Goal: Task Accomplishment & Management: Manage account settings

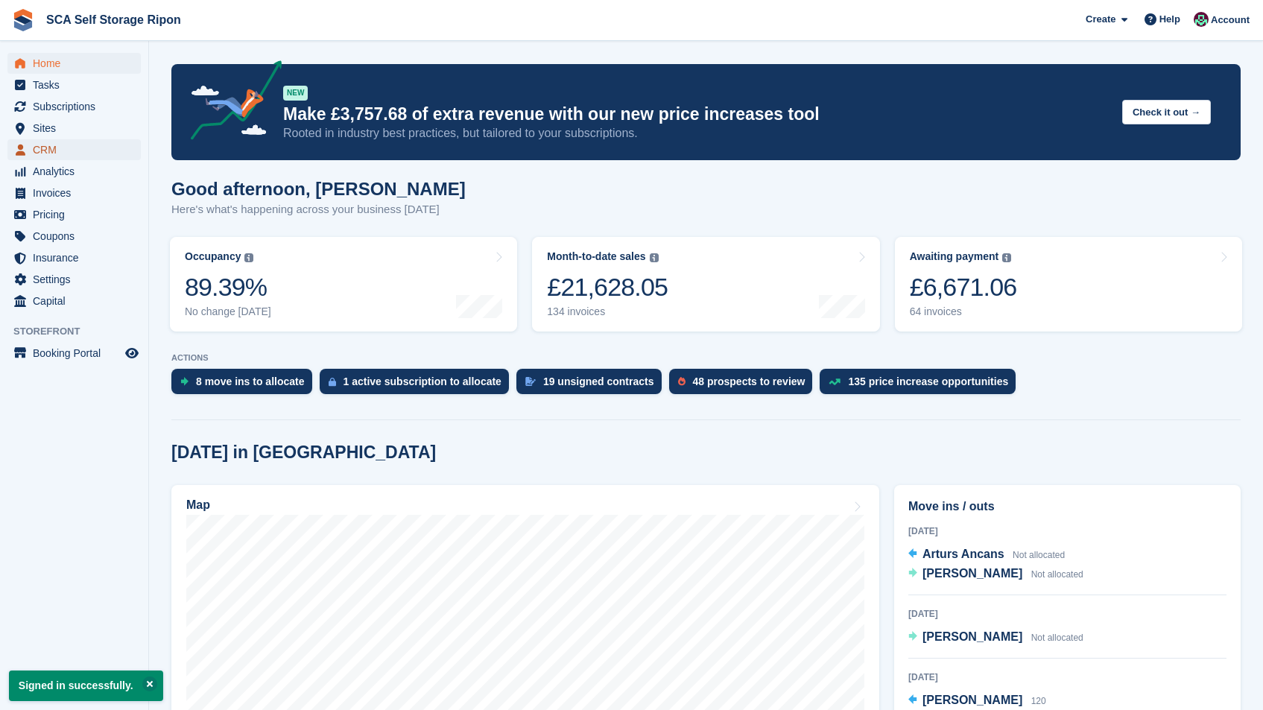
click at [64, 153] on span "CRM" at bounding box center [77, 149] width 89 height 21
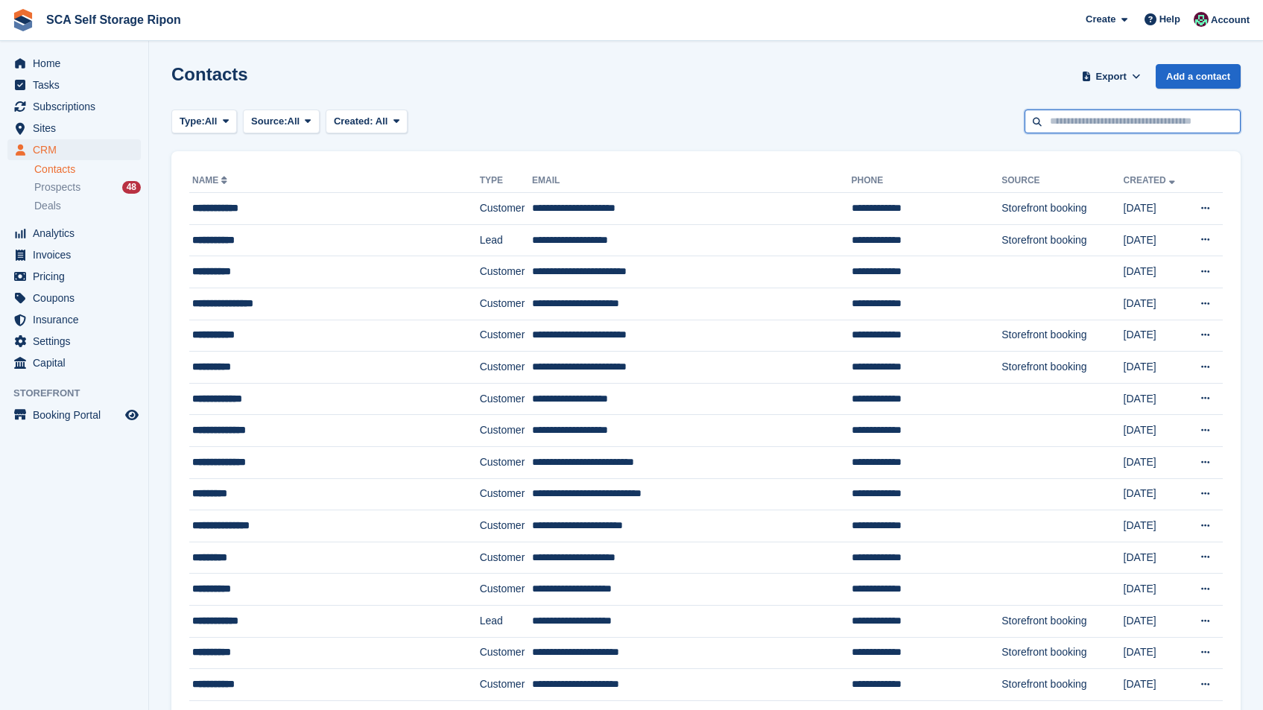
click at [1079, 119] on input "text" at bounding box center [1133, 122] width 216 height 25
type input "*"
type input "*******"
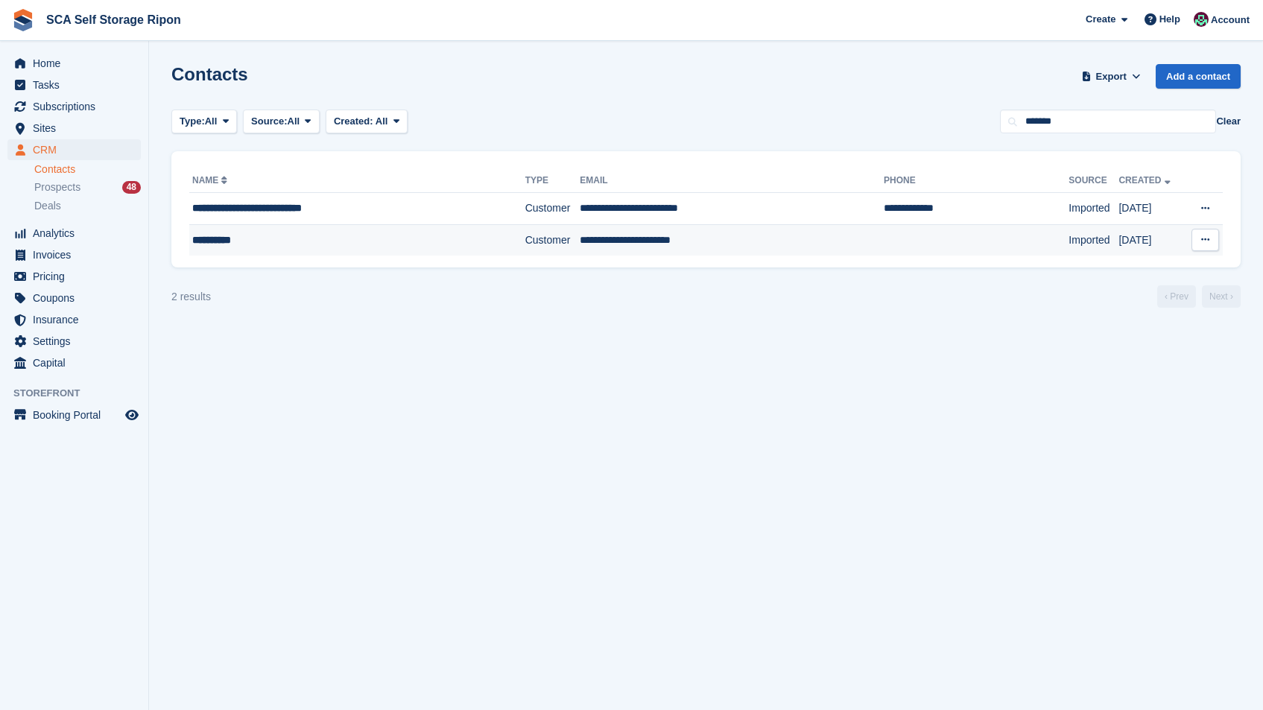
click at [534, 245] on td "Customer" at bounding box center [552, 239] width 55 height 31
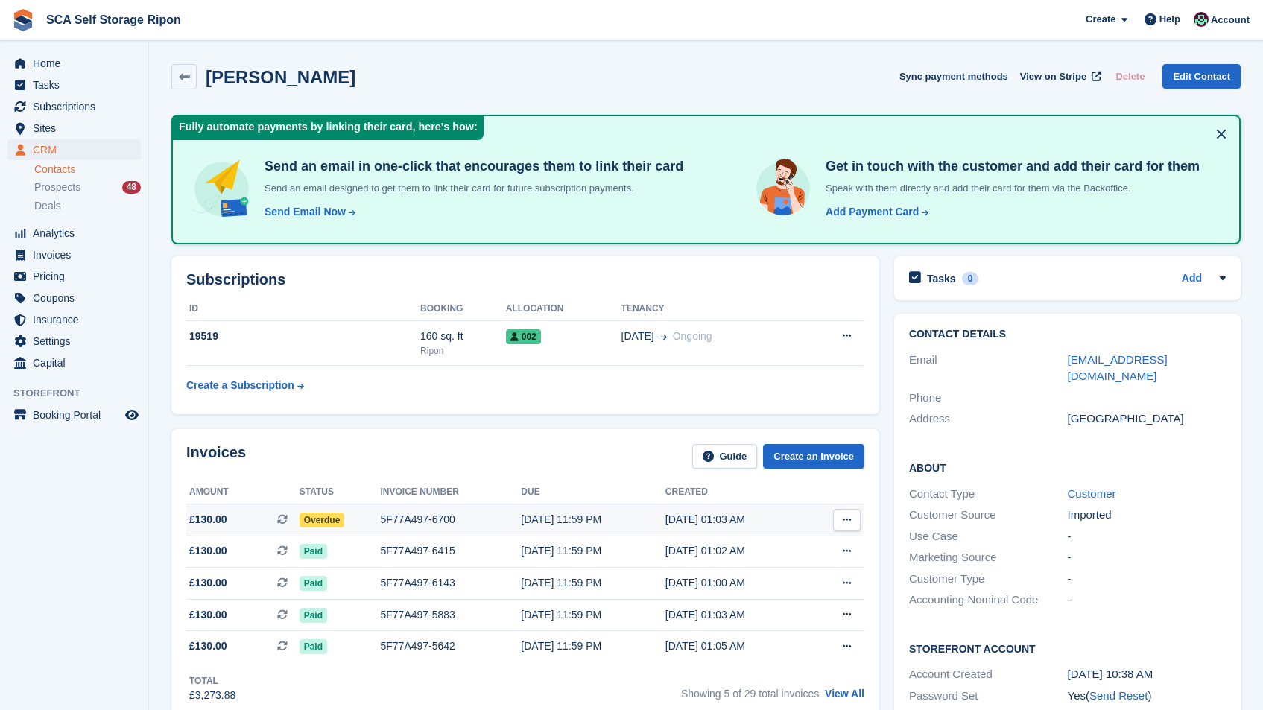
click at [461, 508] on td "5F77A497-6700" at bounding box center [450, 520] width 141 height 32
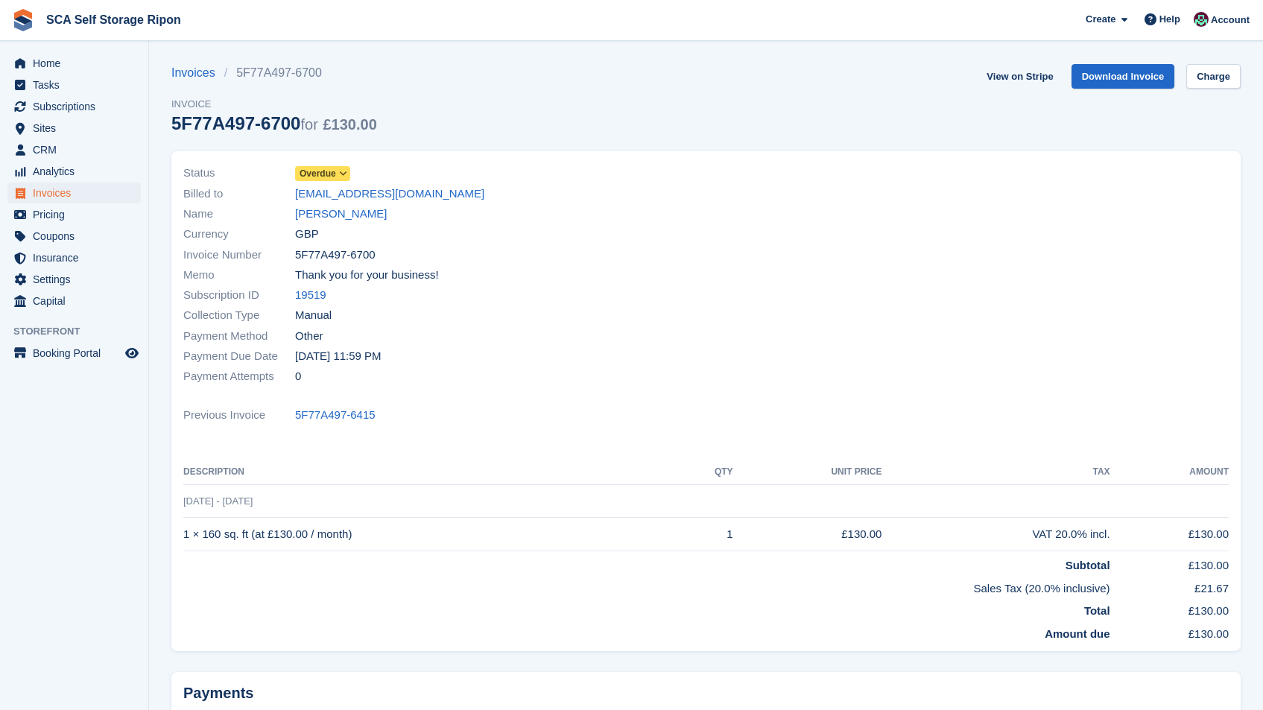
click at [344, 168] on span "Overdue" at bounding box center [322, 173] width 55 height 15
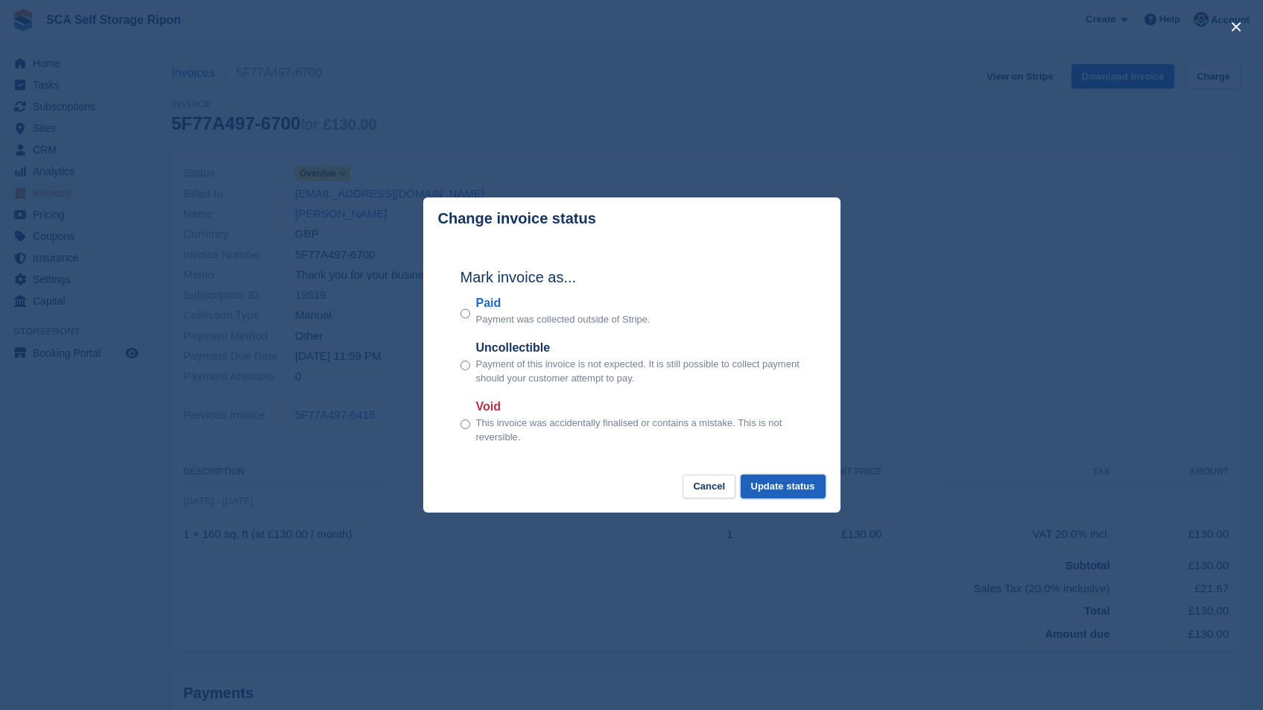
click at [777, 489] on button "Update status" at bounding box center [783, 487] width 85 height 25
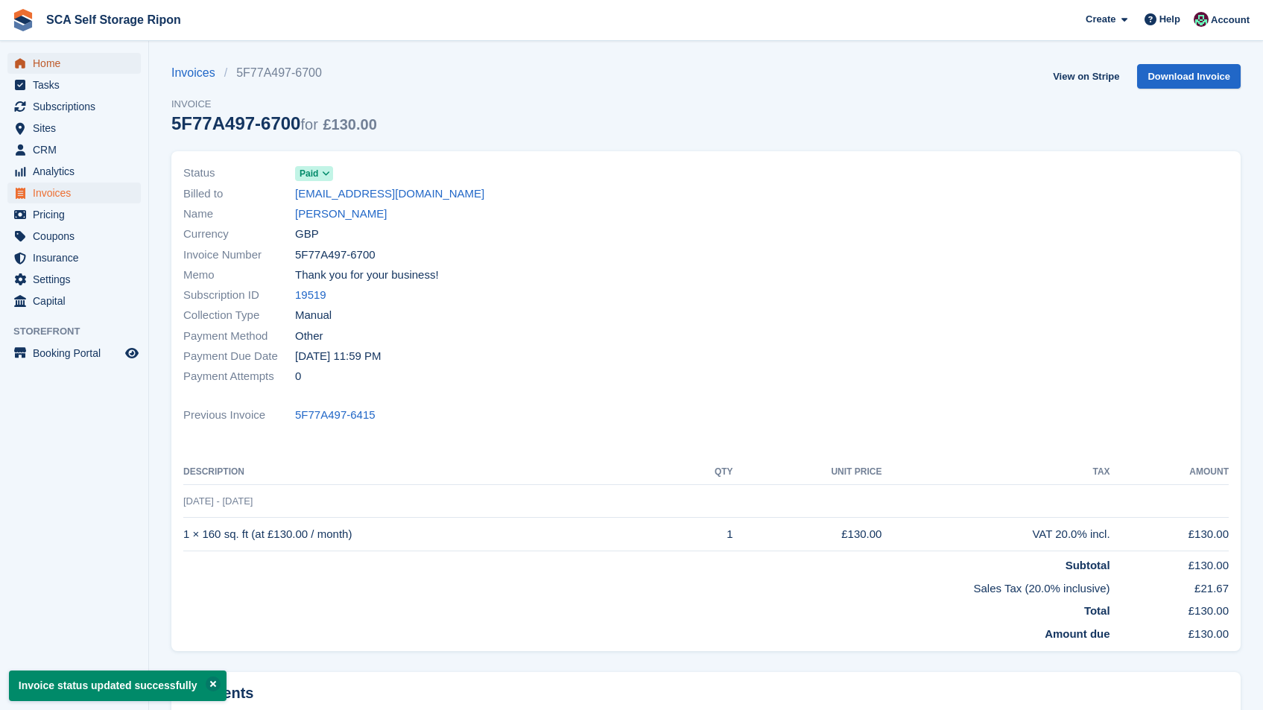
click at [39, 54] on span "Home" at bounding box center [77, 63] width 89 height 21
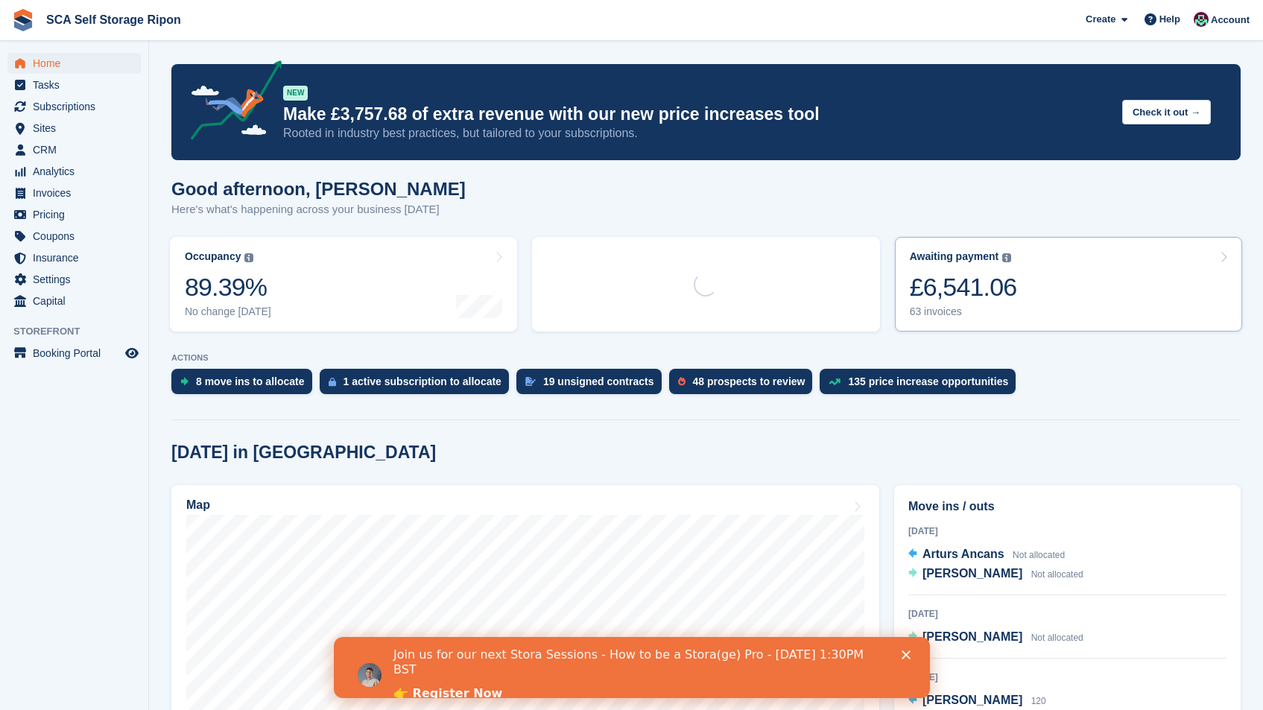
click at [1044, 280] on link "Awaiting payment The total outstanding balance on all open invoices. £6,541.06 …" at bounding box center [1068, 284] width 347 height 95
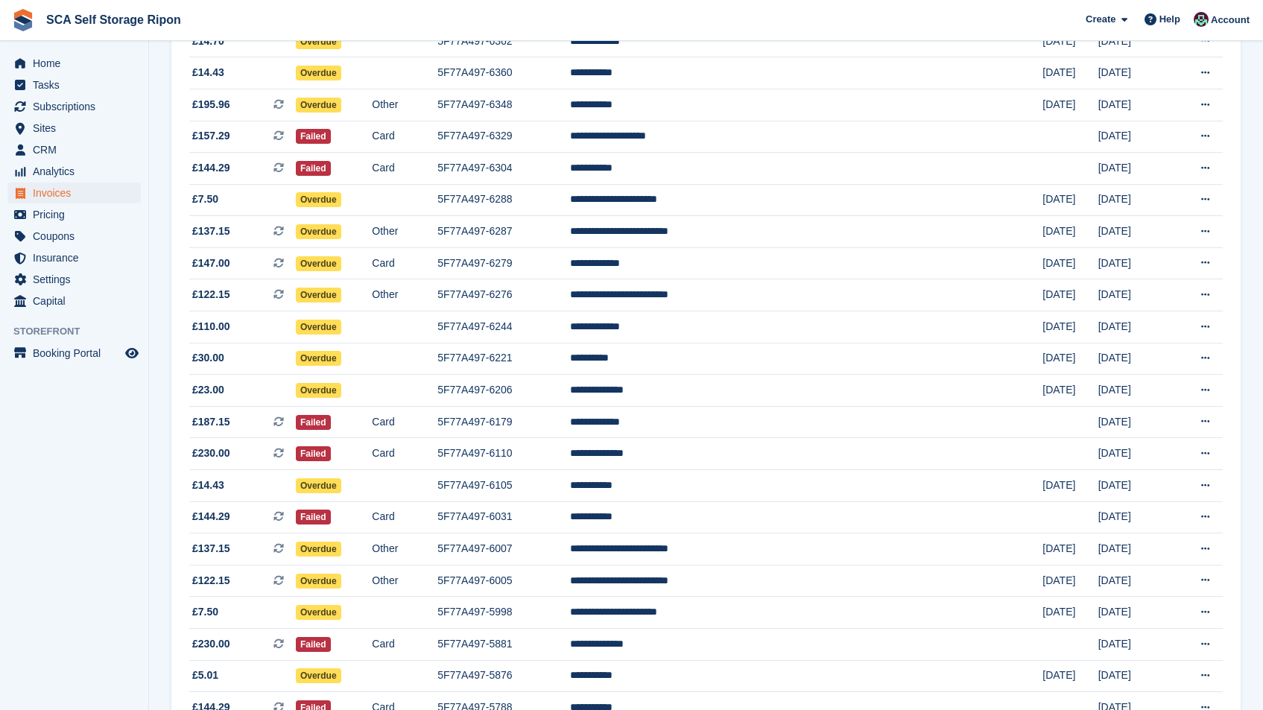
scroll to position [1201, 0]
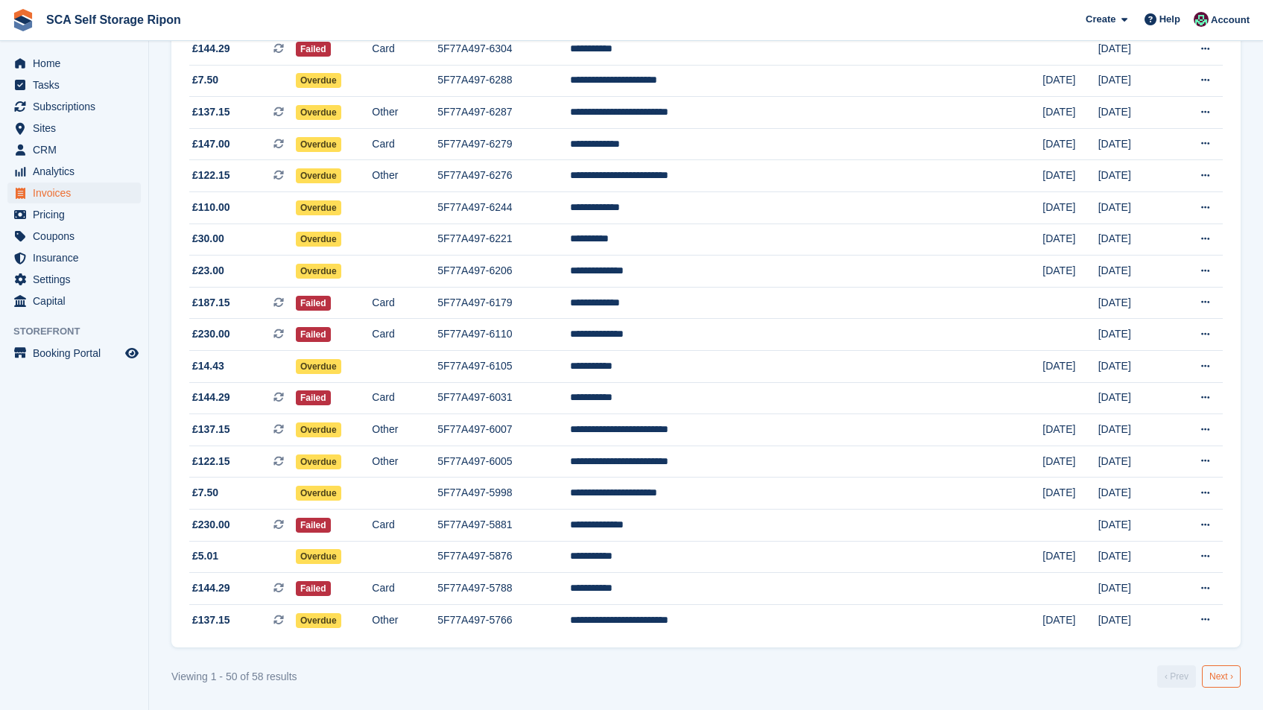
click at [1217, 675] on link "Next ›" at bounding box center [1221, 676] width 39 height 22
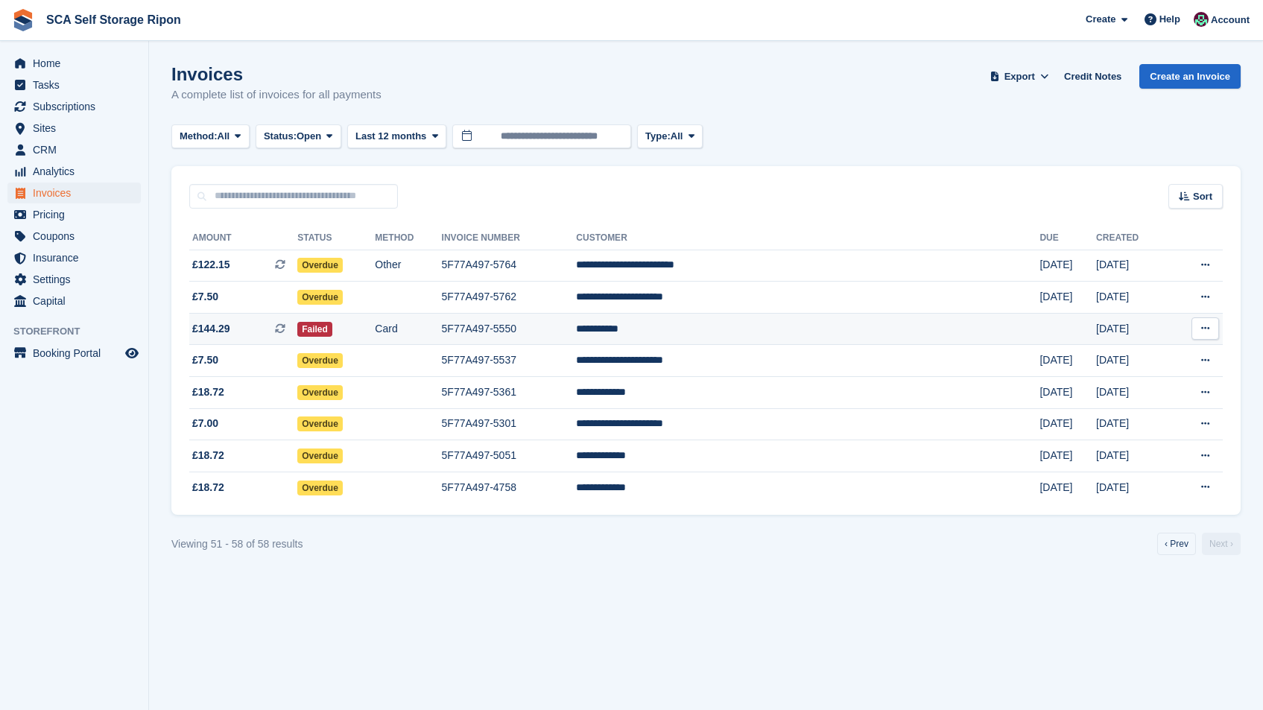
click at [750, 336] on td "**********" at bounding box center [808, 329] width 464 height 32
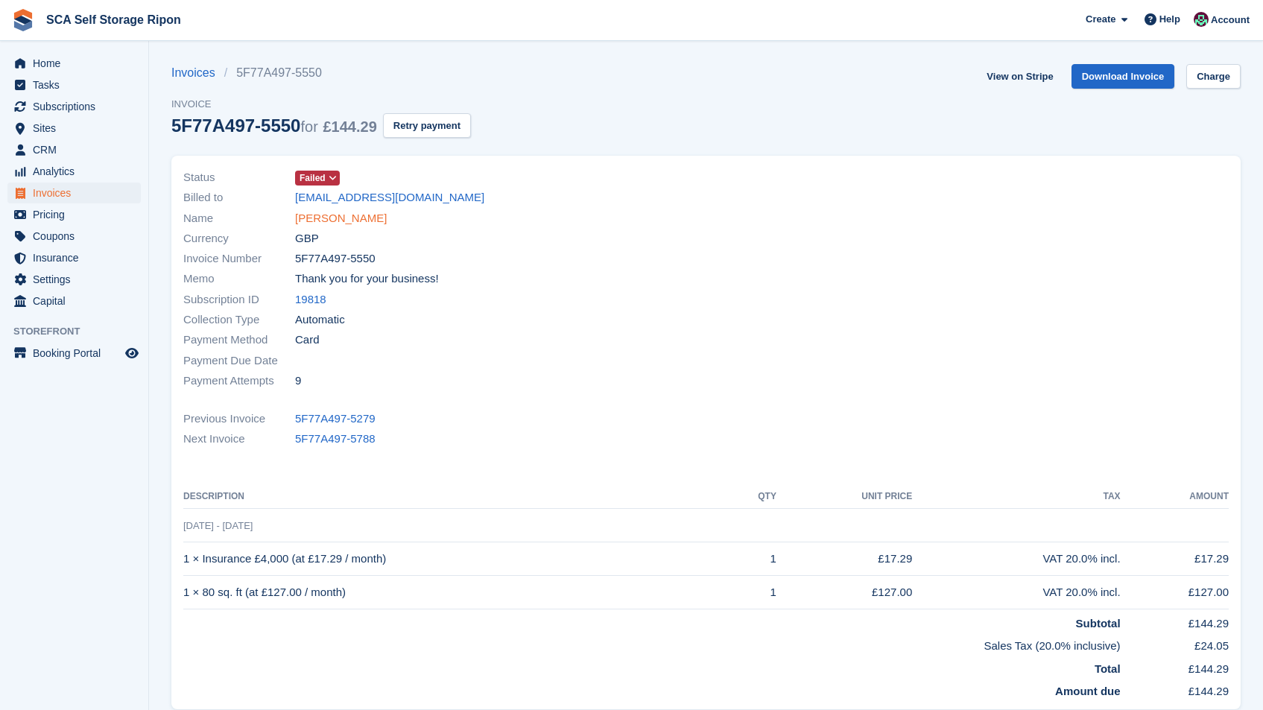
click at [334, 212] on link "Katie Sills" at bounding box center [341, 218] width 92 height 17
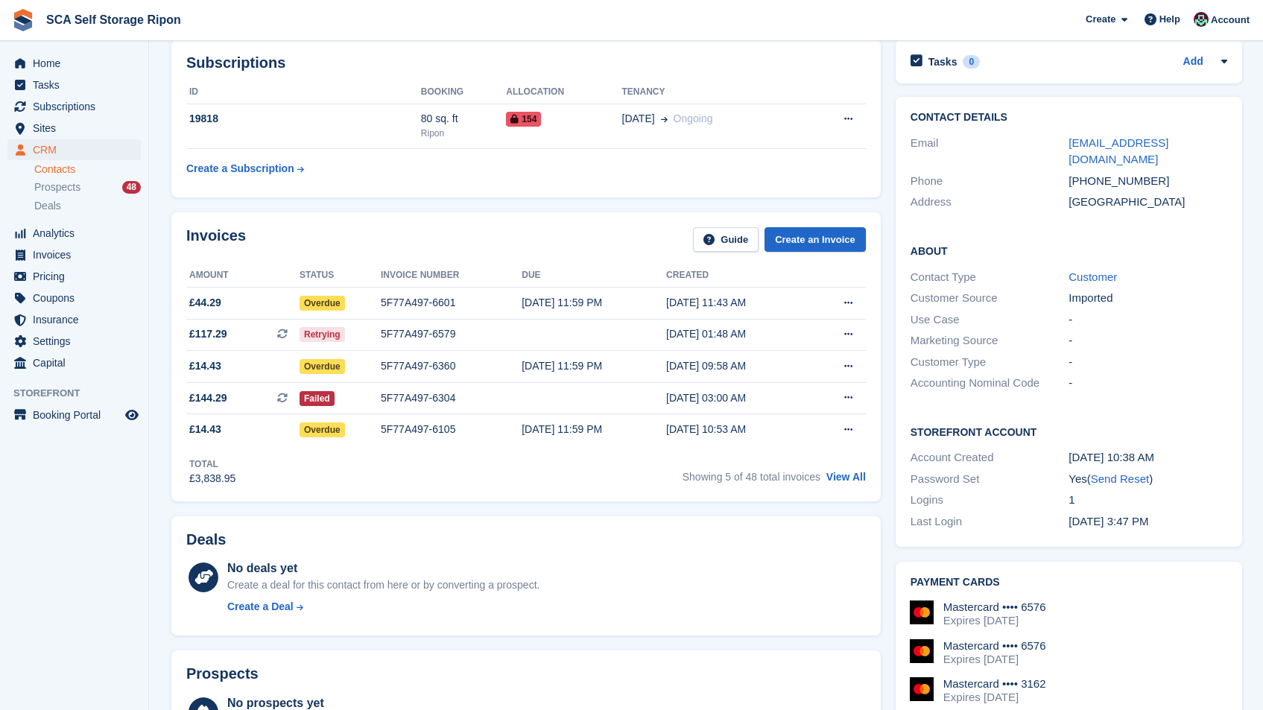
scroll to position [42, 0]
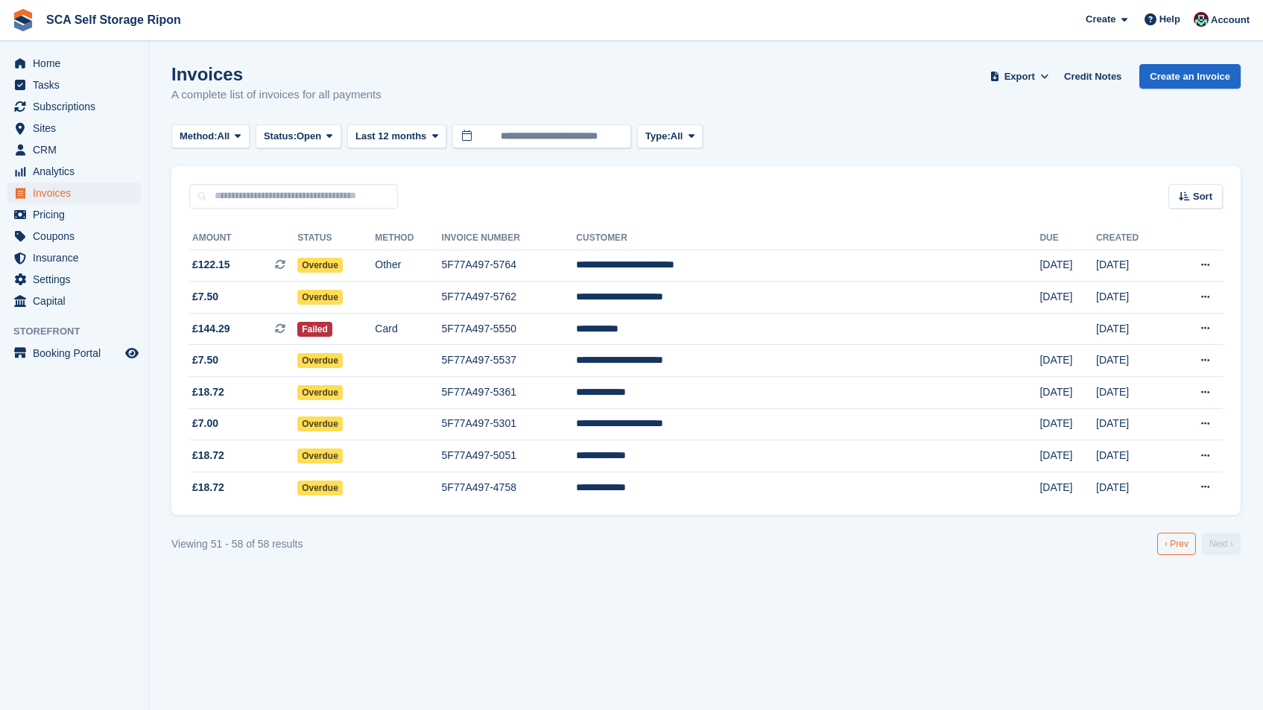
click at [1163, 543] on link "‹ Prev" at bounding box center [1176, 544] width 39 height 22
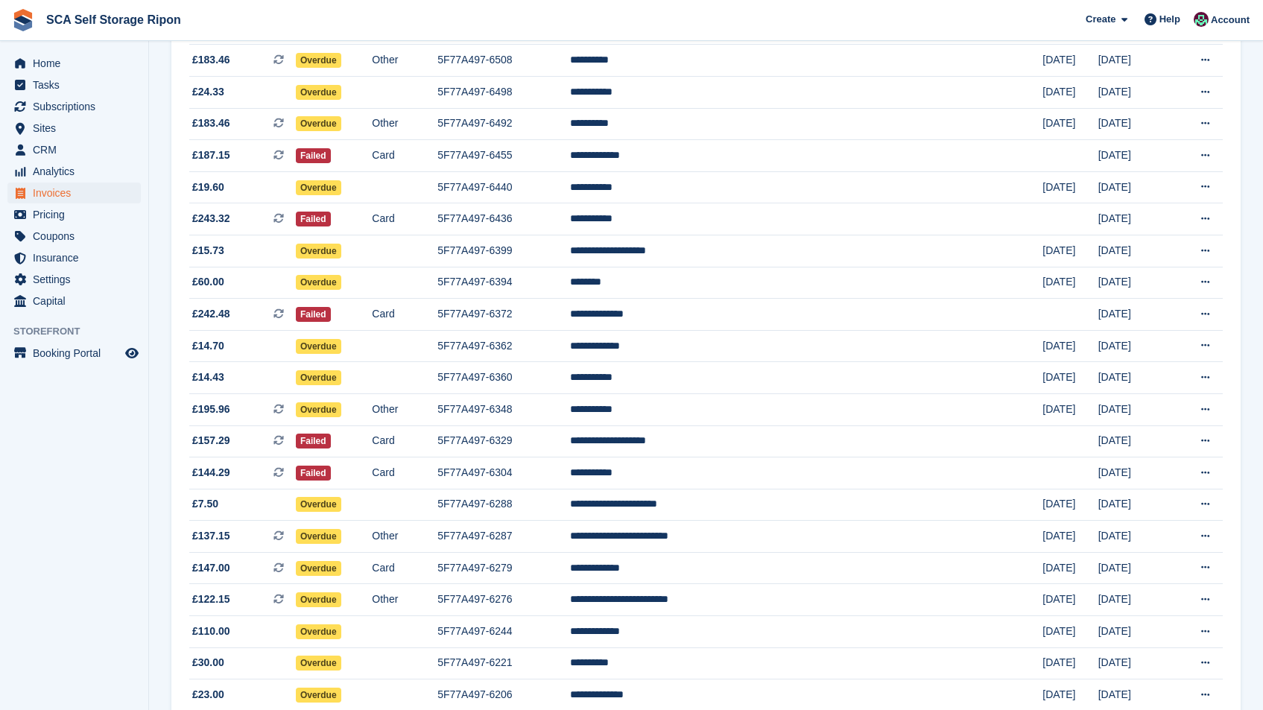
scroll to position [766, 0]
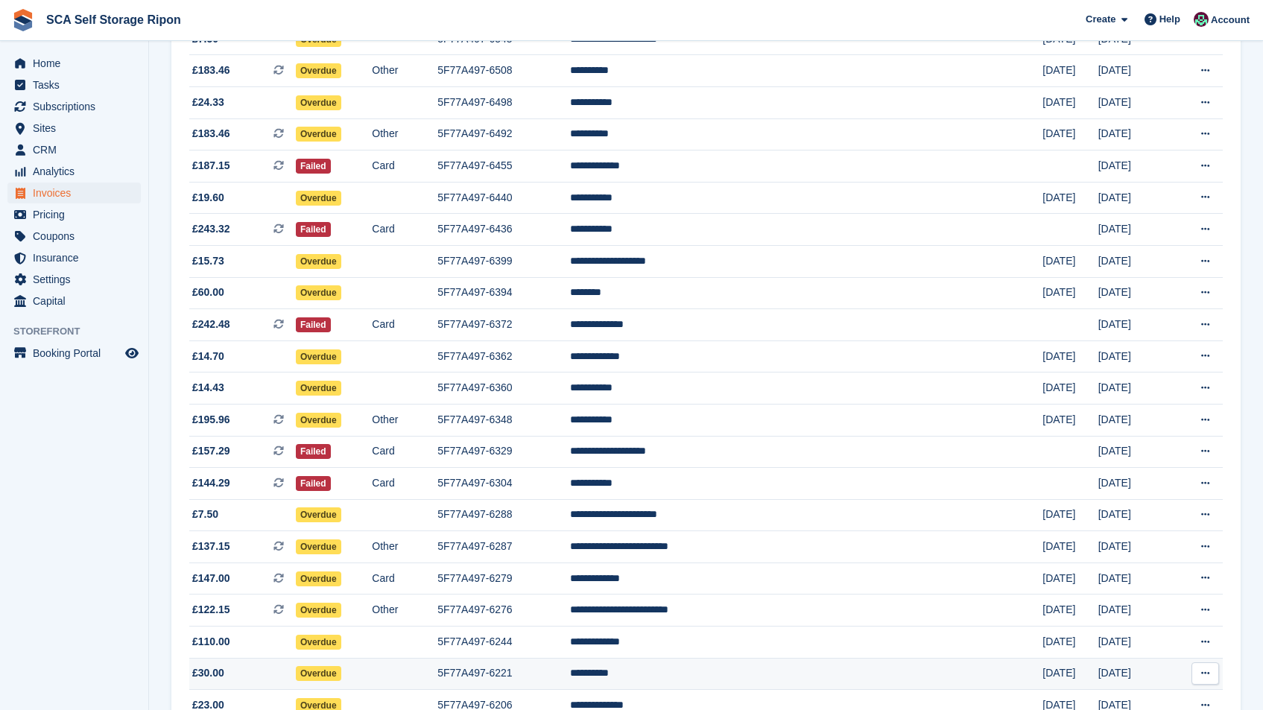
click at [734, 668] on td "**********" at bounding box center [806, 674] width 472 height 32
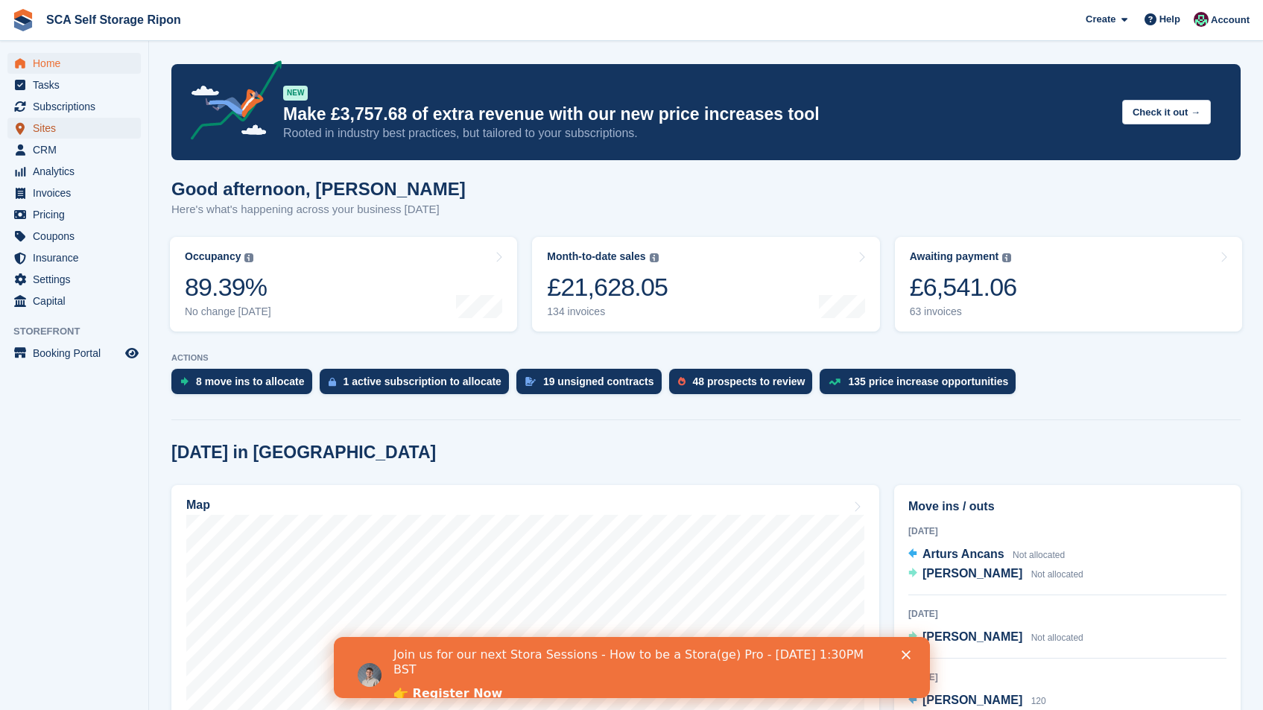
click at [42, 130] on span "Sites" at bounding box center [77, 128] width 89 height 21
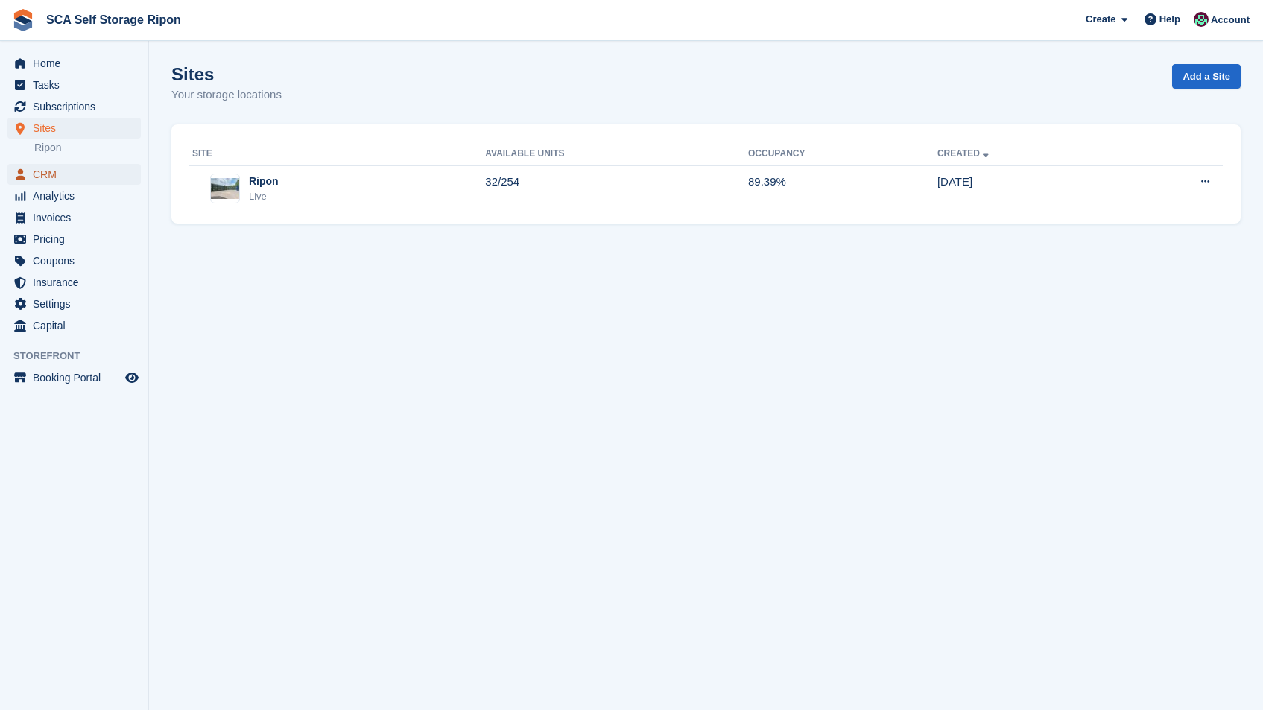
click at [47, 174] on span "CRM" at bounding box center [77, 174] width 89 height 21
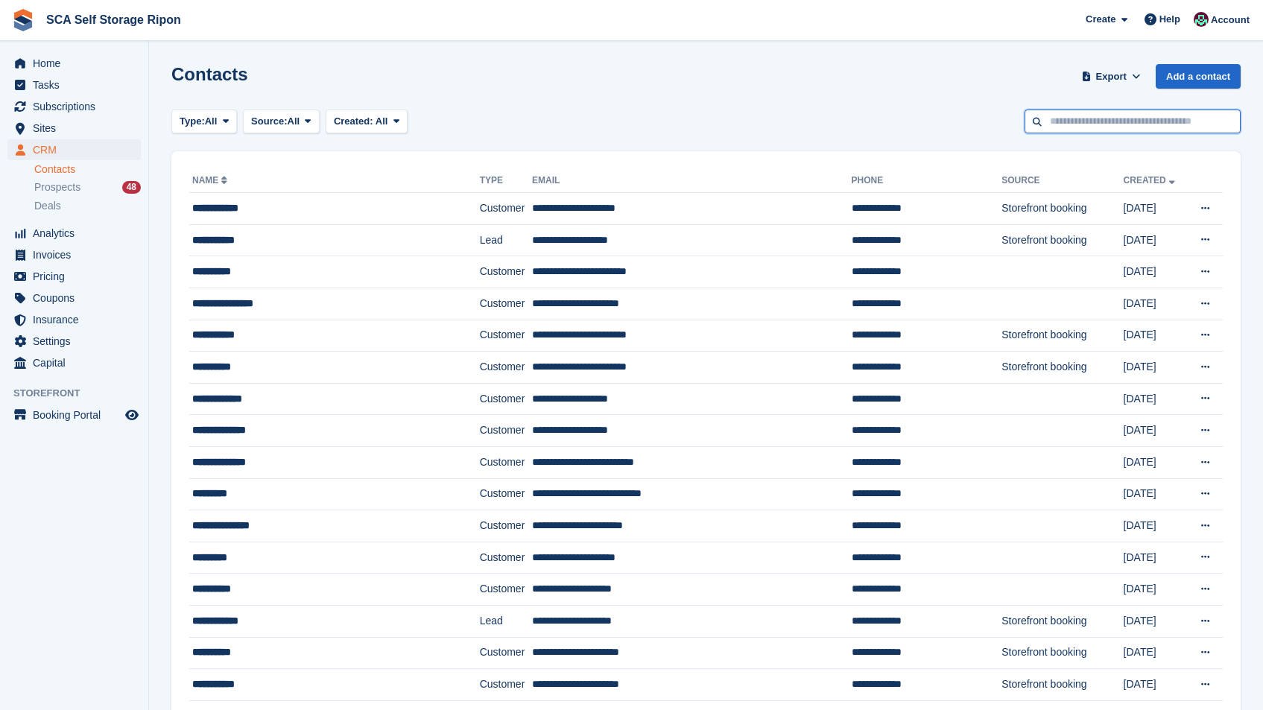
click at [1136, 119] on input "text" at bounding box center [1133, 122] width 216 height 25
type input "*****"
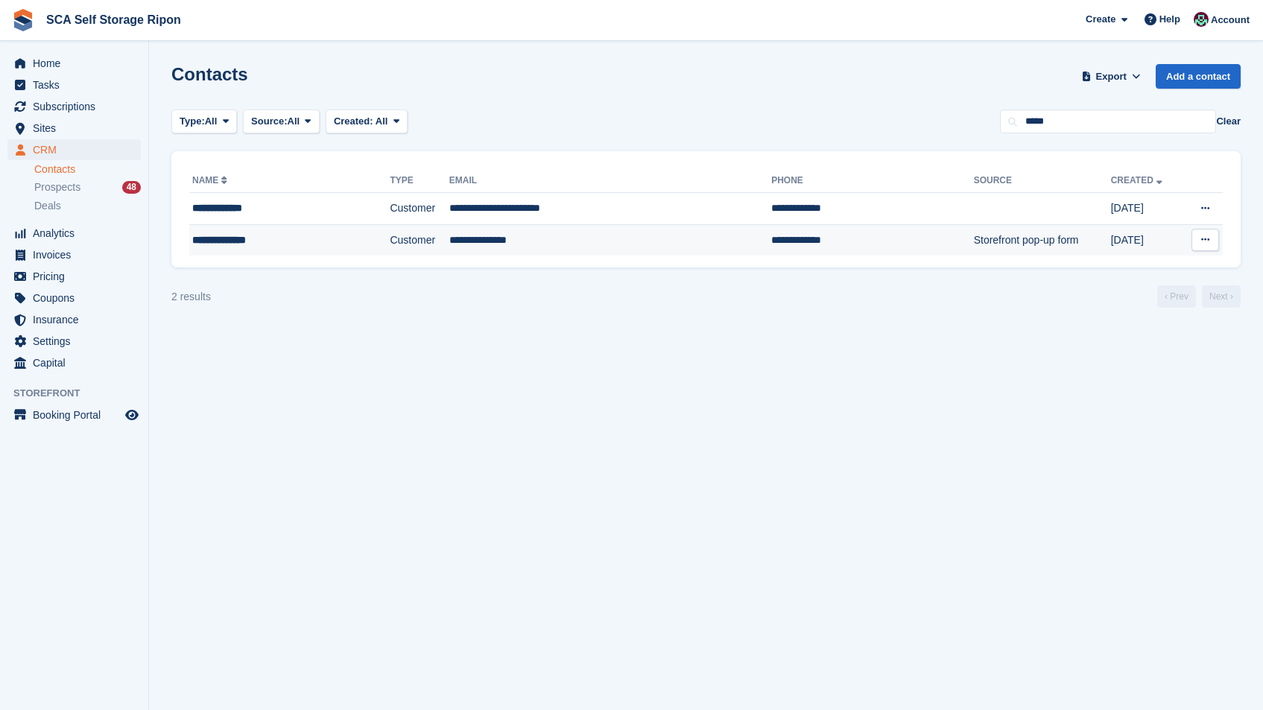
click at [771, 238] on td "**********" at bounding box center [872, 239] width 202 height 31
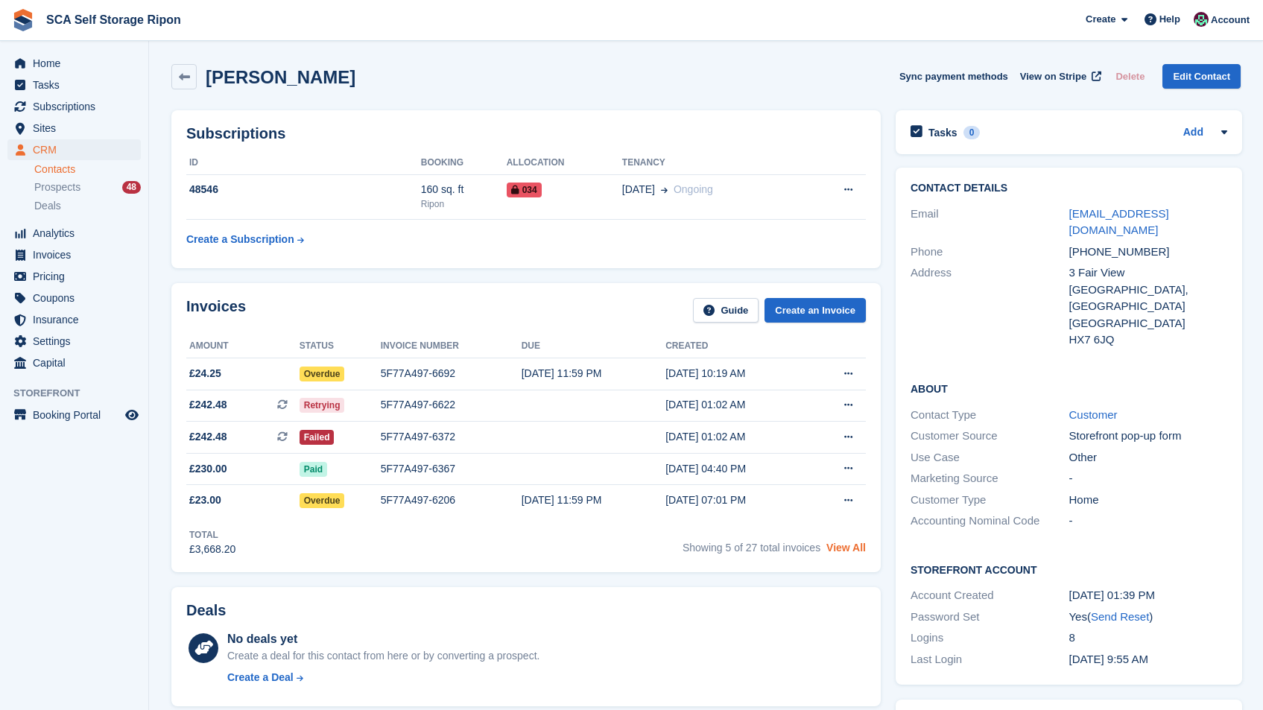
click at [840, 545] on link "View All" at bounding box center [845, 548] width 39 height 12
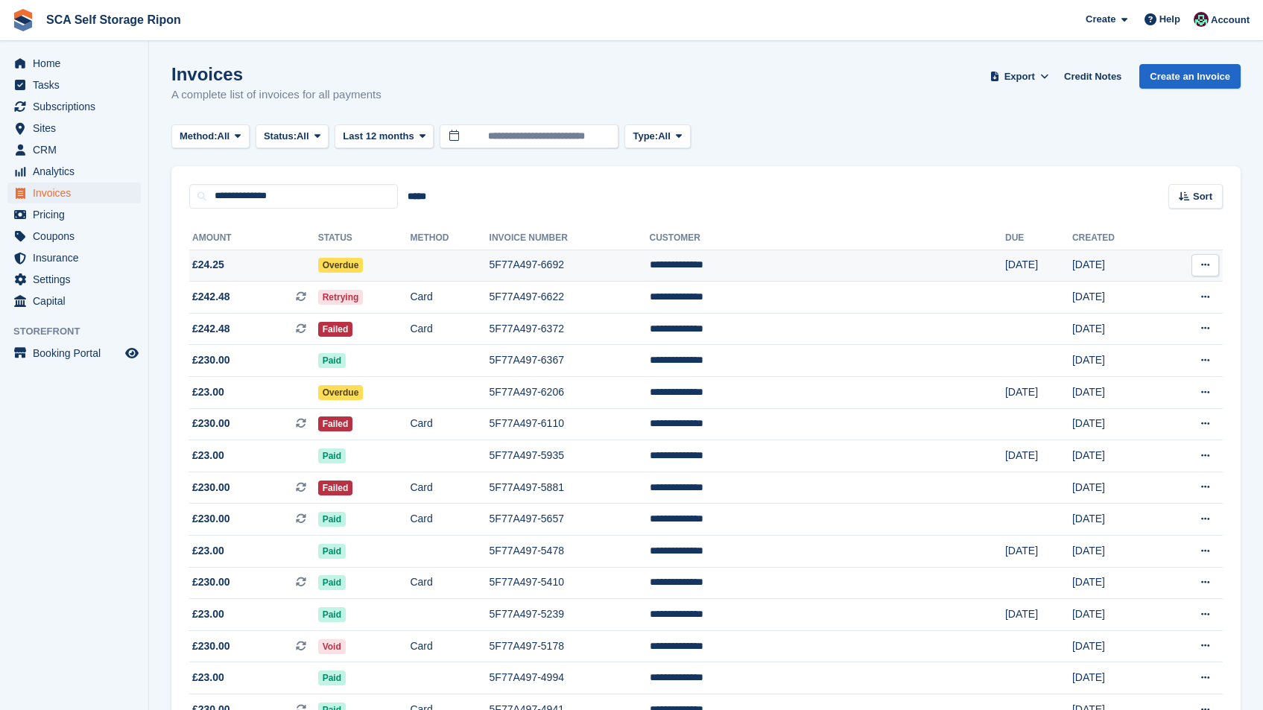
click at [650, 279] on td "5F77A497-6692" at bounding box center [570, 266] width 160 height 32
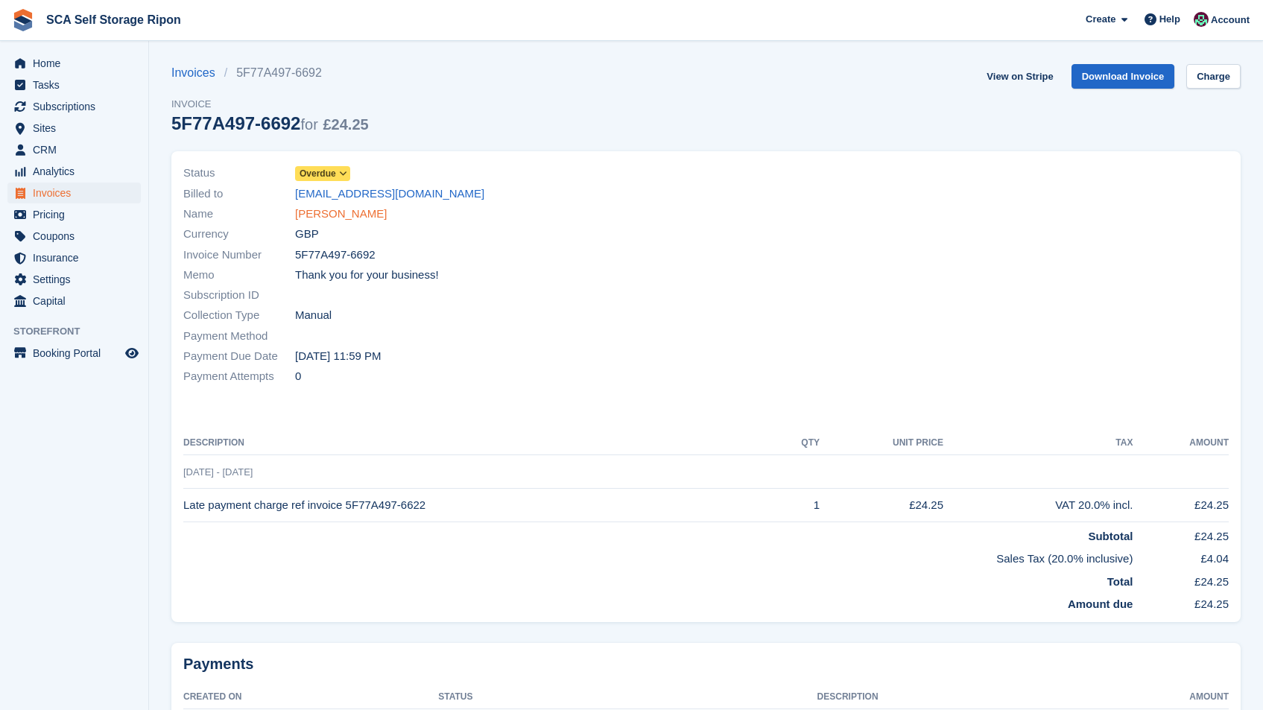
click at [332, 212] on link "[PERSON_NAME]" at bounding box center [341, 214] width 92 height 17
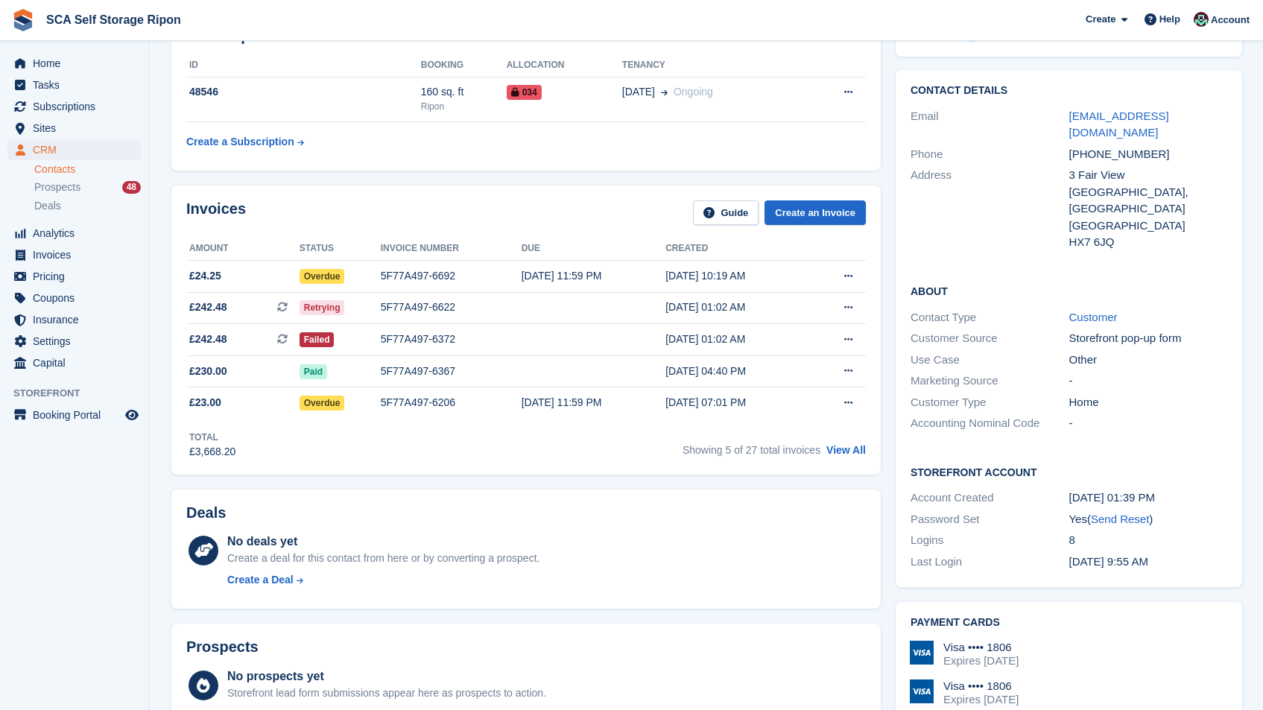
scroll to position [49, 0]
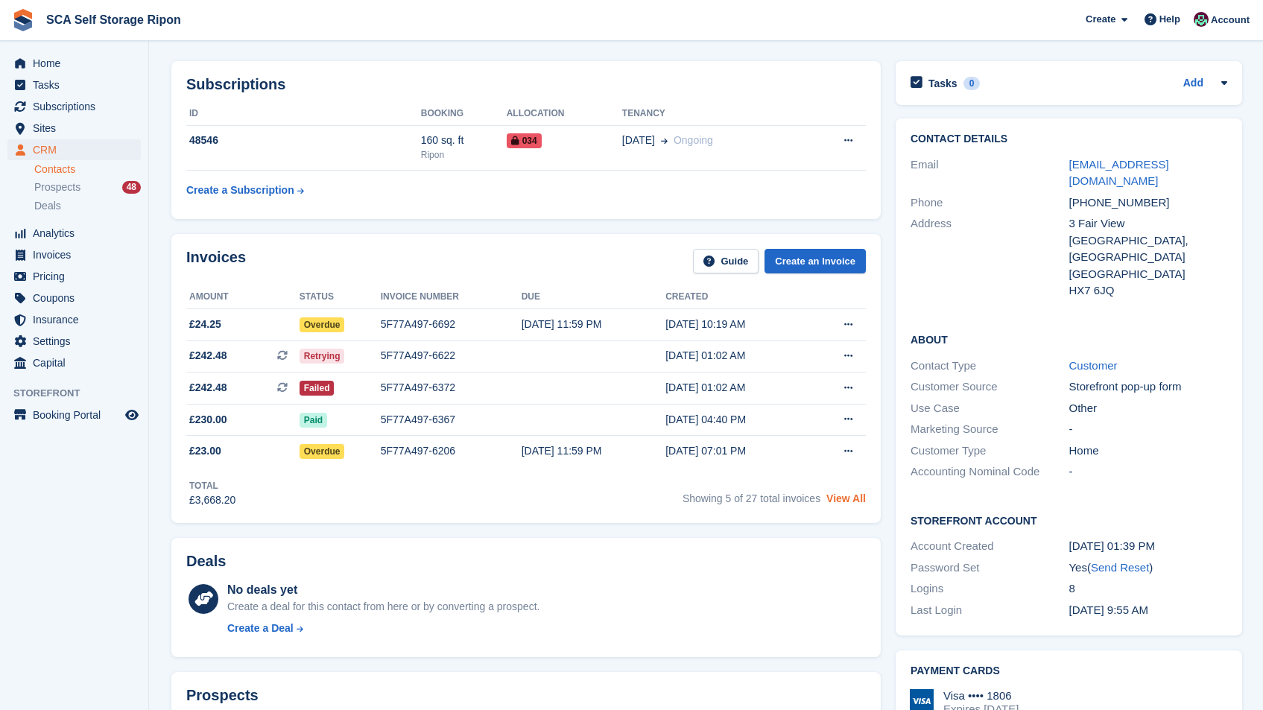
click at [844, 498] on link "View All" at bounding box center [845, 499] width 39 height 12
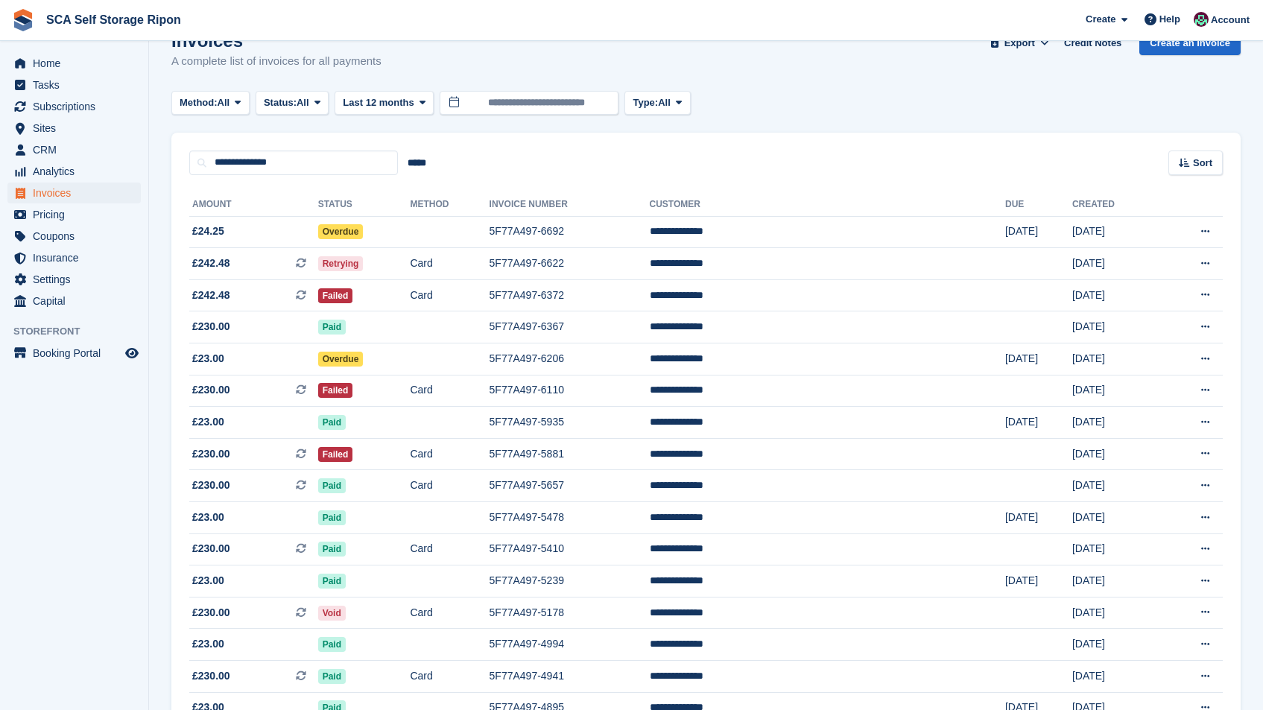
scroll to position [32, 0]
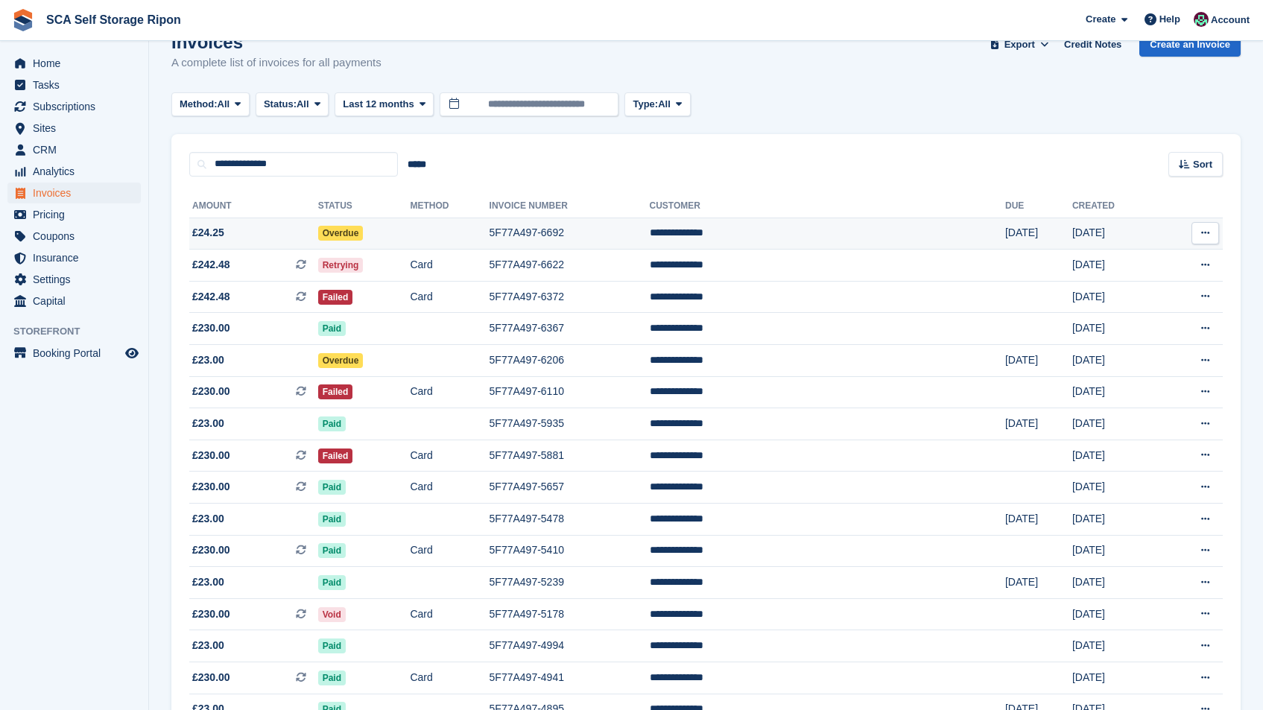
click at [411, 229] on td "Overdue" at bounding box center [364, 234] width 92 height 32
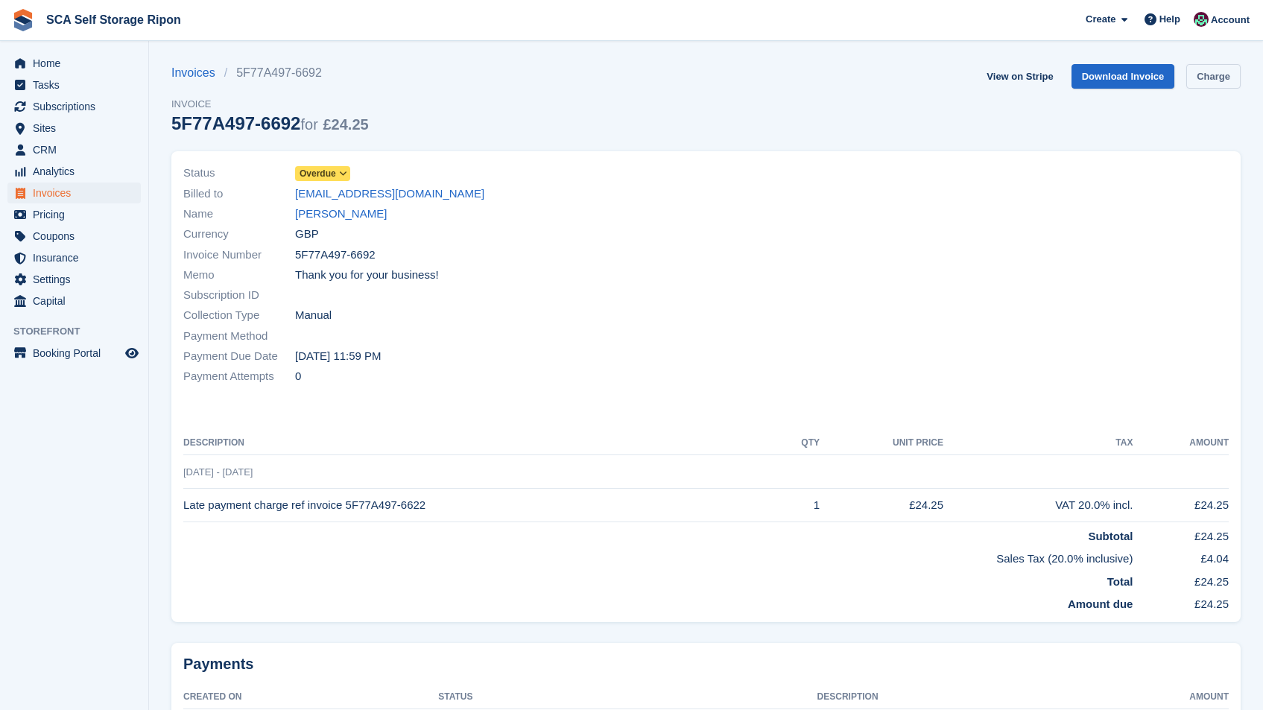
click at [1215, 78] on link "Charge" at bounding box center [1213, 76] width 54 height 25
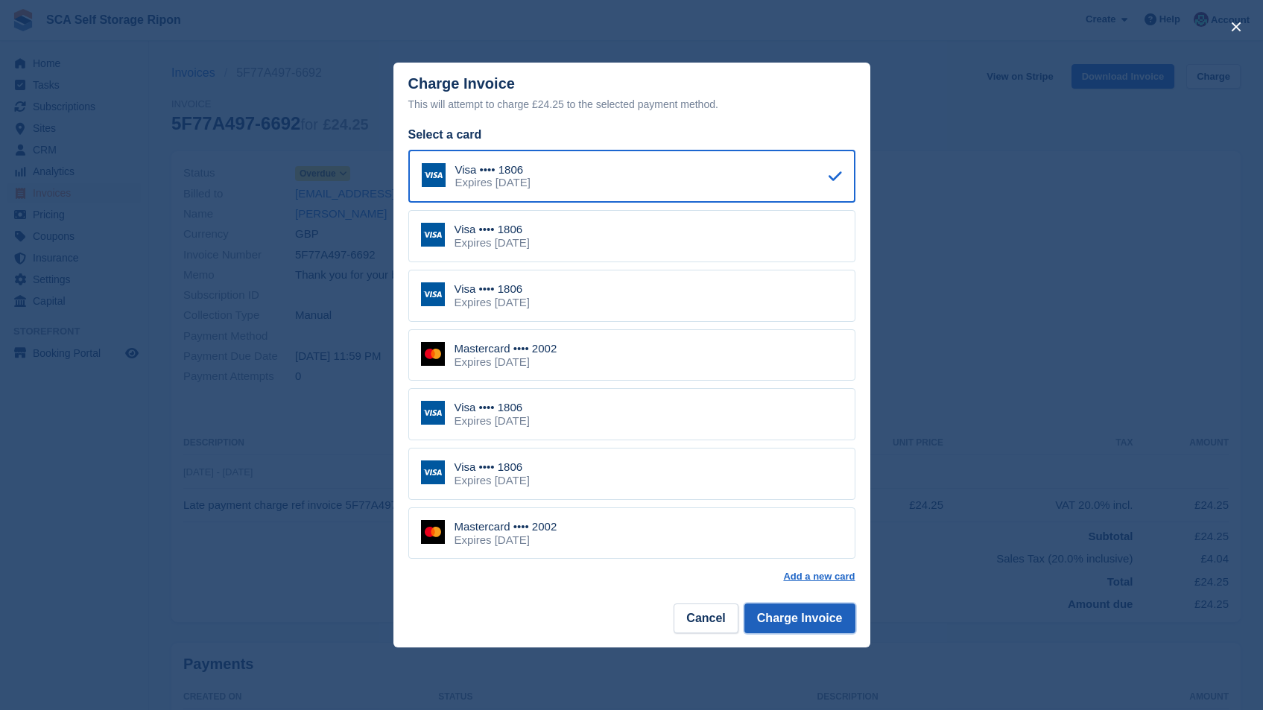
click at [812, 632] on button "Charge Invoice" at bounding box center [799, 619] width 111 height 30
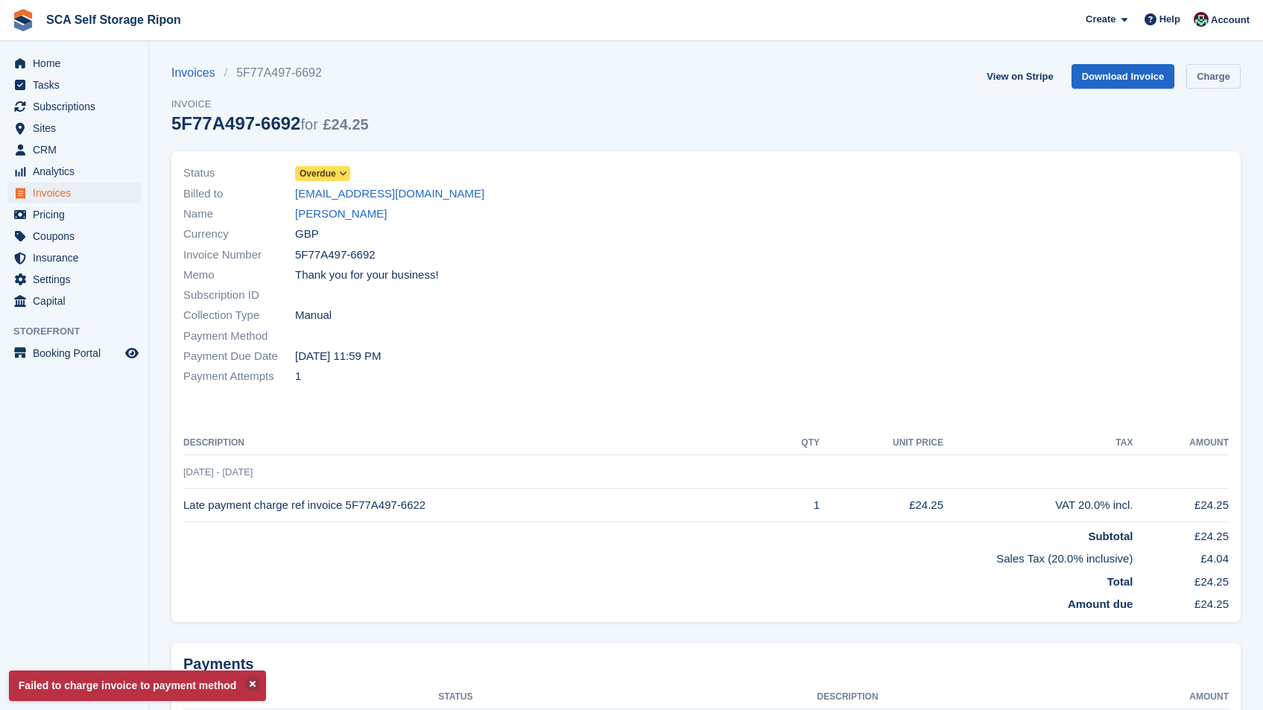
click at [1220, 78] on link "Charge" at bounding box center [1213, 76] width 54 height 25
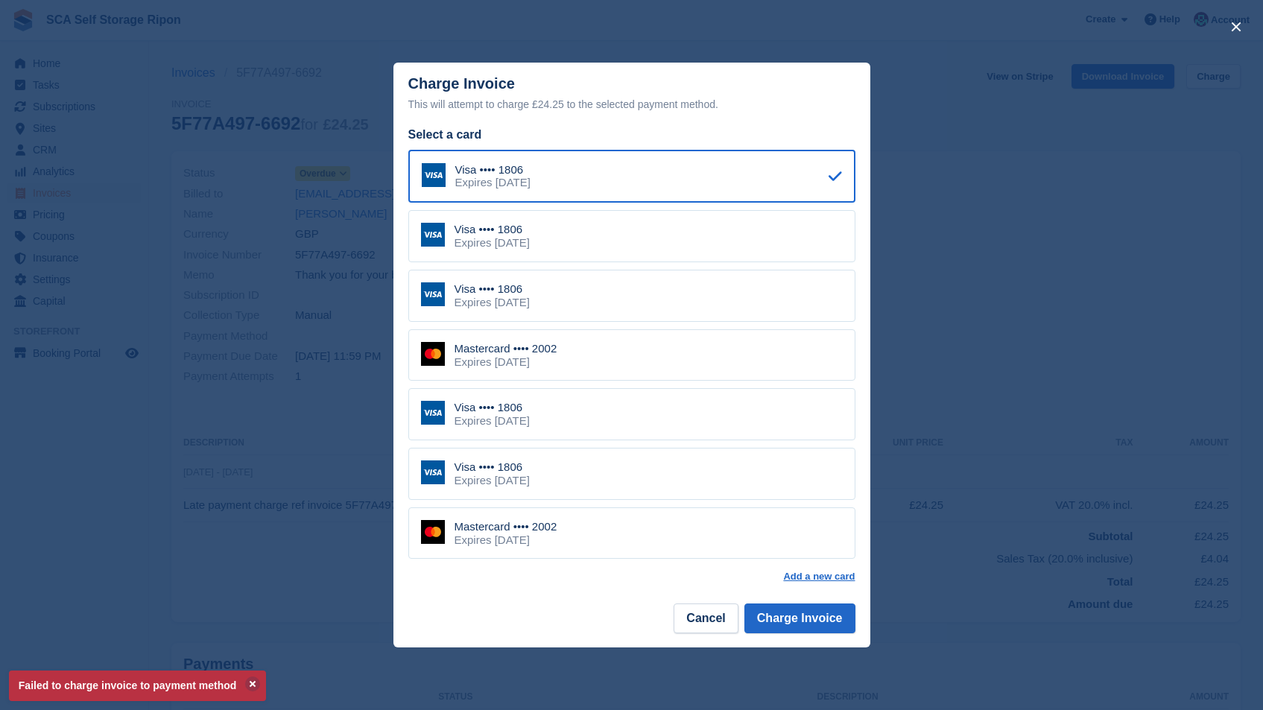
click at [583, 365] on div "Mastercard •••• 2002 Expires December 2025" at bounding box center [631, 355] width 447 height 52
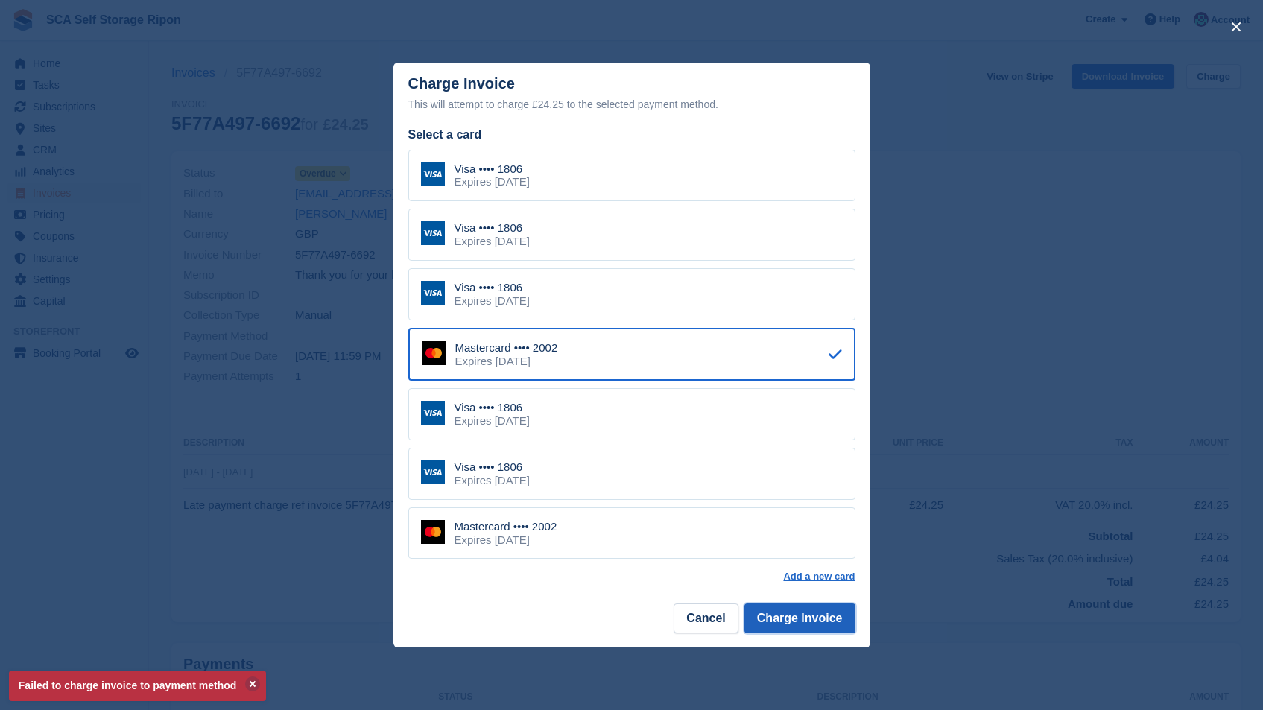
click at [793, 612] on button "Charge Invoice" at bounding box center [799, 619] width 111 height 30
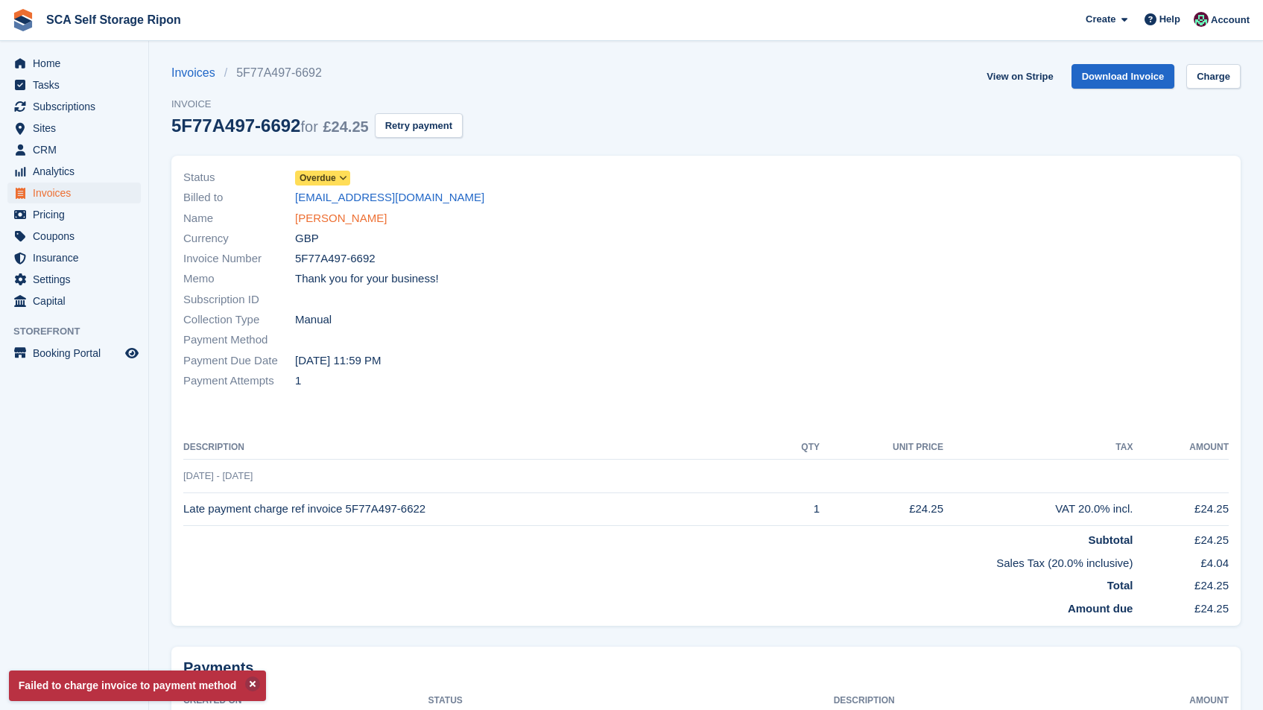
click at [342, 215] on link "Pedro Carrasco" at bounding box center [341, 218] width 92 height 17
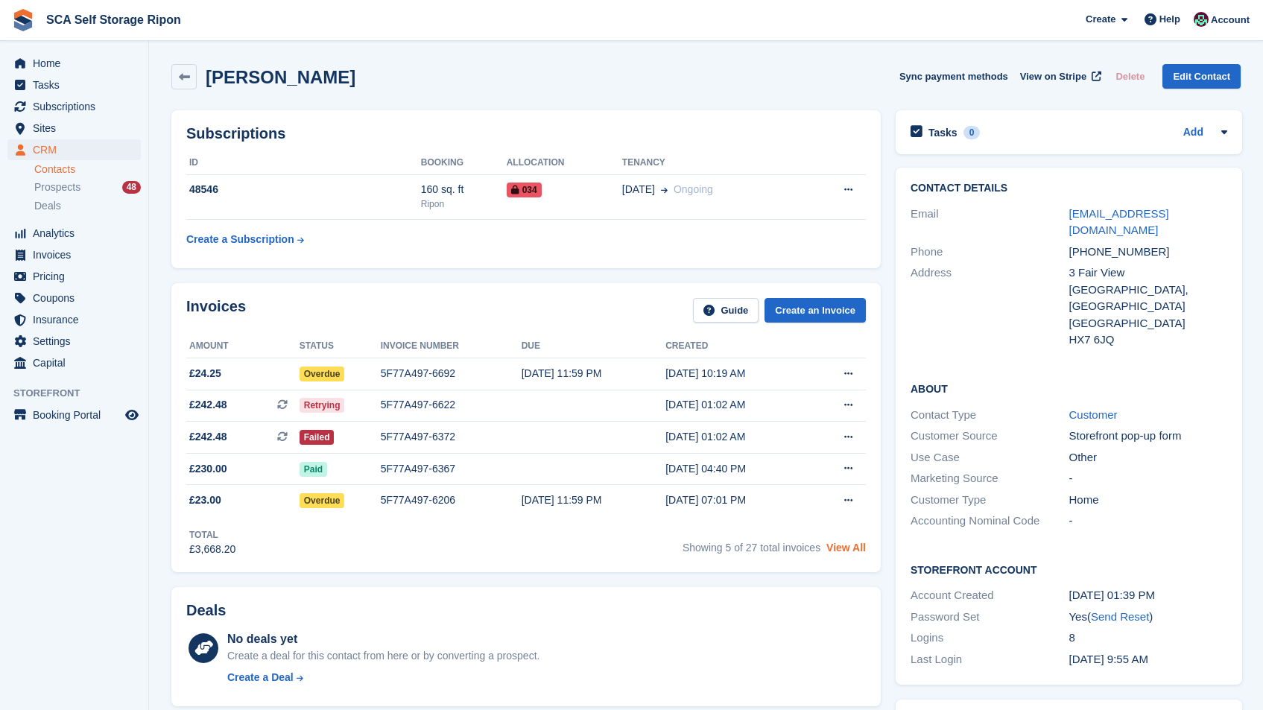
click at [852, 550] on link "View All" at bounding box center [845, 548] width 39 height 12
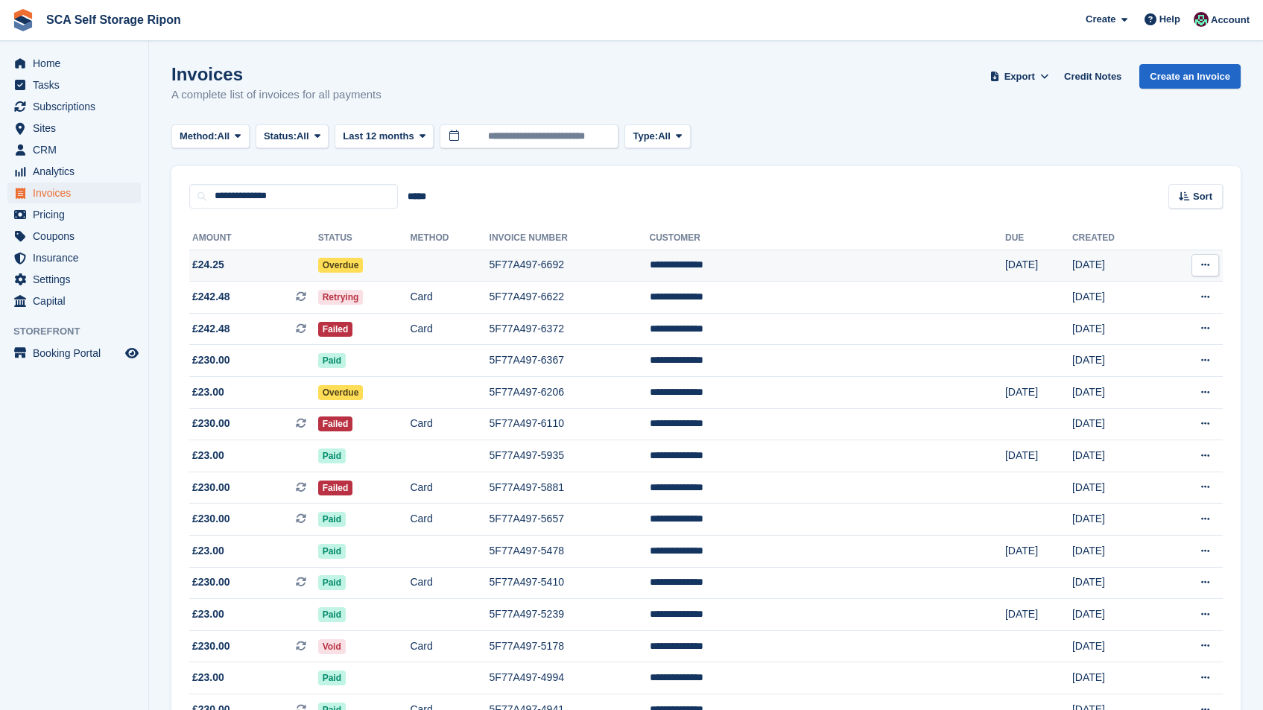
click at [489, 279] on td at bounding box center [449, 266] width 79 height 32
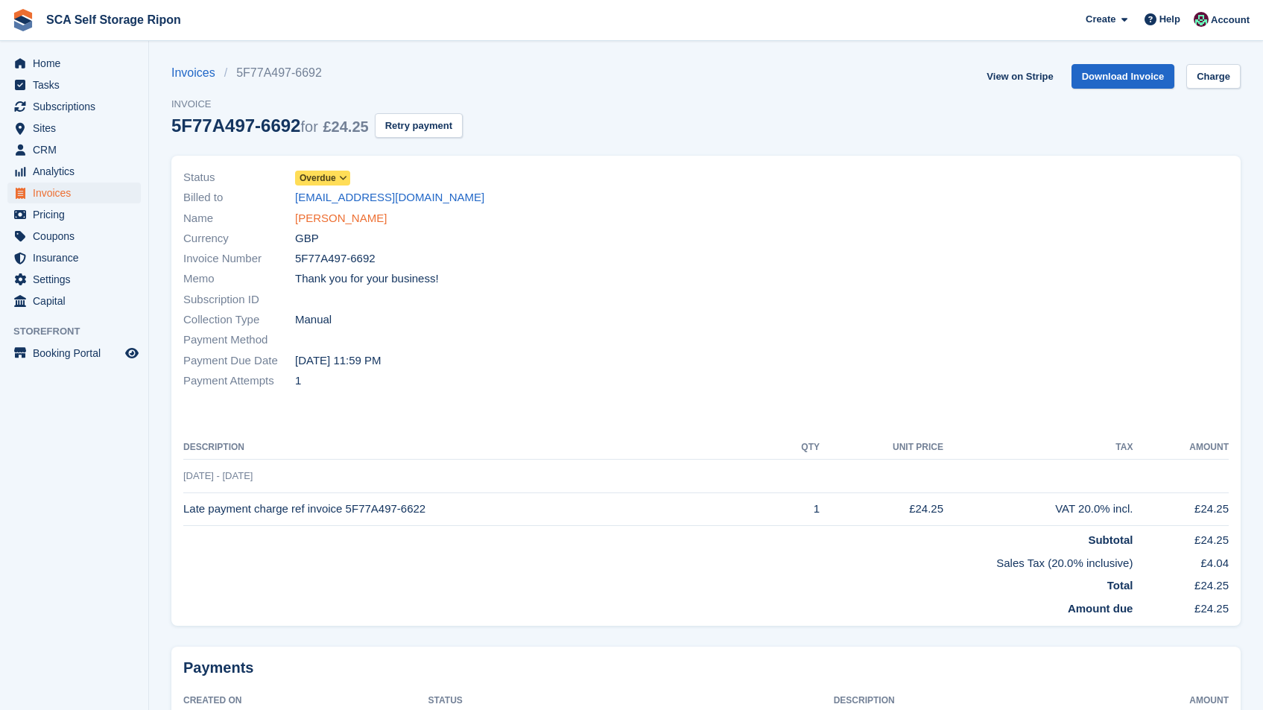
click at [339, 217] on link "[PERSON_NAME]" at bounding box center [341, 218] width 92 height 17
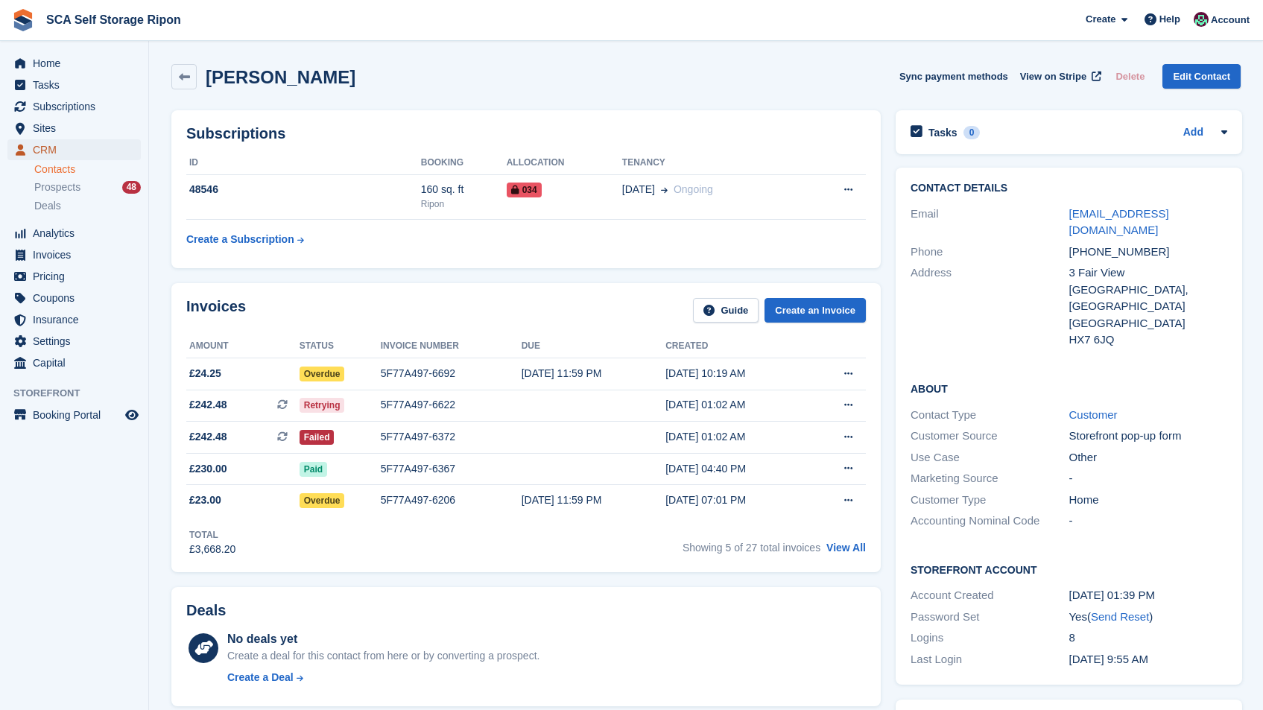
click at [62, 151] on span "CRM" at bounding box center [77, 149] width 89 height 21
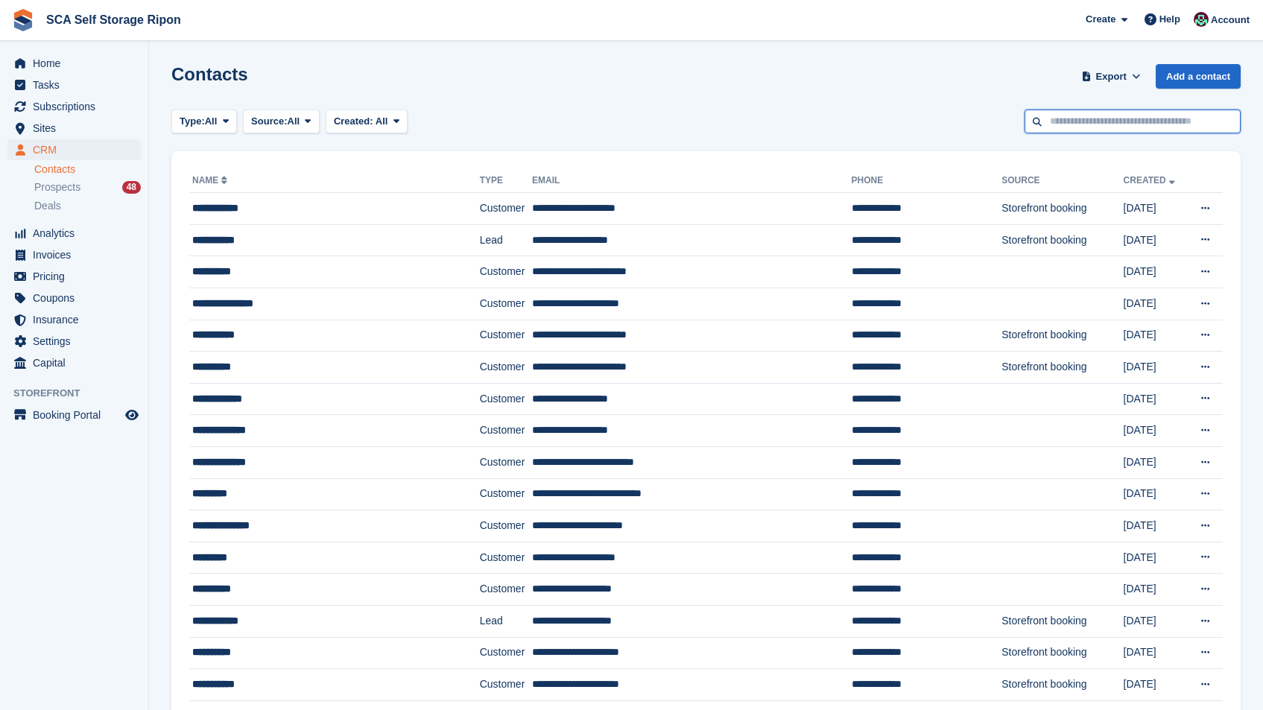
click at [1095, 112] on input "text" at bounding box center [1133, 122] width 216 height 25
type input "***"
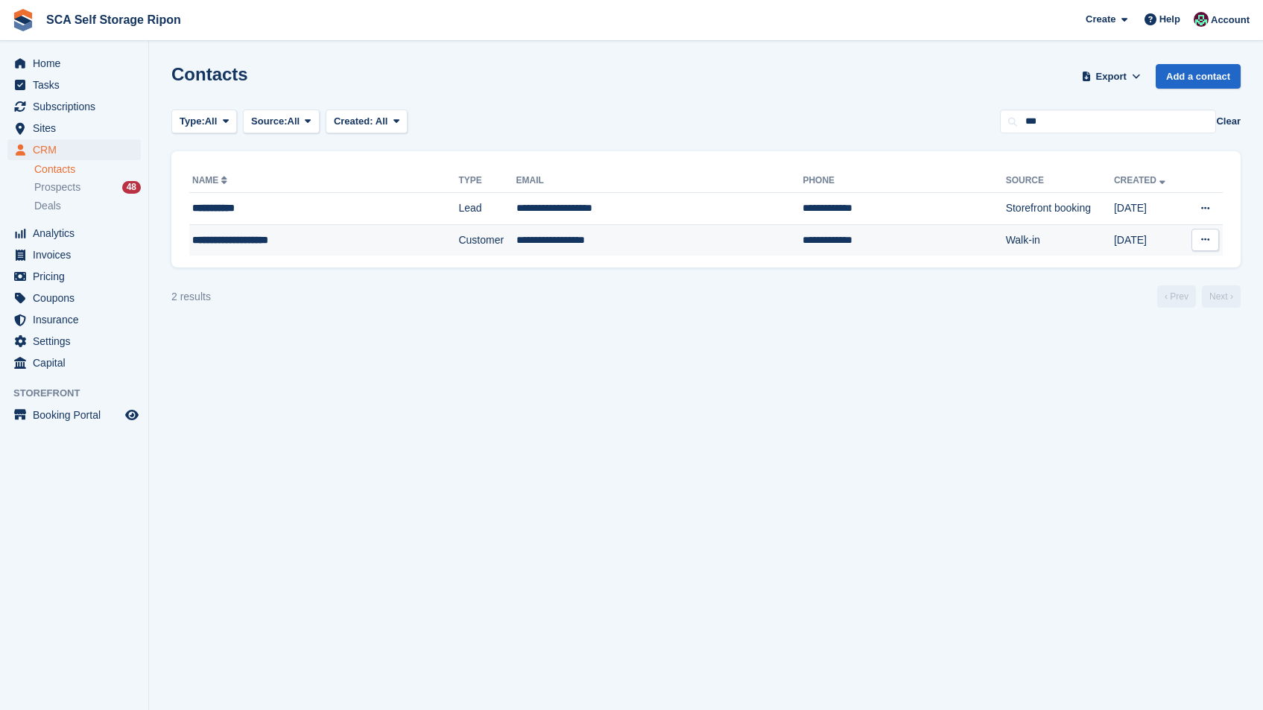
click at [484, 235] on td "Customer" at bounding box center [486, 239] width 57 height 31
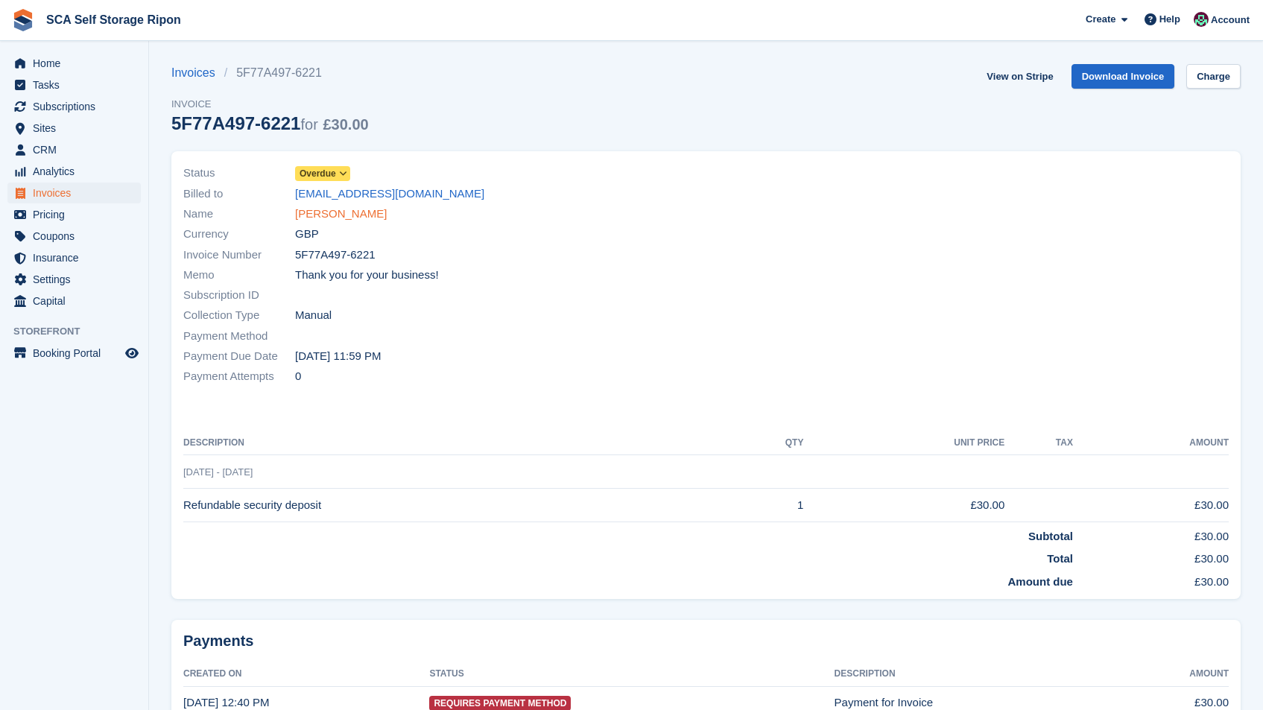
click at [323, 214] on link "[PERSON_NAME]" at bounding box center [341, 214] width 92 height 17
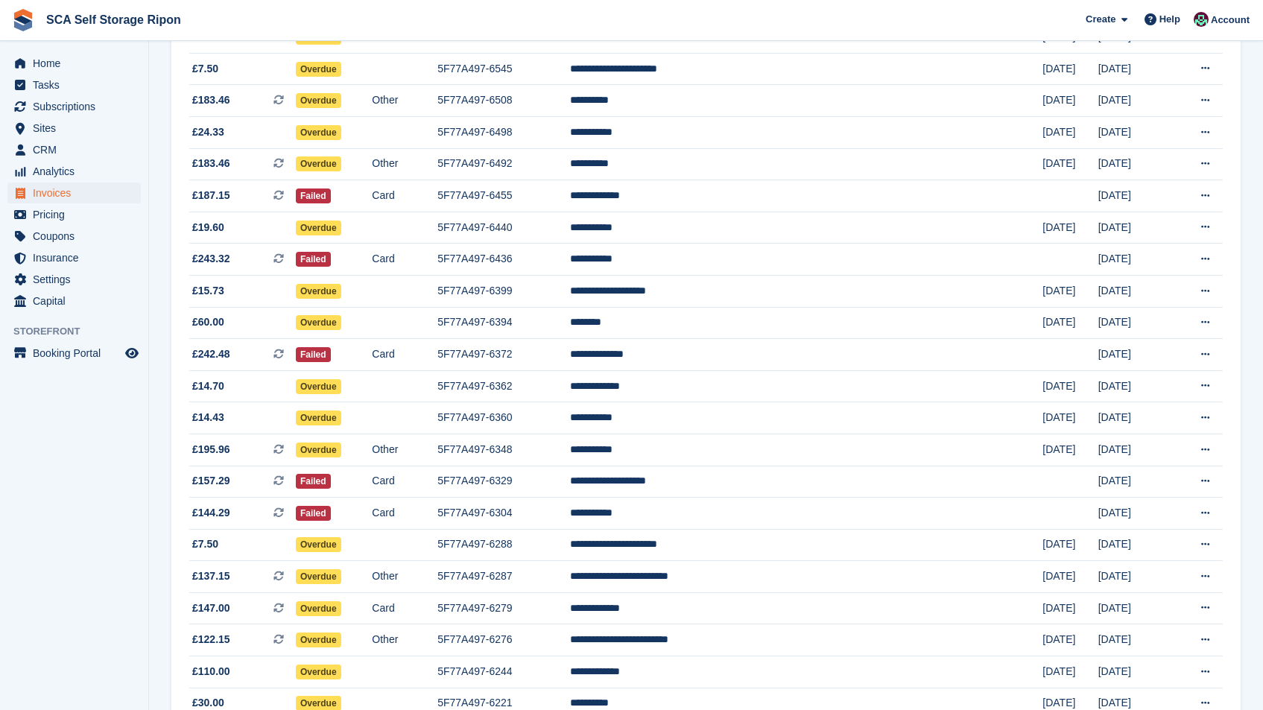
scroll to position [735, 0]
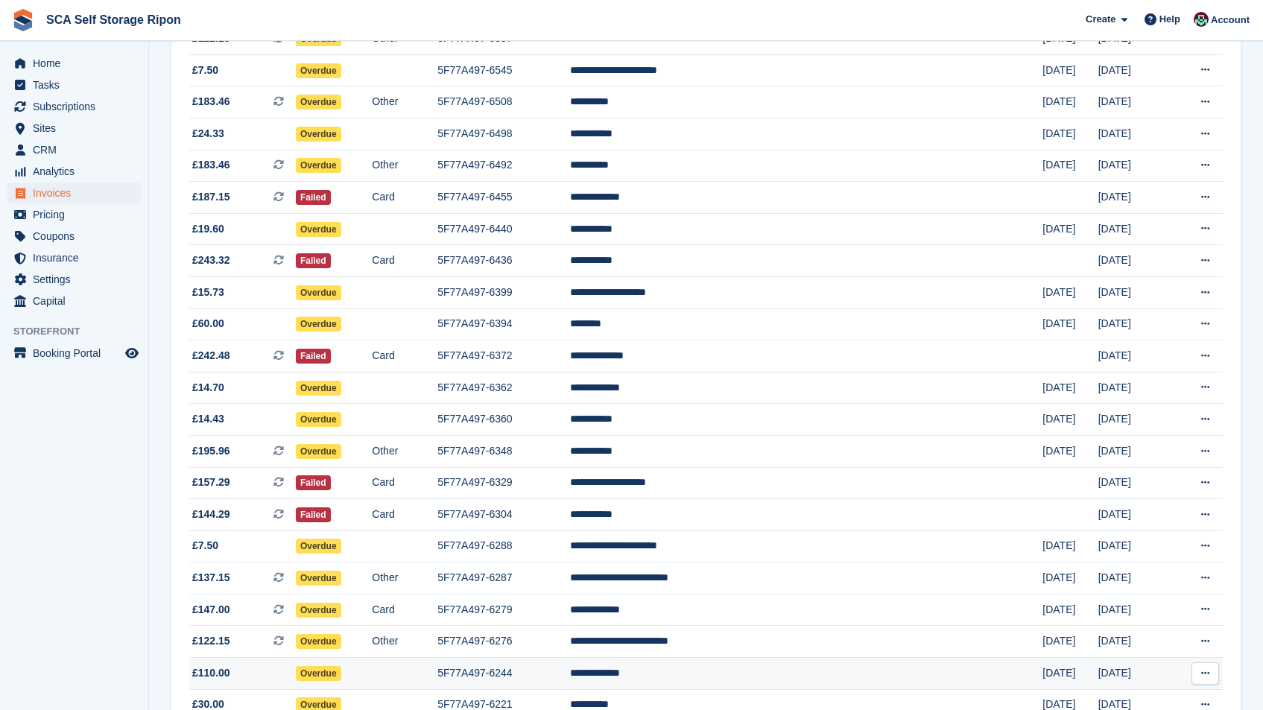
click at [570, 671] on td "5F77A497-6244" at bounding box center [503, 674] width 133 height 32
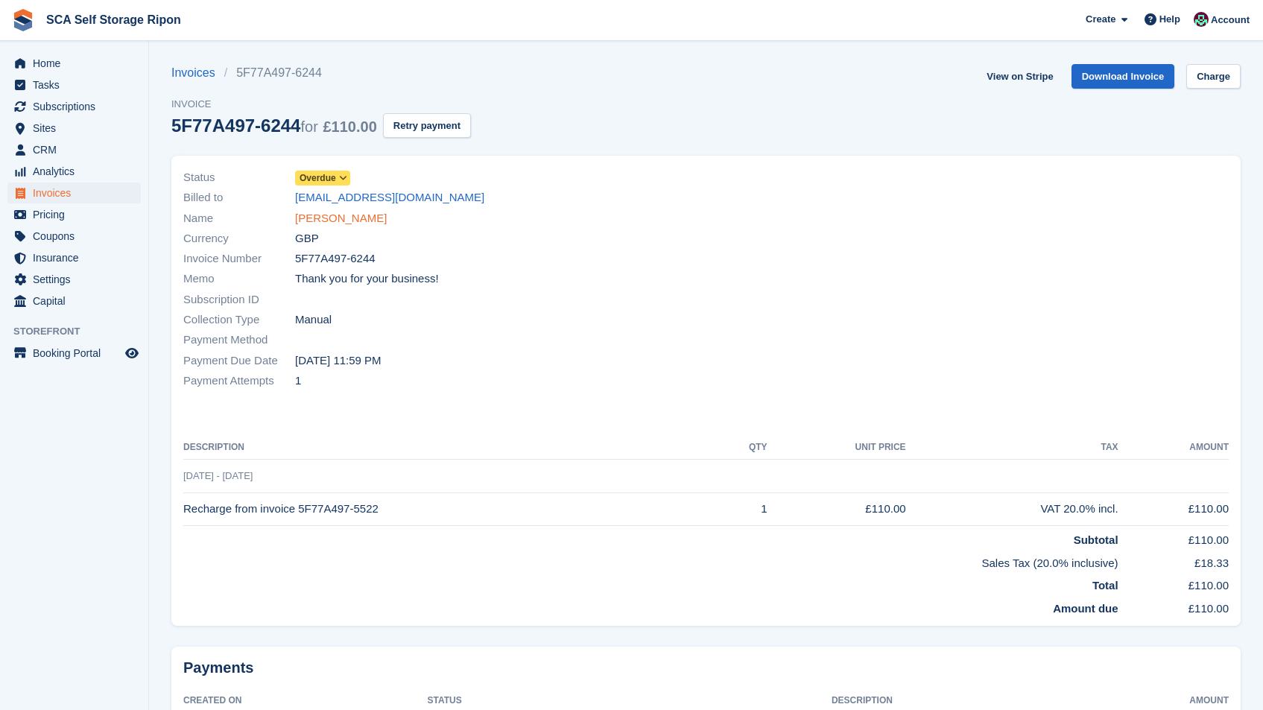
click at [341, 214] on link "Rachel Walker" at bounding box center [341, 218] width 92 height 17
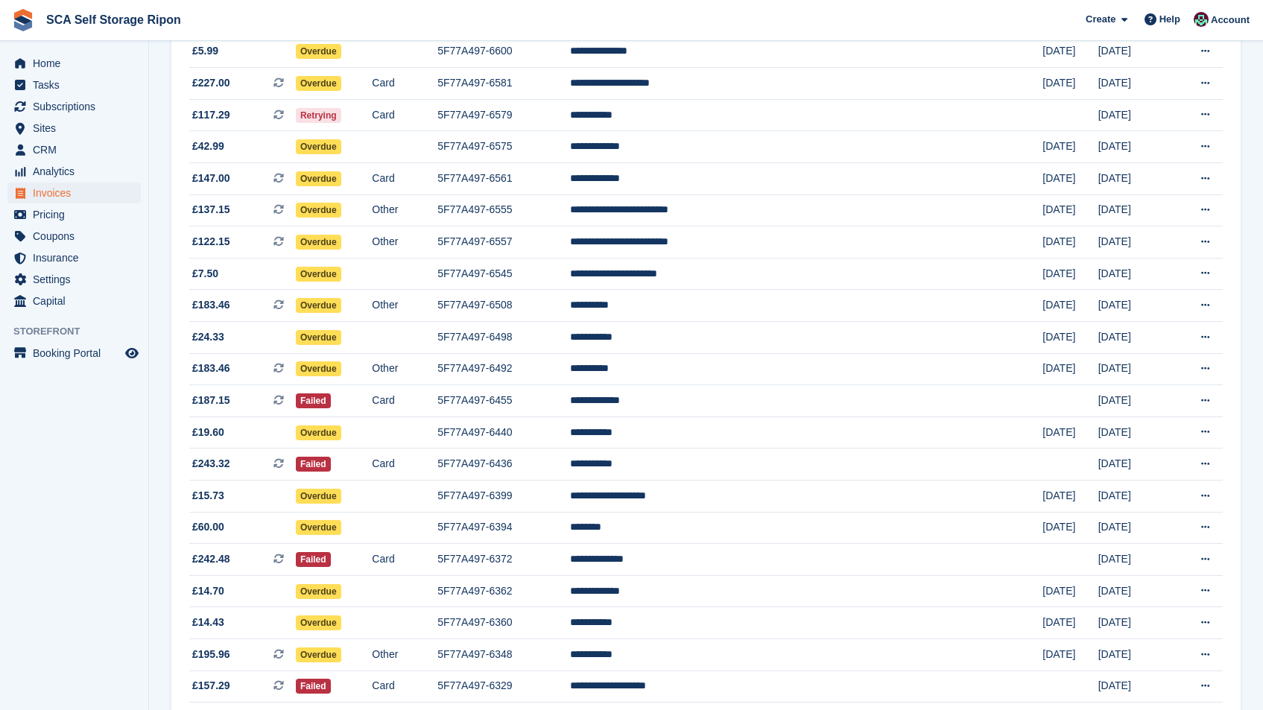
scroll to position [527, 0]
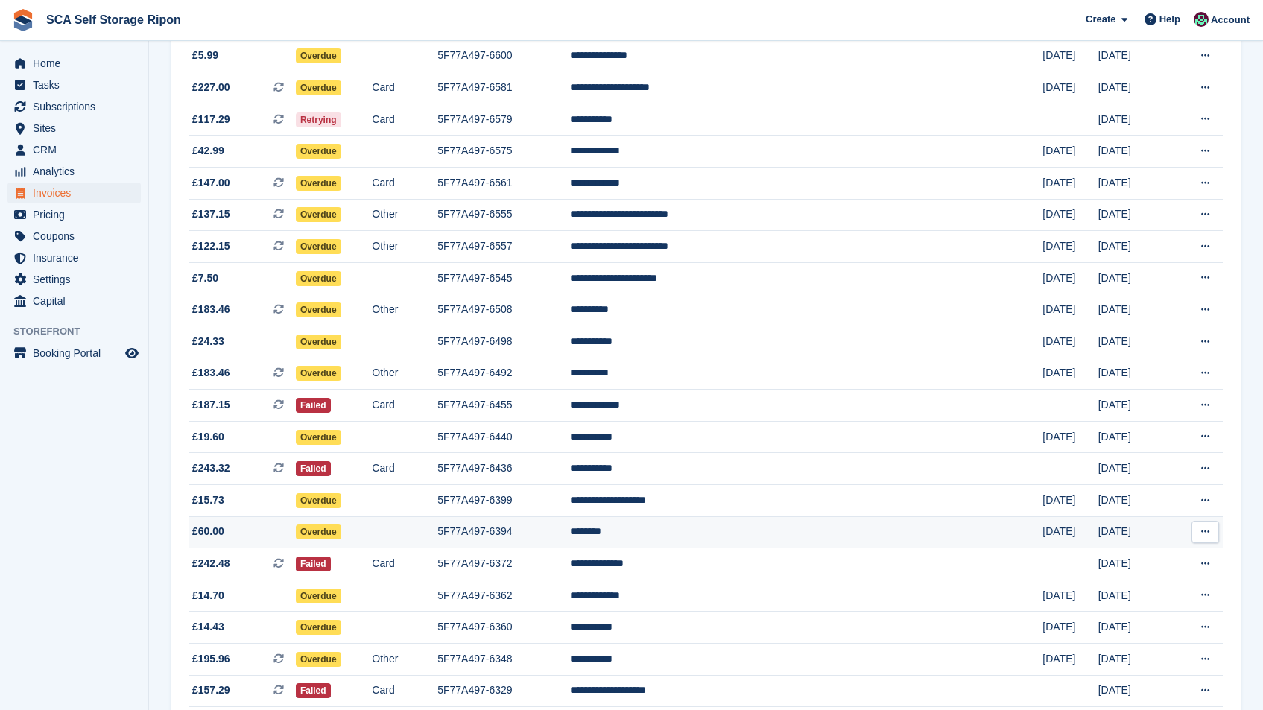
click at [931, 543] on td "********" at bounding box center [806, 532] width 472 height 32
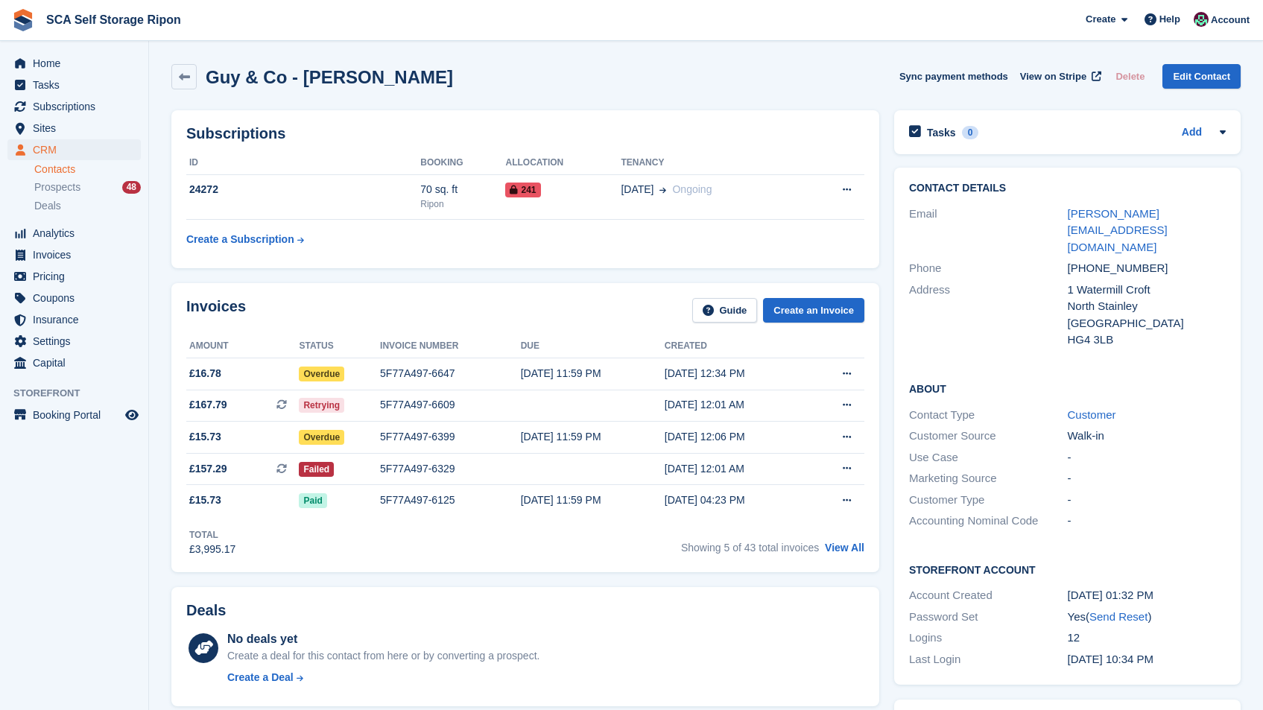
click at [64, 169] on link "Contacts" at bounding box center [87, 169] width 107 height 14
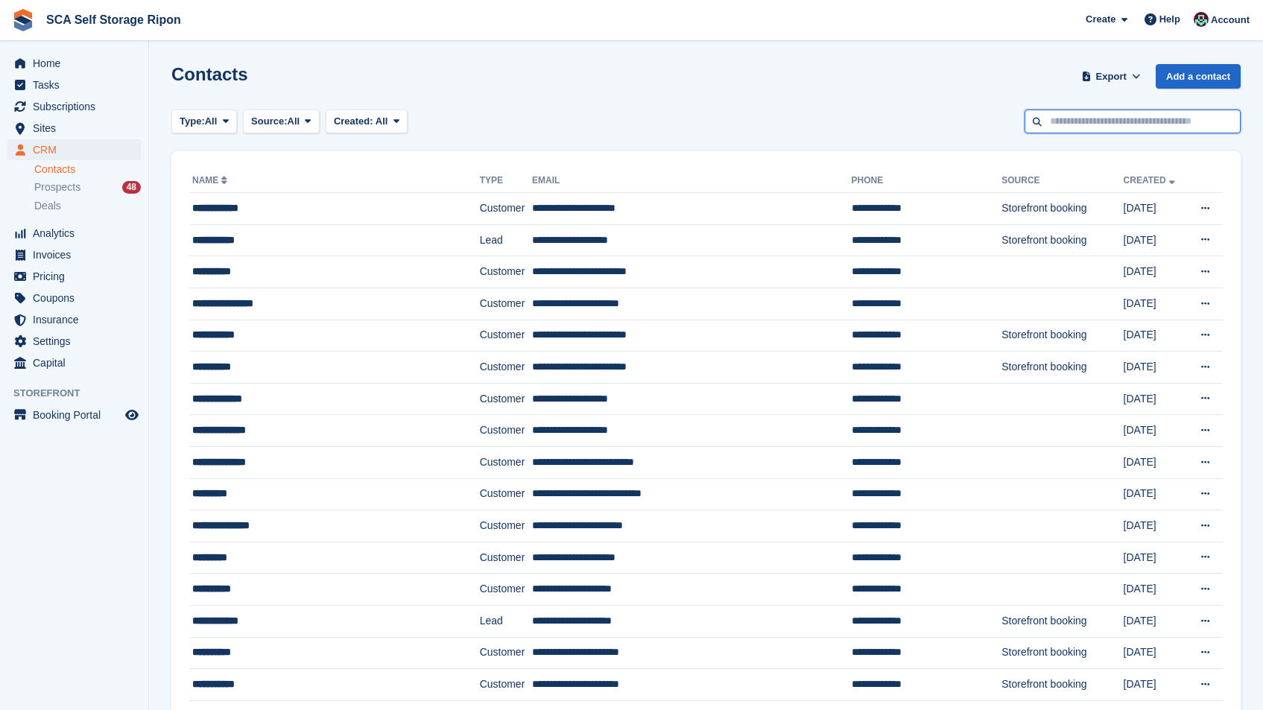
click at [1122, 113] on input "text" at bounding box center [1133, 122] width 216 height 25
type input "*****"
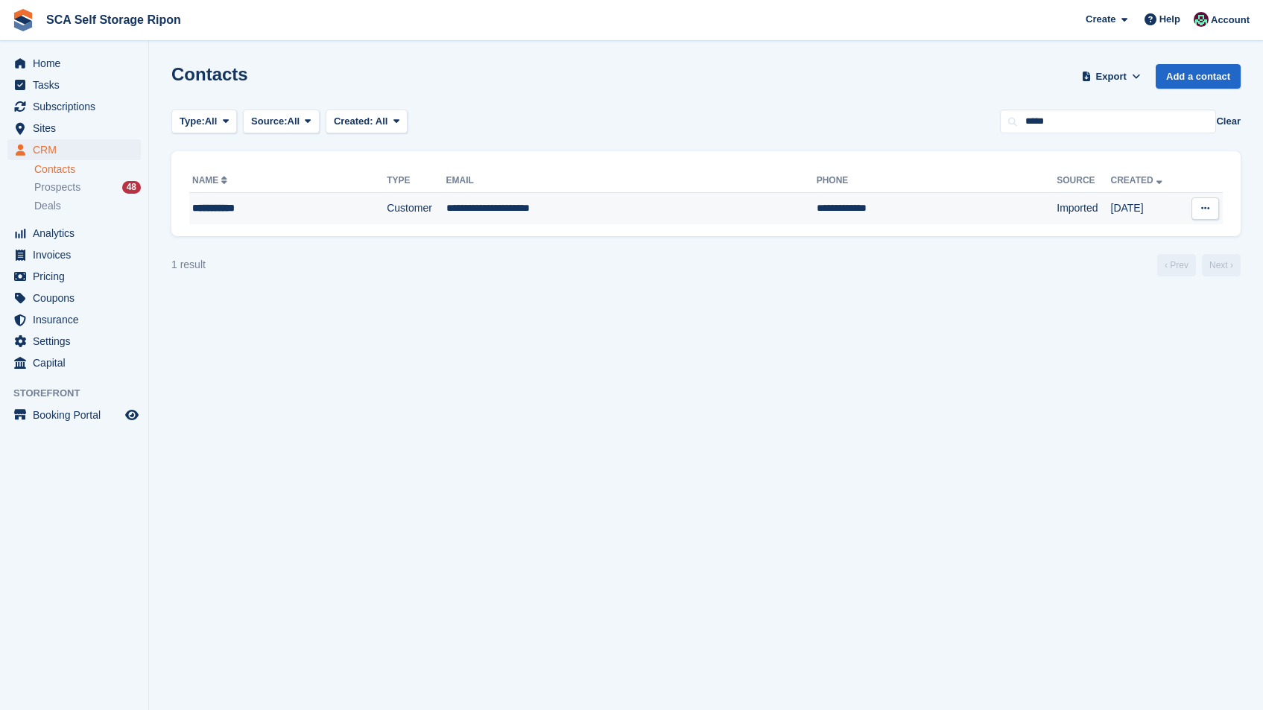
click at [528, 193] on td "**********" at bounding box center [631, 208] width 370 height 31
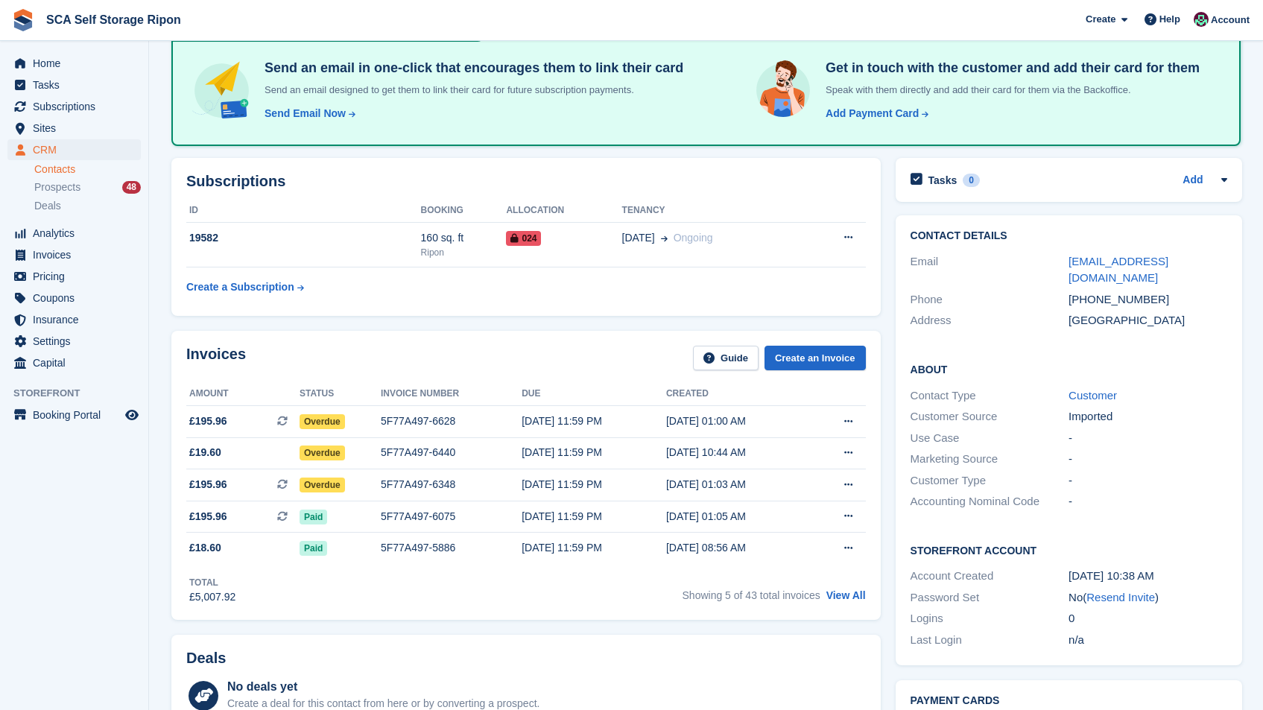
scroll to position [114, 0]
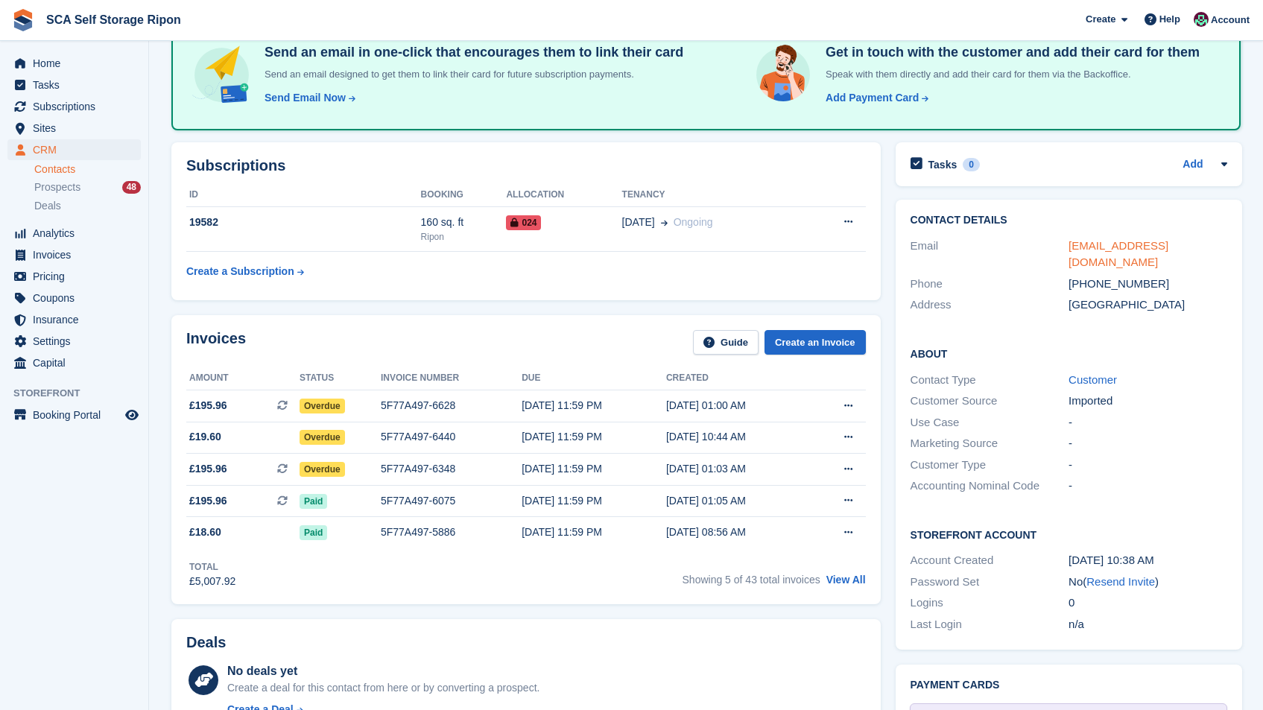
click at [1122, 244] on link "simonbalme51@gmail.com" at bounding box center [1119, 254] width 100 height 30
click at [1113, 245] on link "simonbalme51@gmail.com" at bounding box center [1119, 254] width 100 height 30
click at [46, 172] on link "Contacts" at bounding box center [87, 169] width 107 height 14
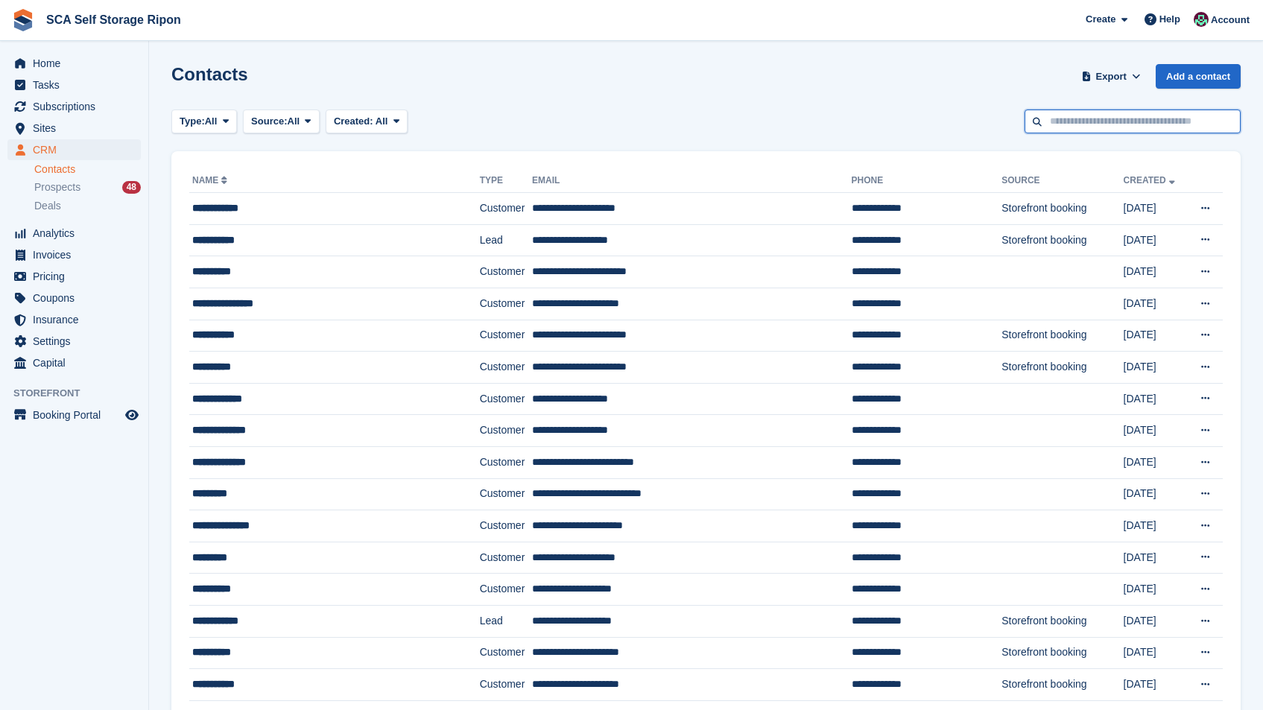
click at [1110, 121] on input "text" at bounding box center [1133, 122] width 216 height 25
type input "*******"
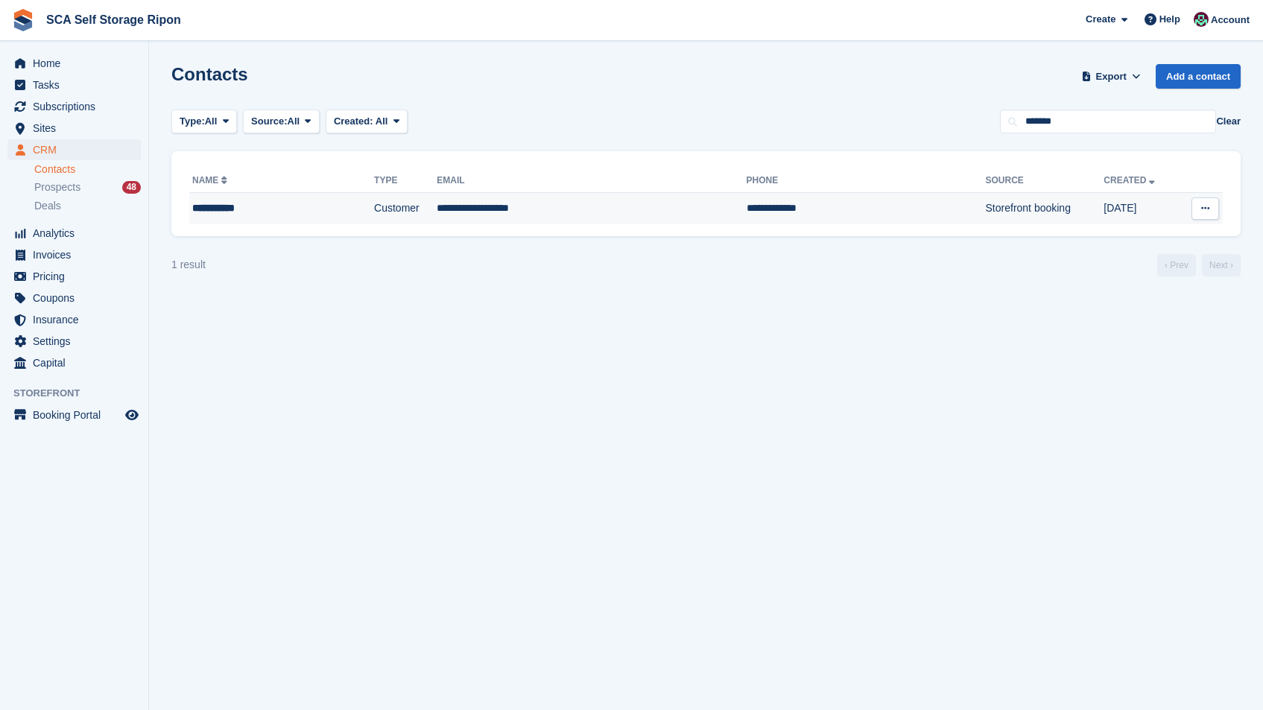
click at [384, 220] on td "Customer" at bounding box center [405, 208] width 63 height 31
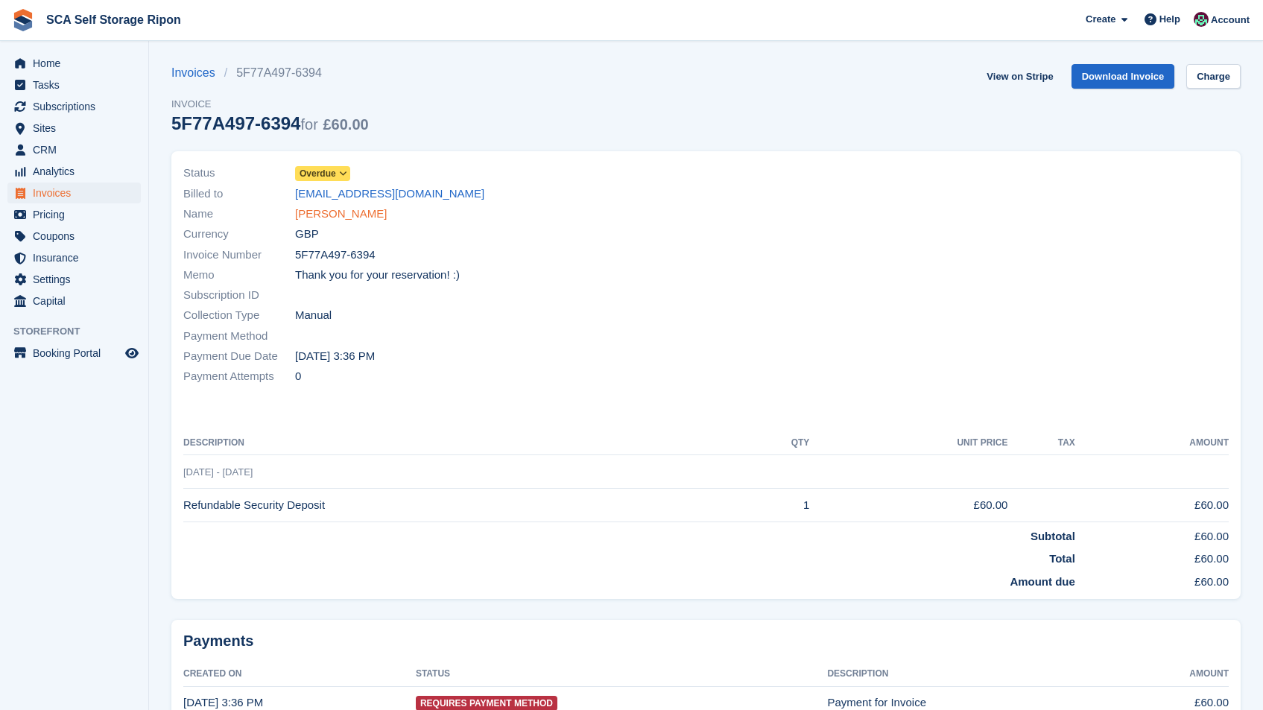
click at [319, 212] on link "[PERSON_NAME]" at bounding box center [341, 214] width 92 height 17
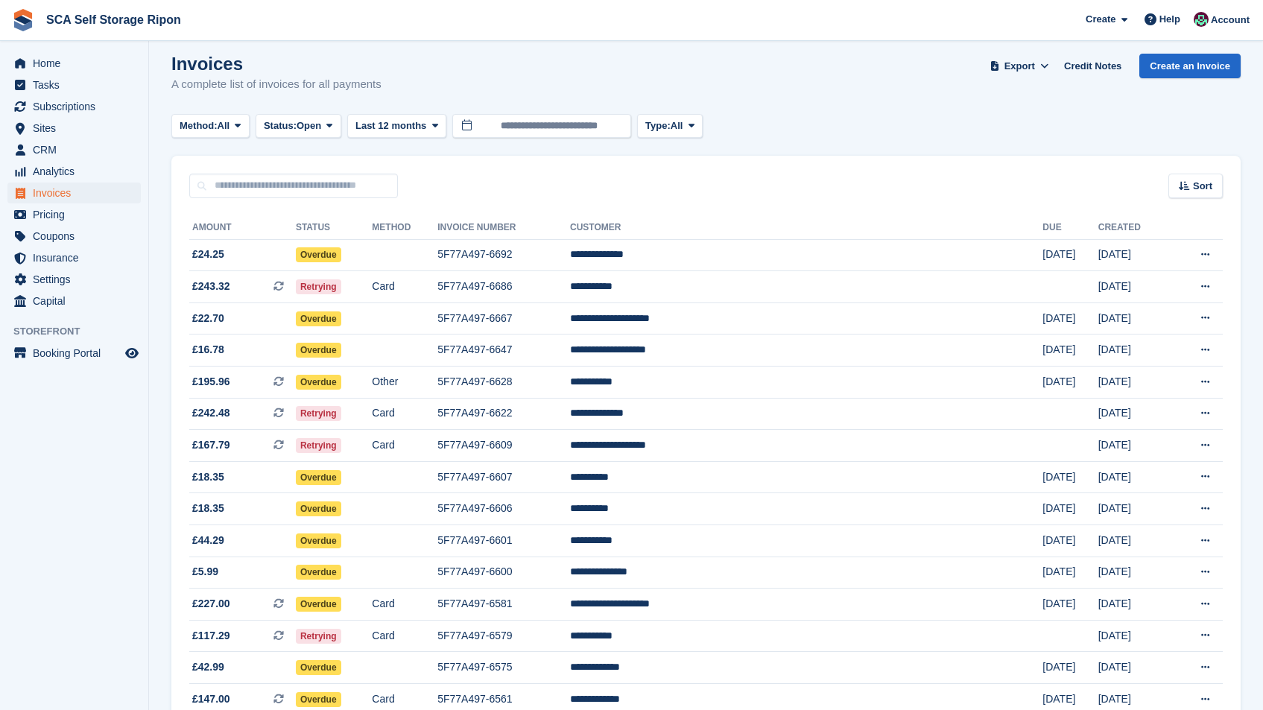
scroll to position [9, 0]
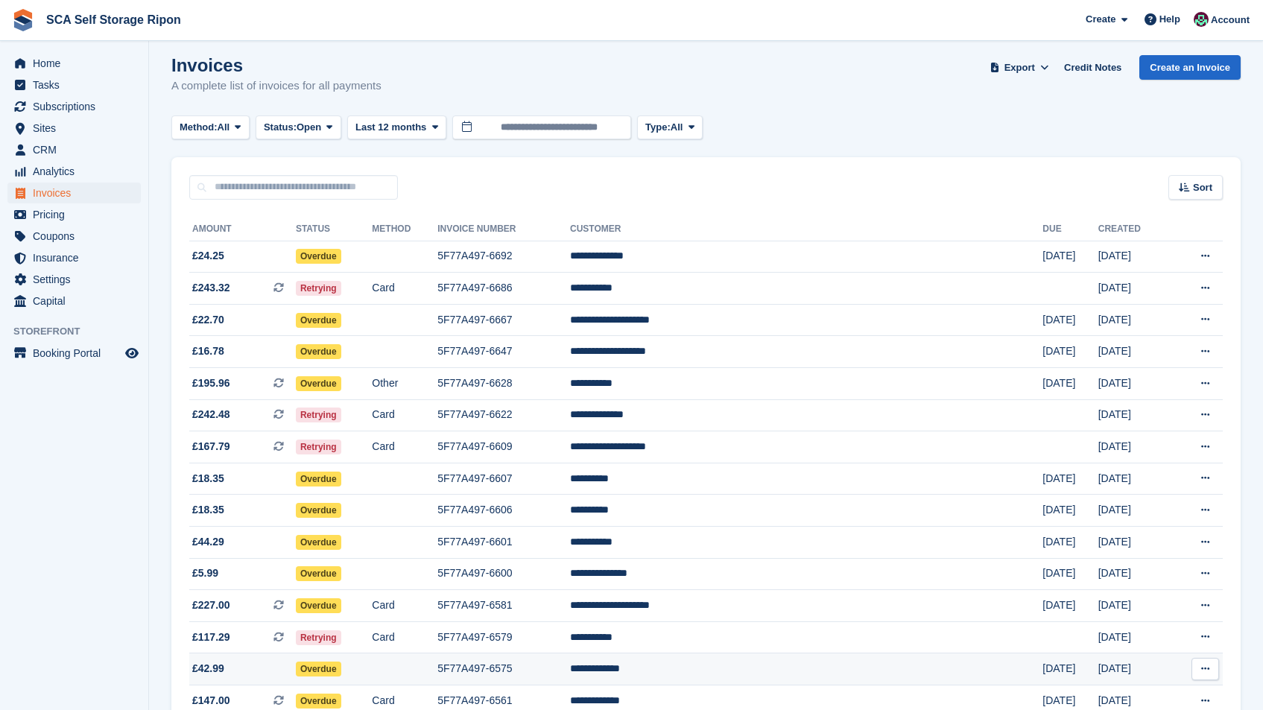
click at [809, 672] on td "**********" at bounding box center [806, 670] width 472 height 32
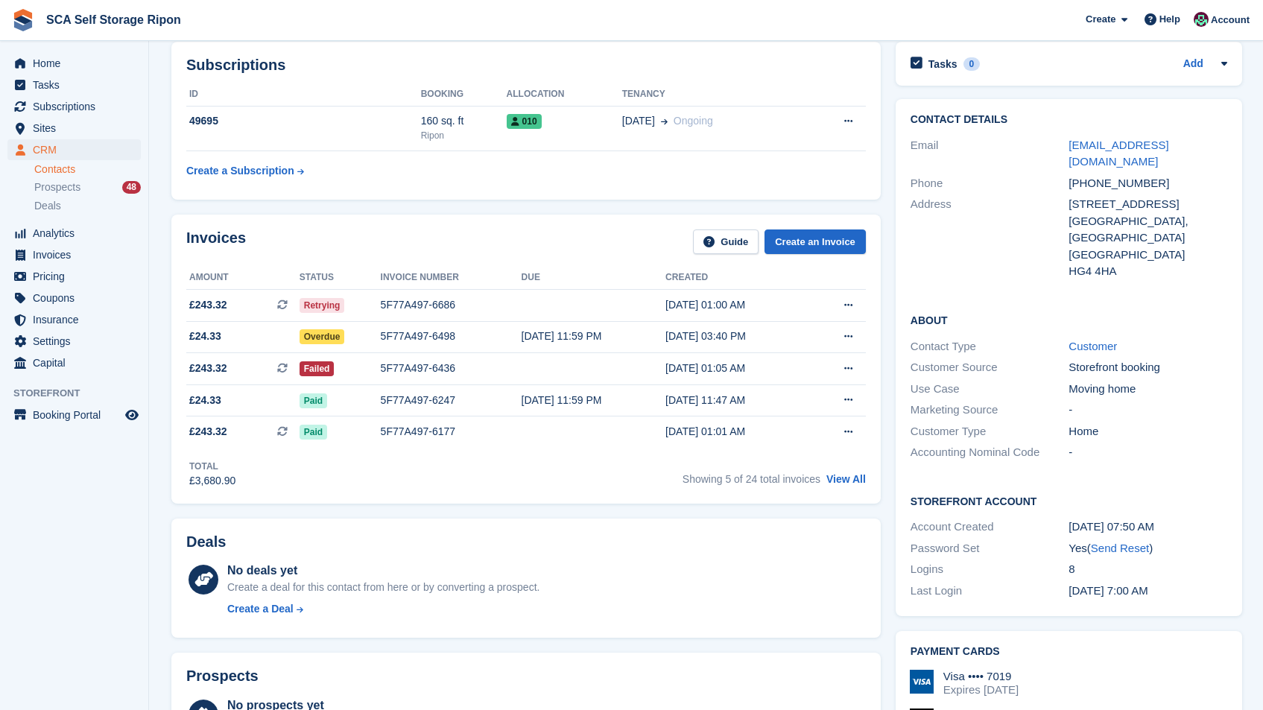
scroll to position [74, 0]
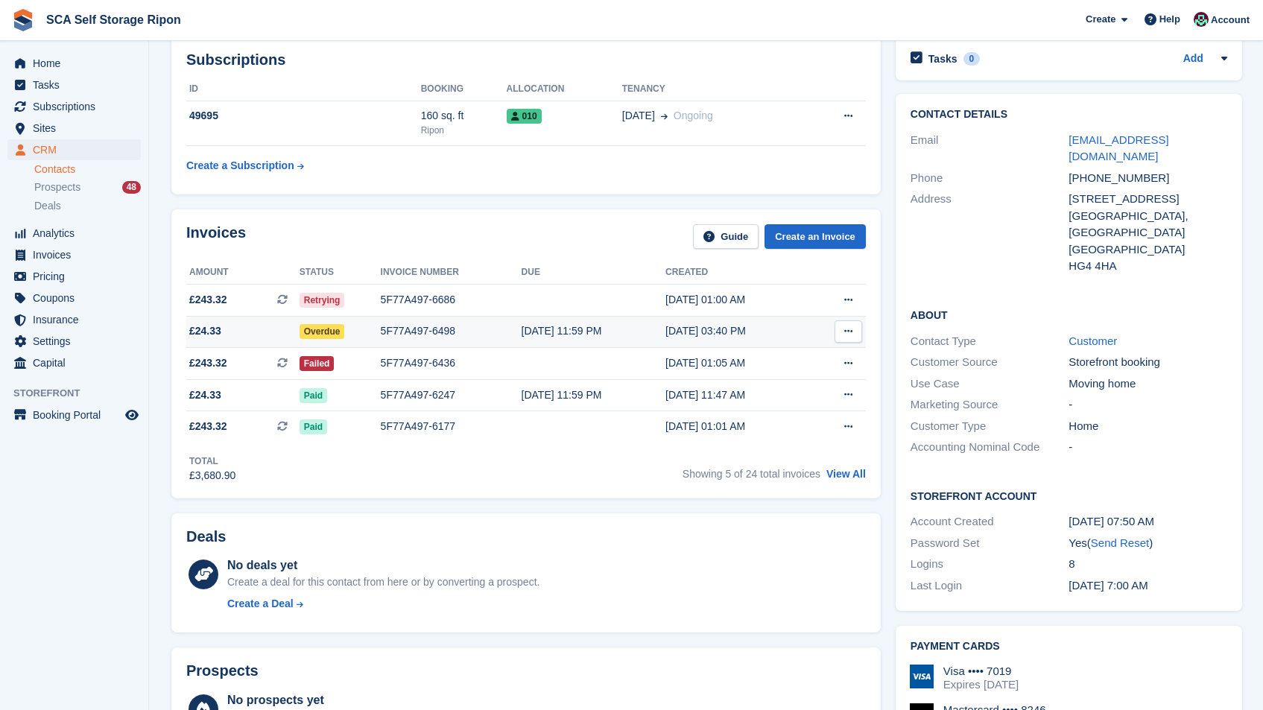
click at [728, 324] on div "22 Jul, 03:40 PM" at bounding box center [737, 331] width 145 height 16
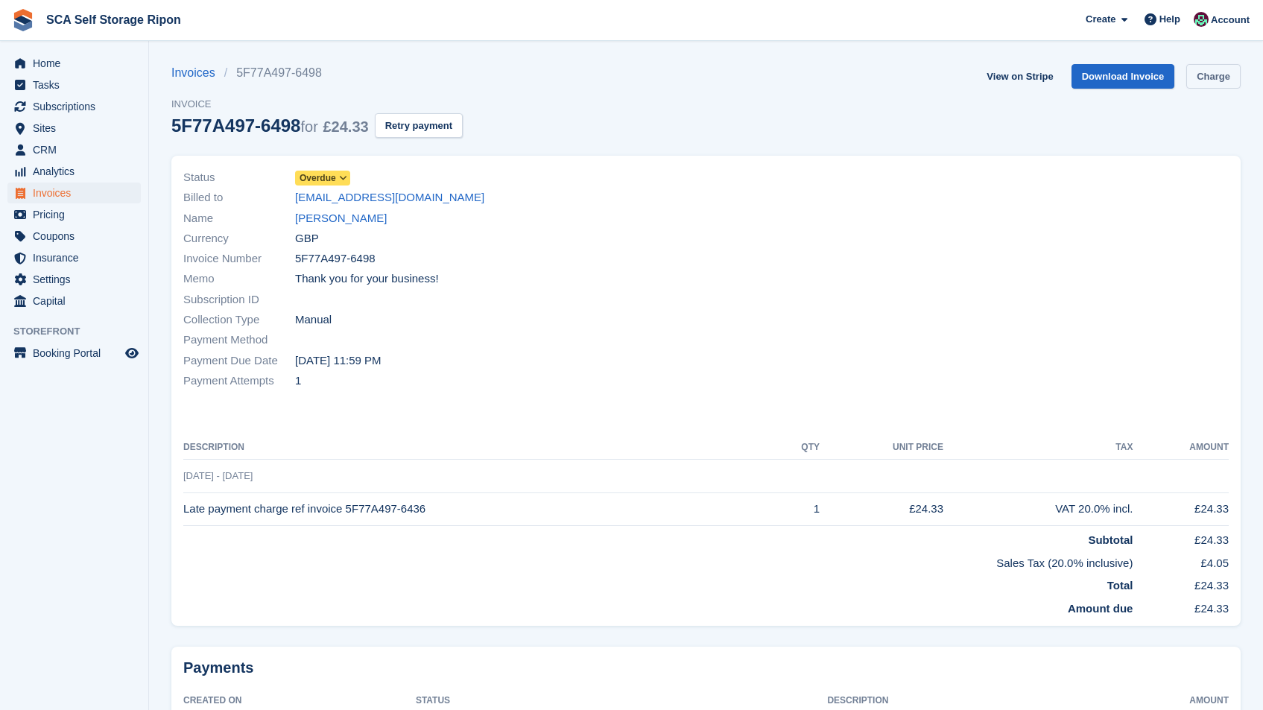
click at [1203, 72] on link "Charge" at bounding box center [1213, 76] width 54 height 25
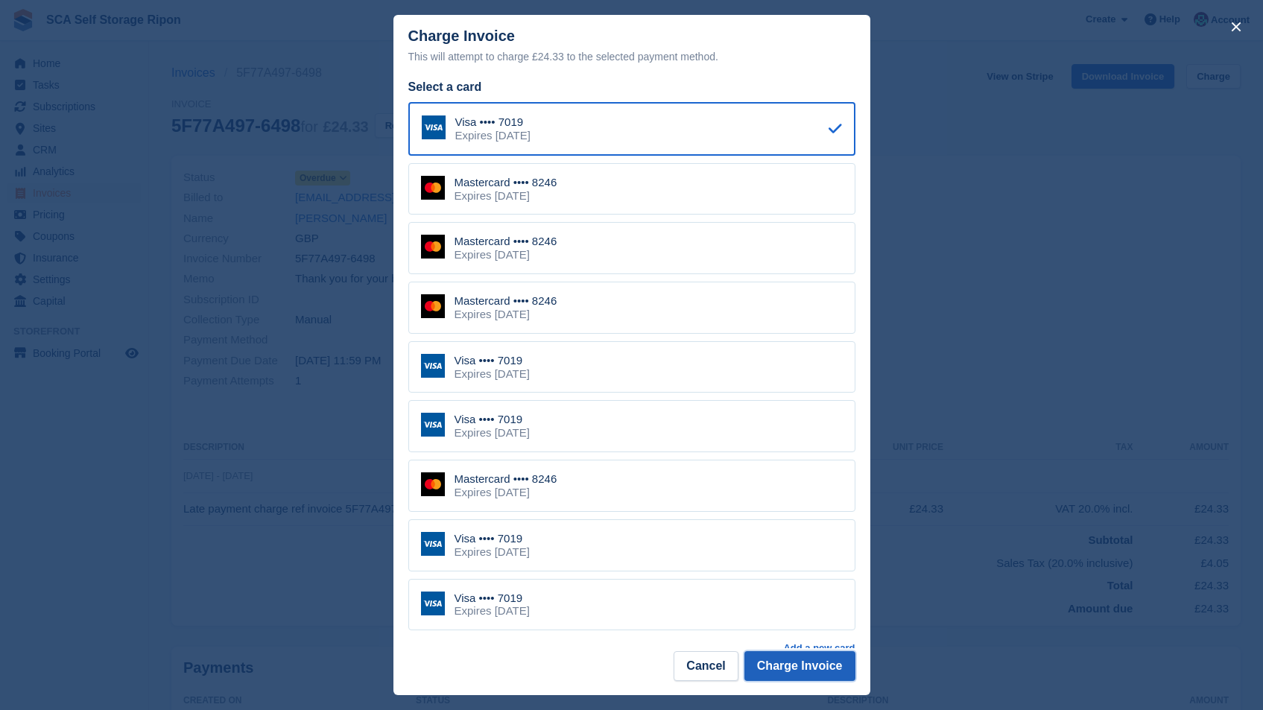
click at [791, 673] on button "Charge Invoice" at bounding box center [799, 666] width 111 height 30
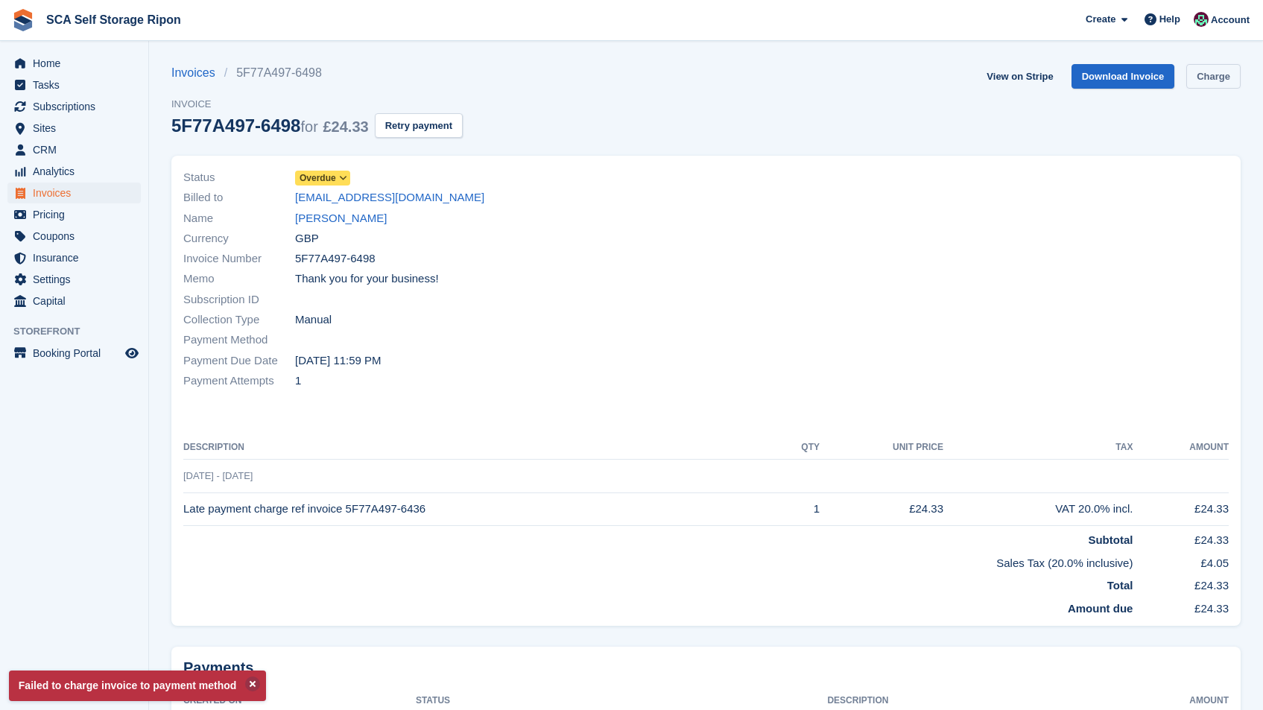
click at [1219, 69] on link "Charge" at bounding box center [1213, 76] width 54 height 25
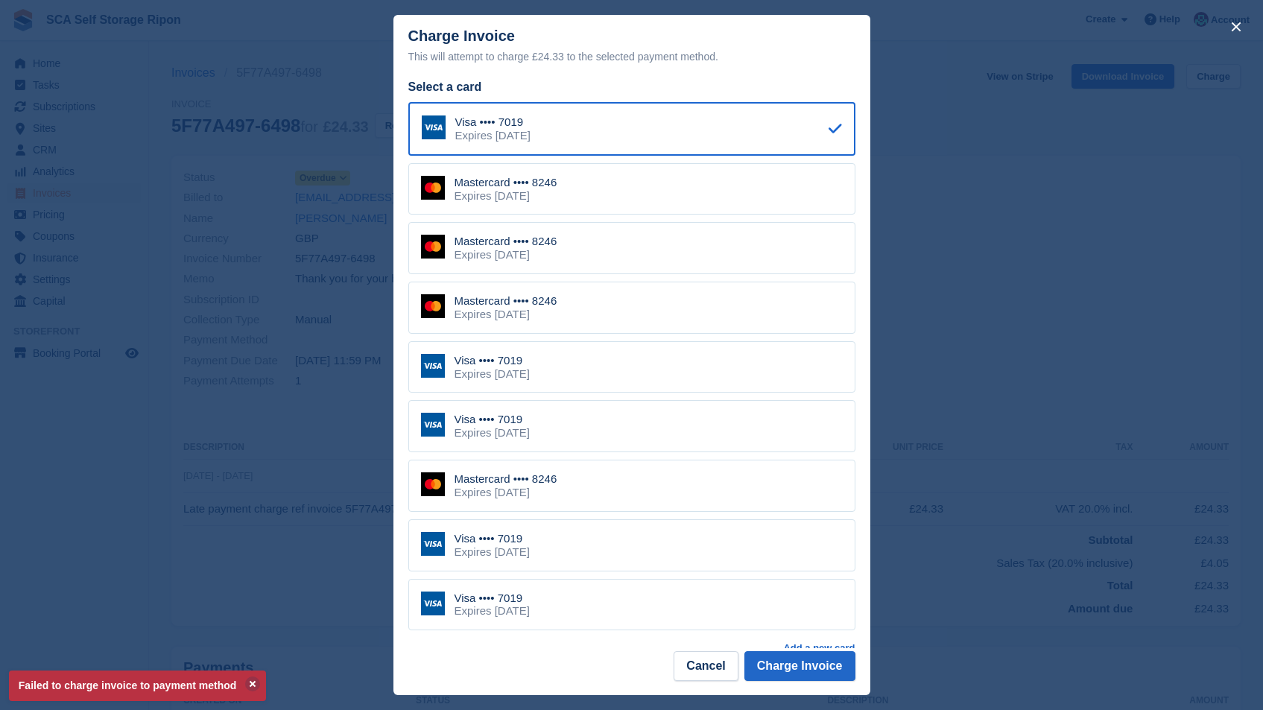
click at [657, 204] on div "Mastercard •••• 8246 Expires [DATE]" at bounding box center [631, 189] width 447 height 52
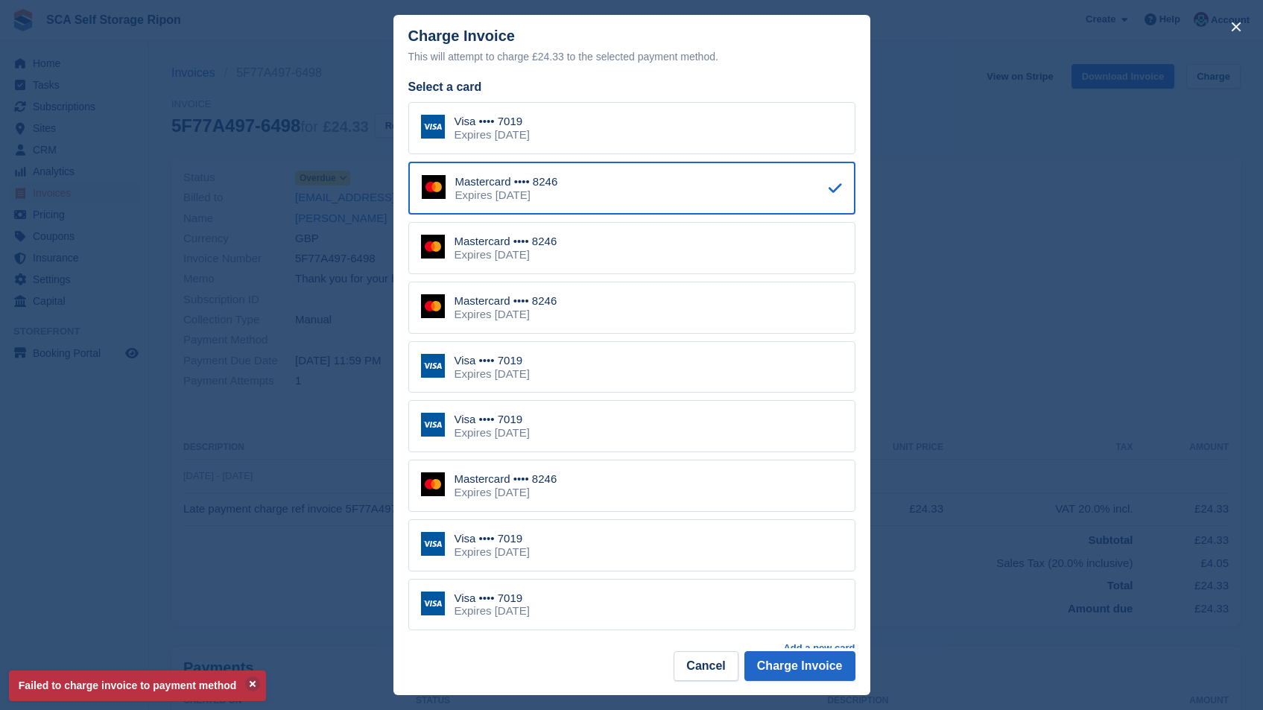
click at [797, 682] on footer "Cancel Charge Invoice" at bounding box center [631, 671] width 477 height 47
click at [804, 660] on button "Charge Invoice" at bounding box center [799, 666] width 111 height 30
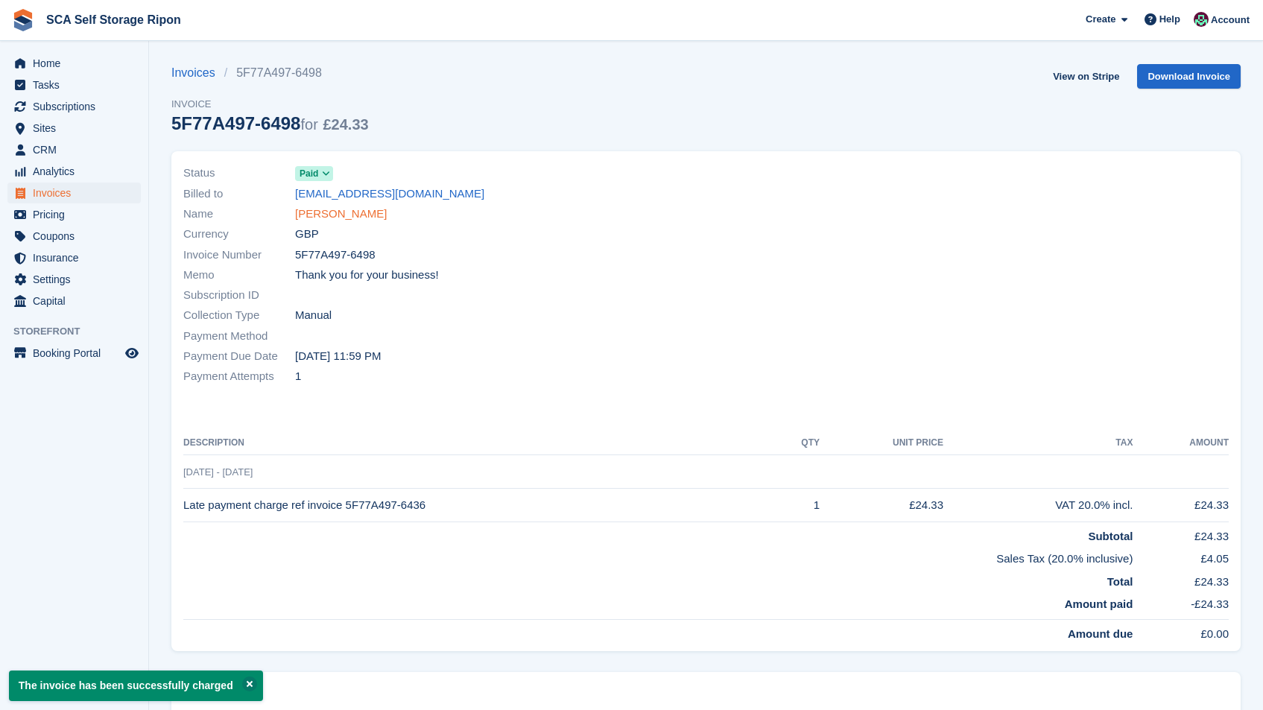
click at [334, 218] on link "[PERSON_NAME]" at bounding box center [341, 214] width 92 height 17
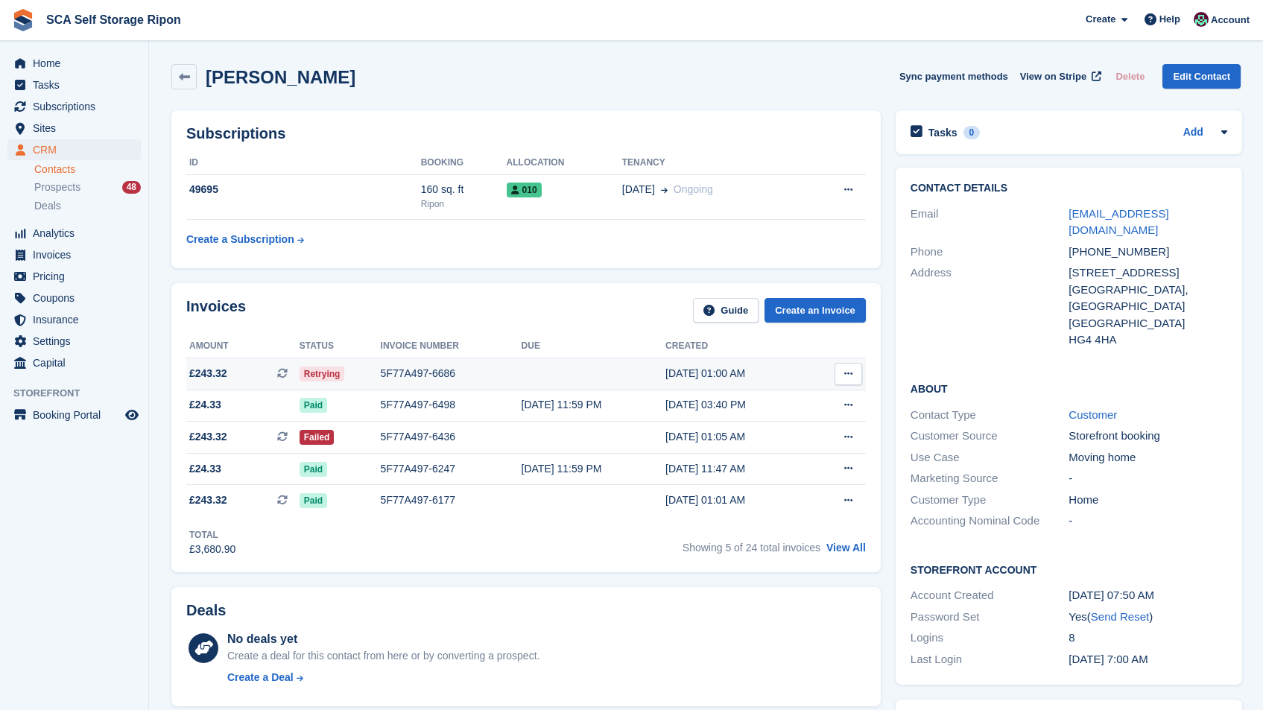
click at [853, 367] on button at bounding box center [849, 374] width 28 height 22
click at [770, 426] on p "View on Stripe" at bounding box center [791, 425] width 130 height 24
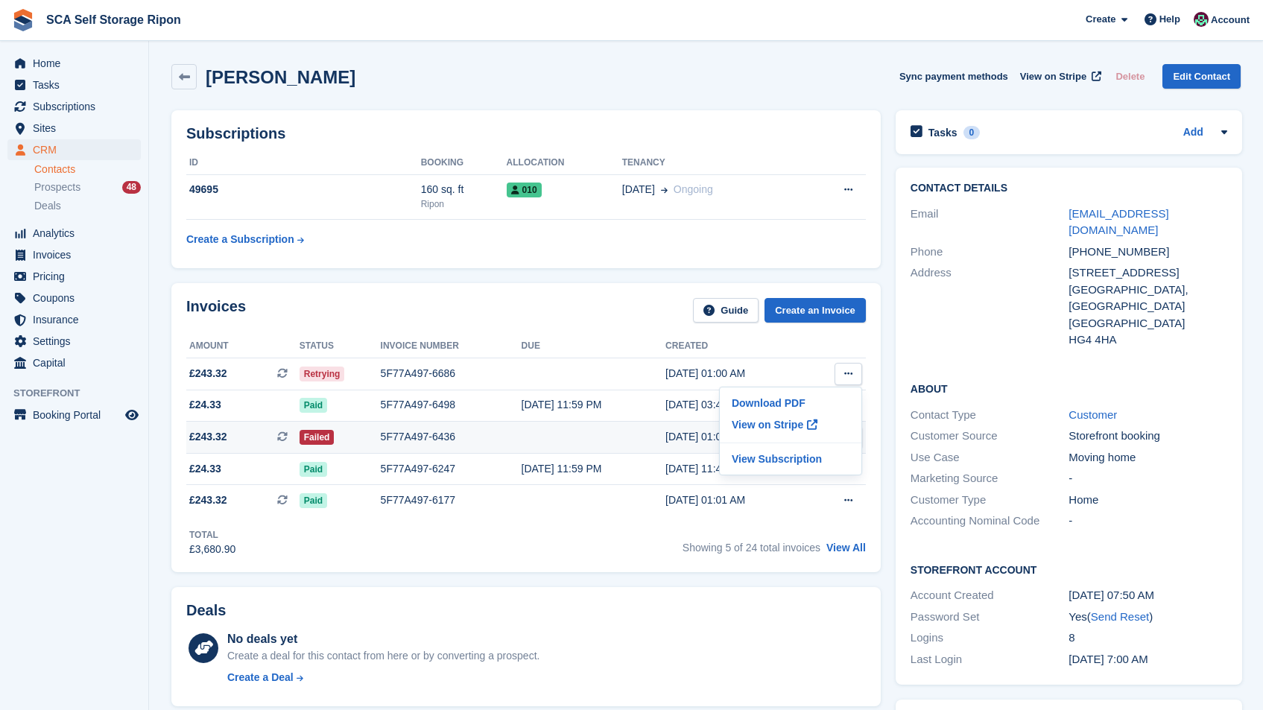
click at [634, 425] on td at bounding box center [594, 438] width 145 height 32
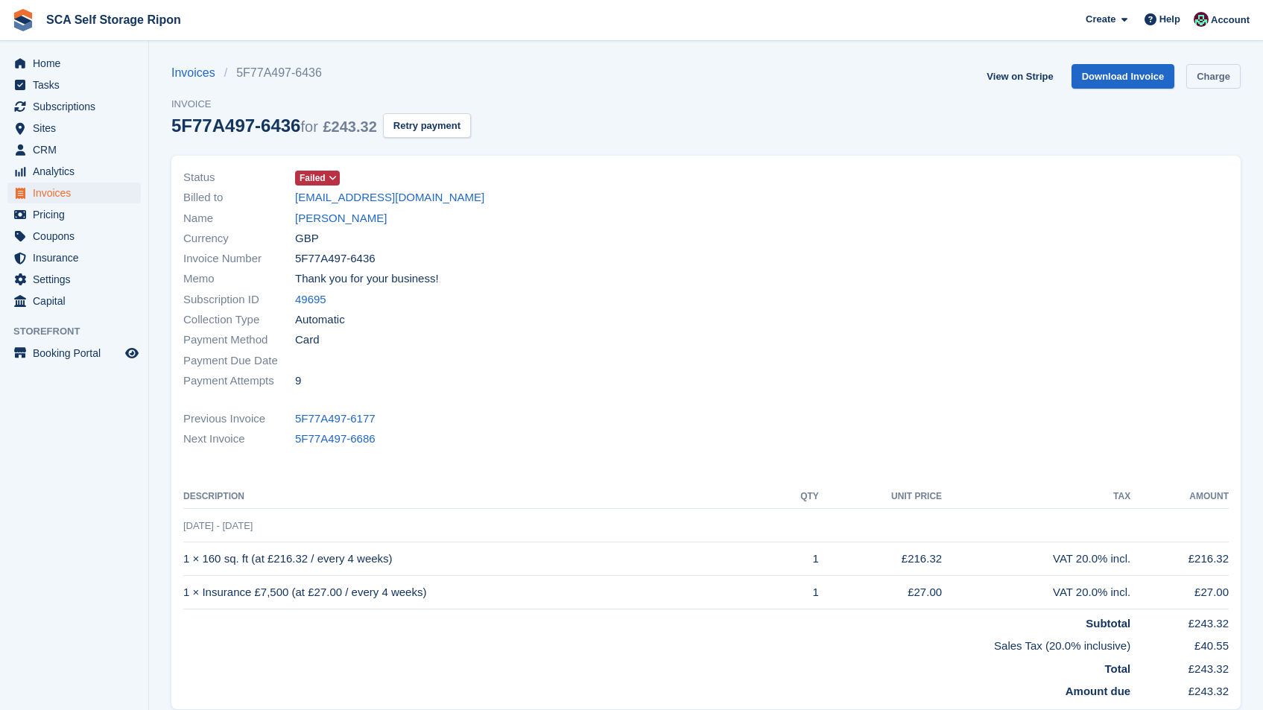
click at [1212, 80] on link "Charge" at bounding box center [1213, 76] width 54 height 25
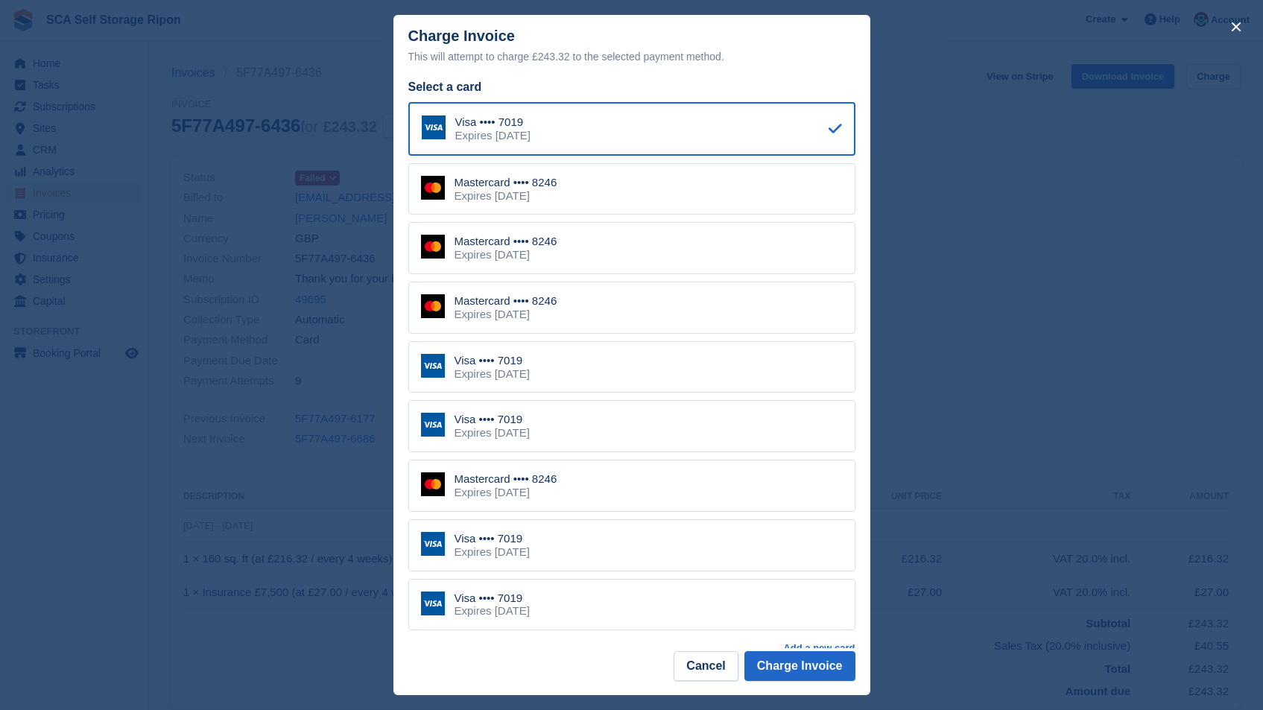
click at [687, 187] on div "Mastercard •••• 8246 Expires [DATE]" at bounding box center [631, 189] width 447 height 52
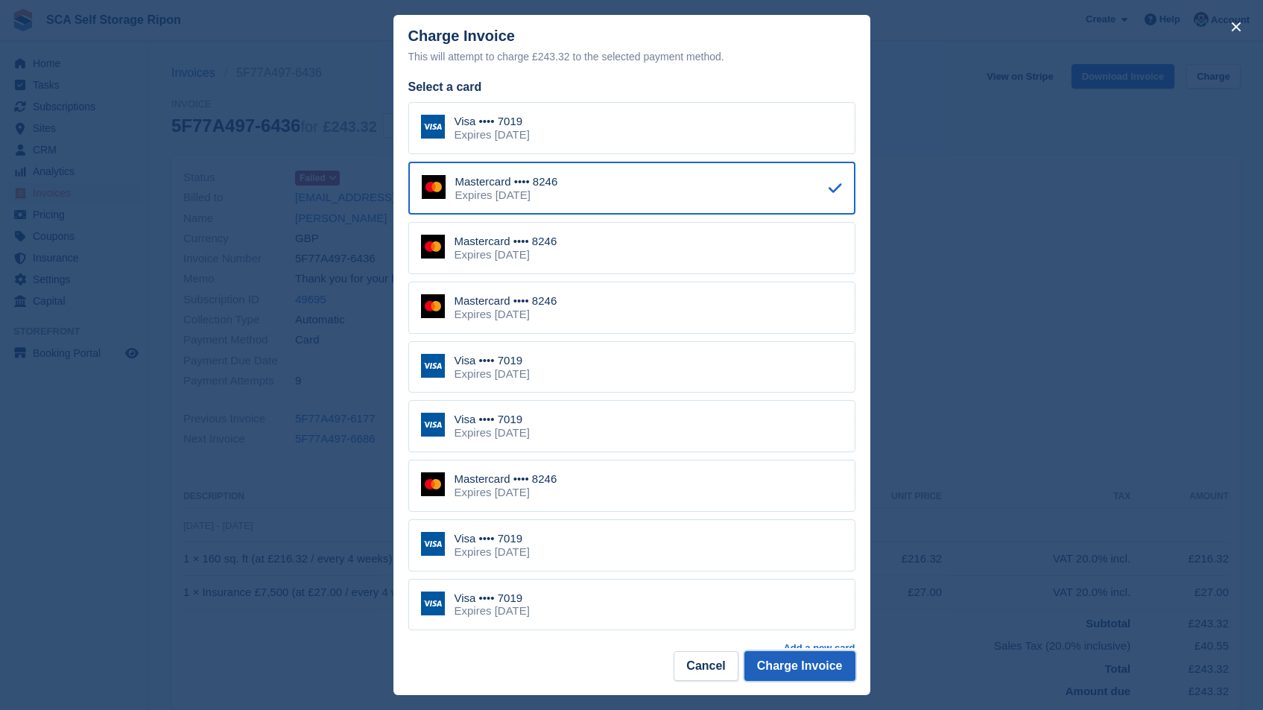
click at [791, 676] on button "Charge Invoice" at bounding box center [799, 666] width 111 height 30
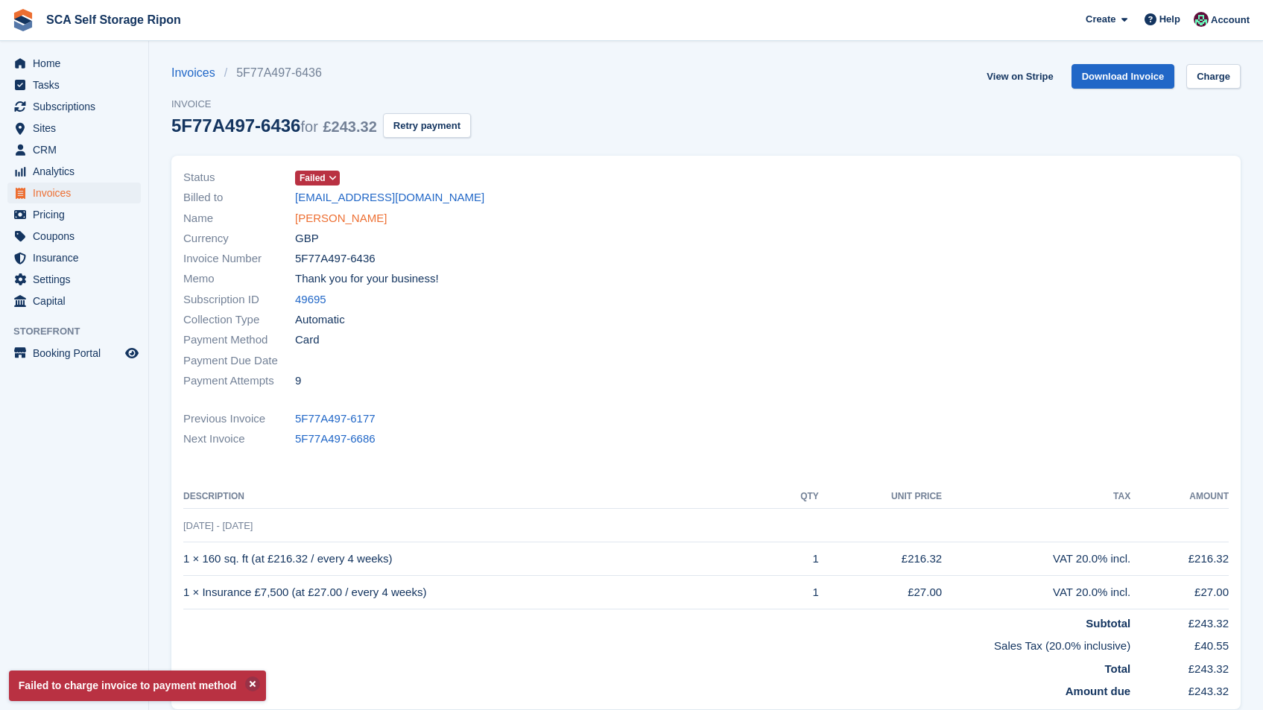
click at [325, 216] on link "[PERSON_NAME]" at bounding box center [341, 218] width 92 height 17
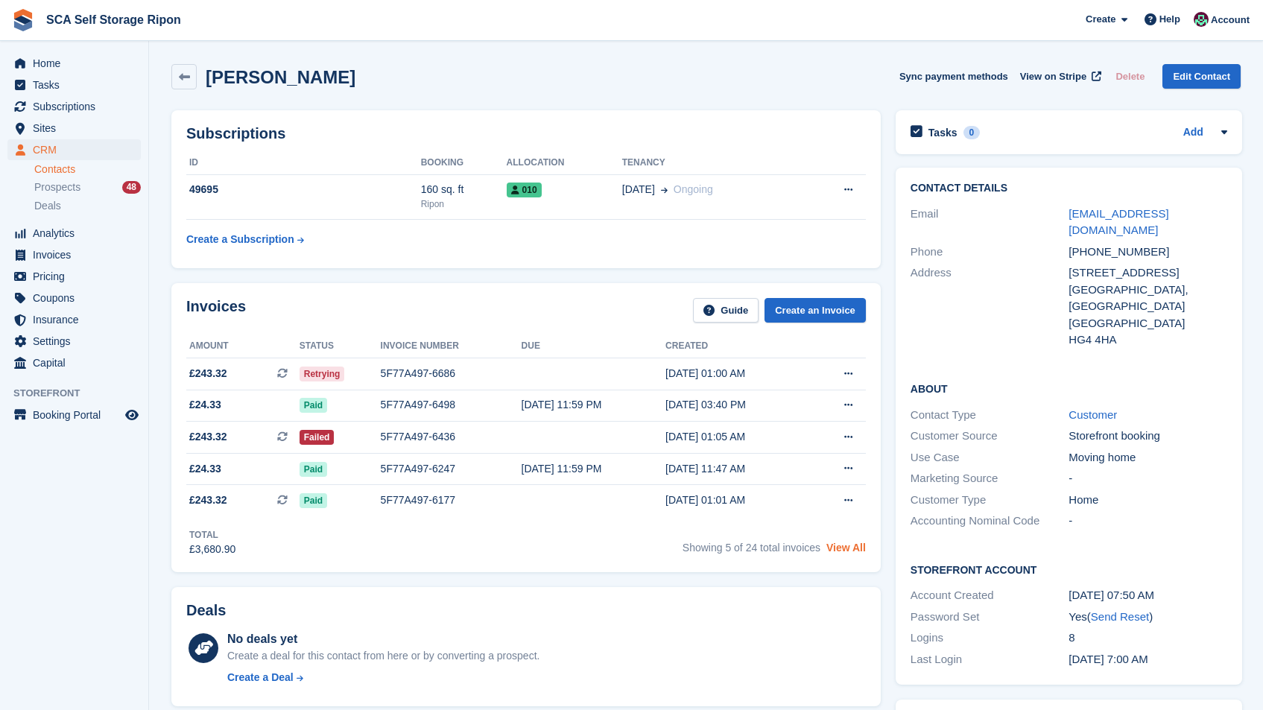
click at [852, 551] on link "View All" at bounding box center [845, 548] width 39 height 12
click at [59, 167] on link "Contacts" at bounding box center [87, 169] width 107 height 14
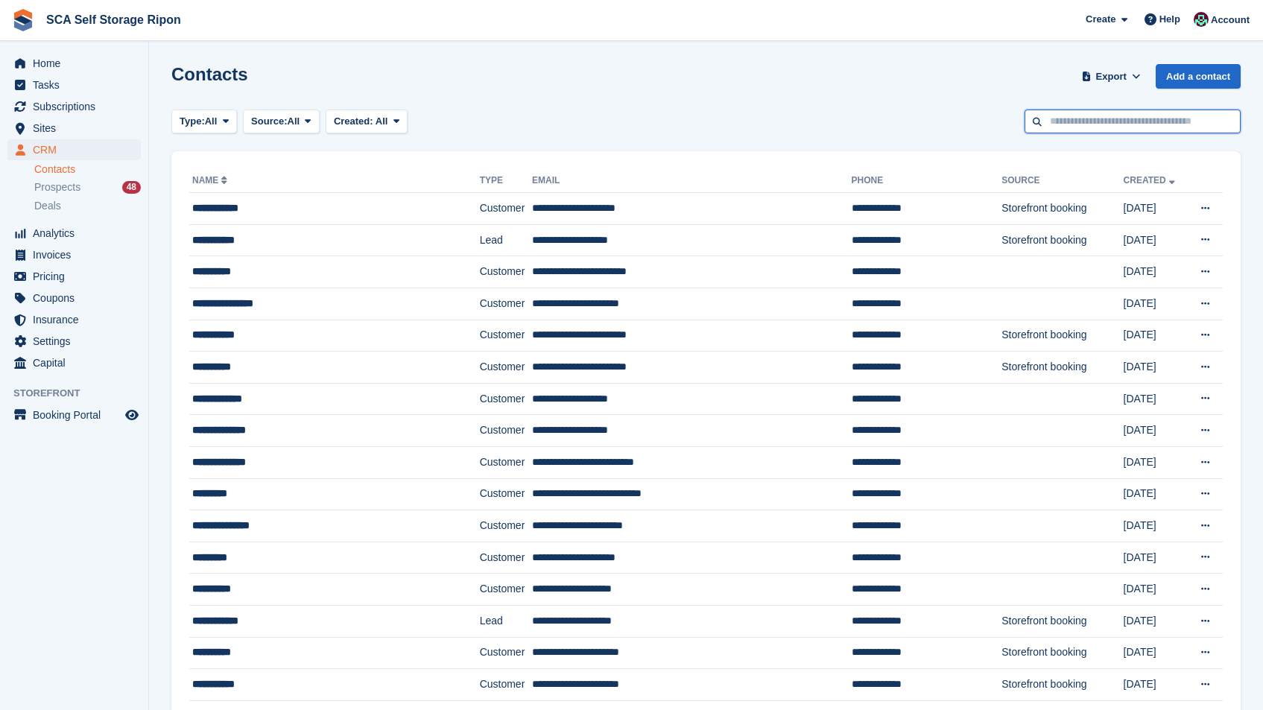
click at [1116, 128] on input "text" at bounding box center [1133, 122] width 216 height 25
type input "*****"
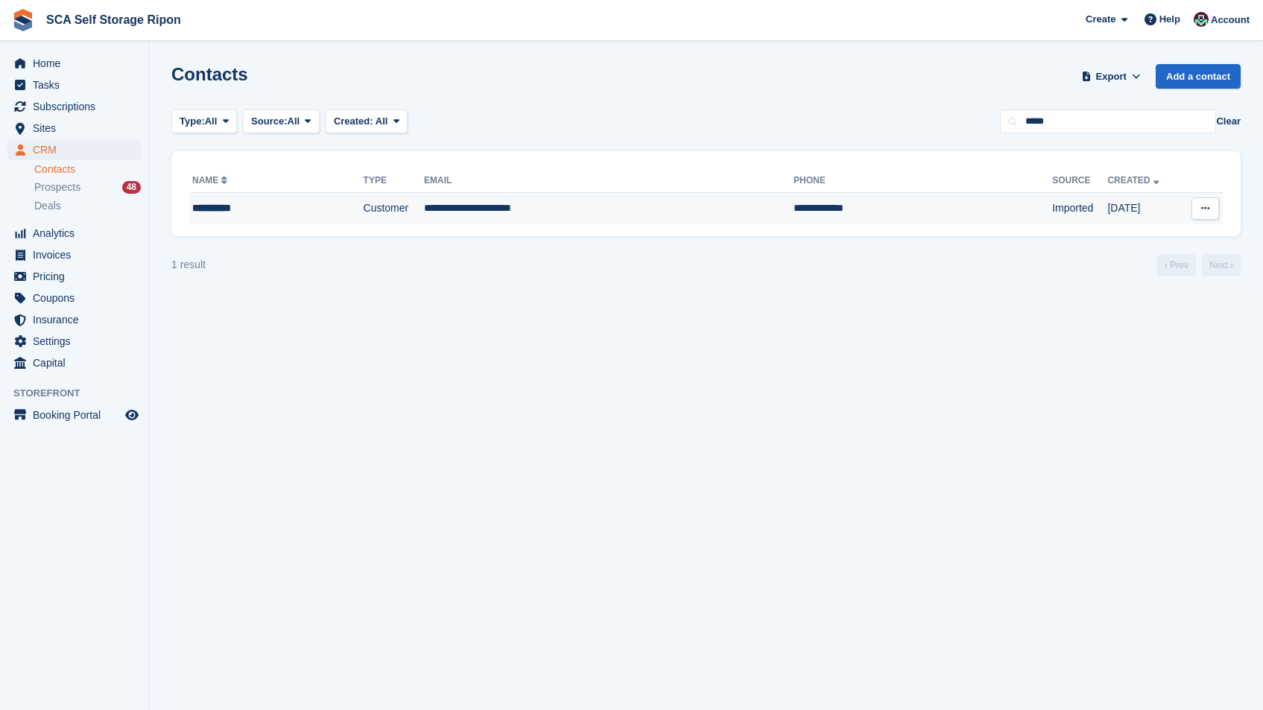
click at [509, 193] on td "**********" at bounding box center [609, 208] width 370 height 31
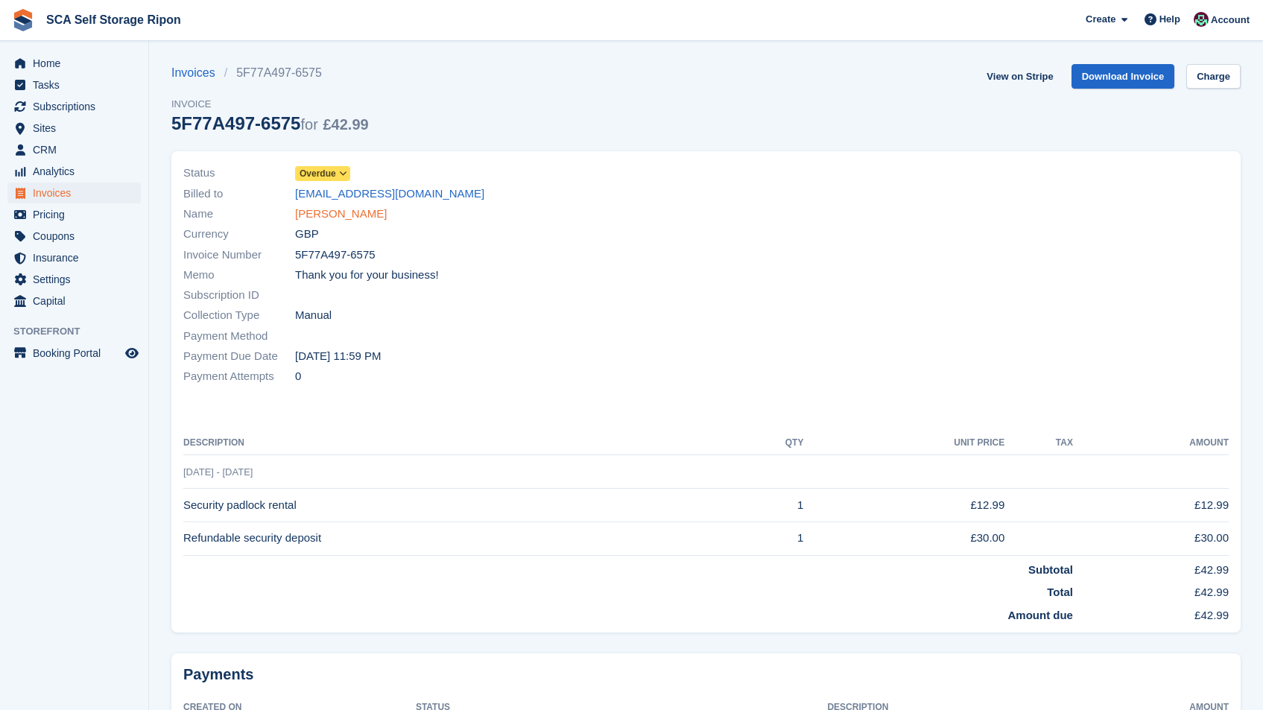
click at [349, 216] on link "[PERSON_NAME]" at bounding box center [341, 214] width 92 height 17
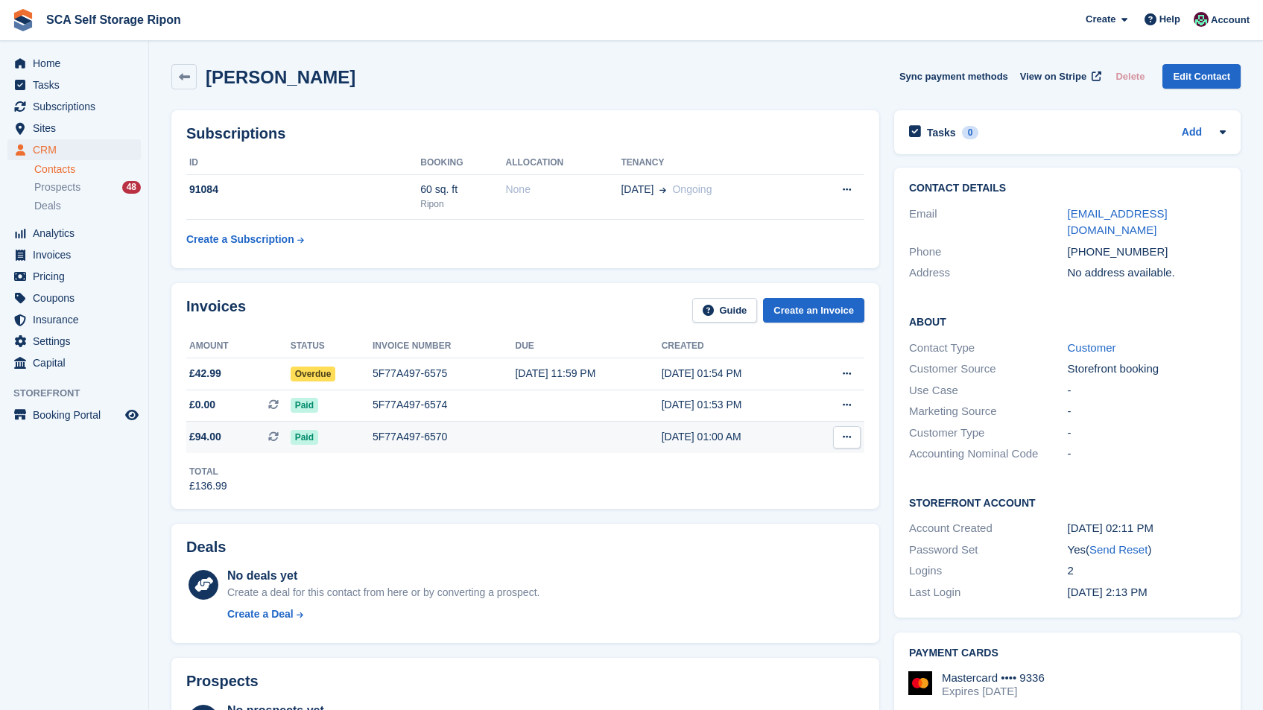
click at [733, 447] on td "[DATE] 01:00 AM" at bounding box center [735, 437] width 146 height 31
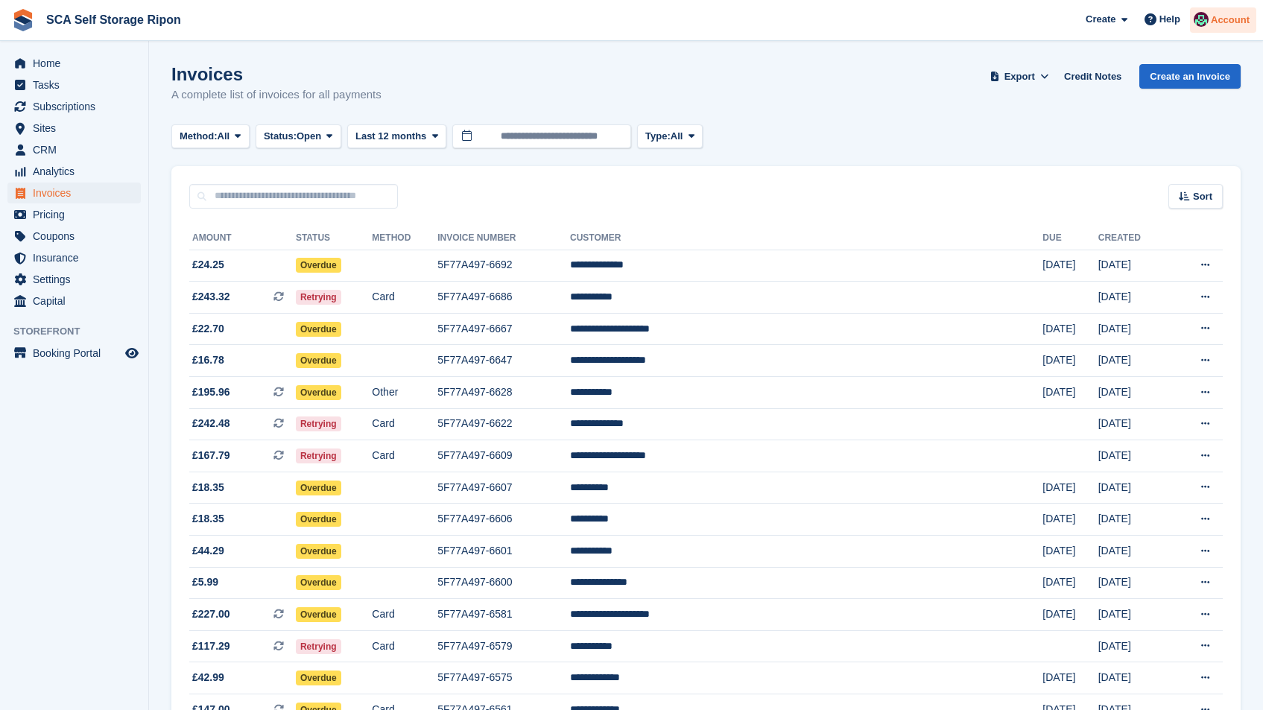
click at [1238, 26] on span "Account" at bounding box center [1230, 20] width 39 height 15
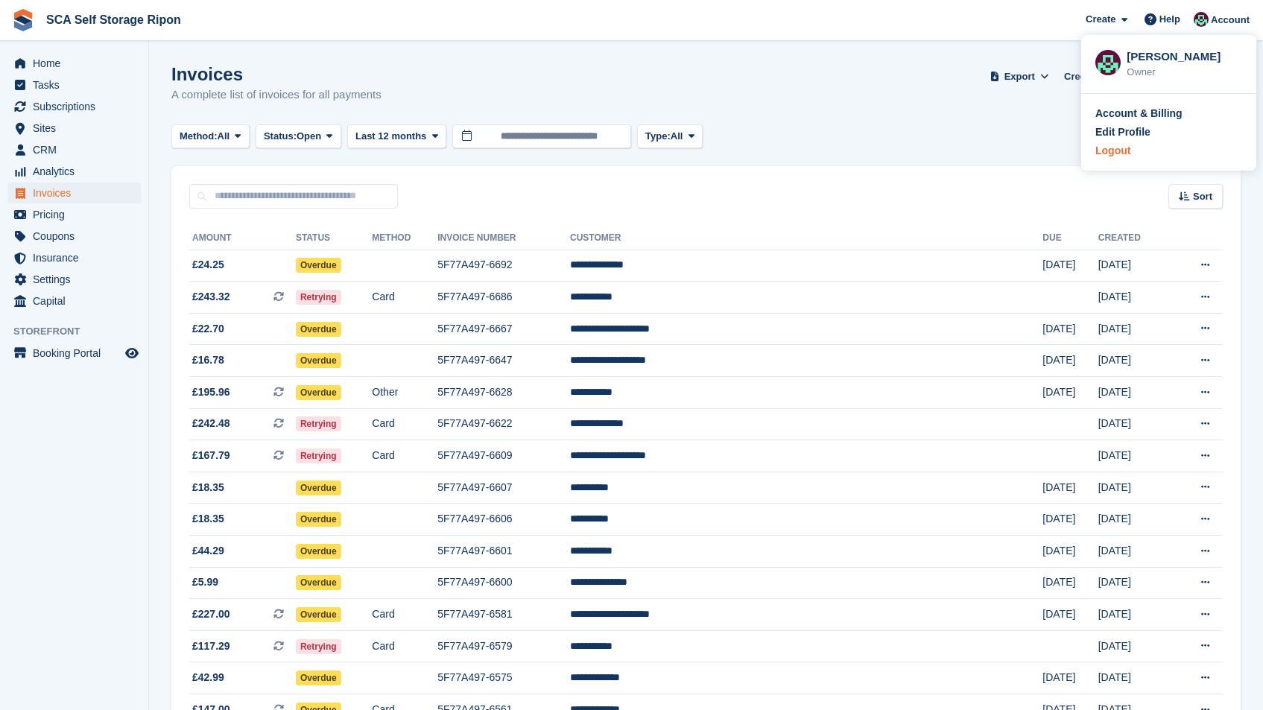
click at [1117, 150] on div "Logout" at bounding box center [1112, 151] width 35 height 16
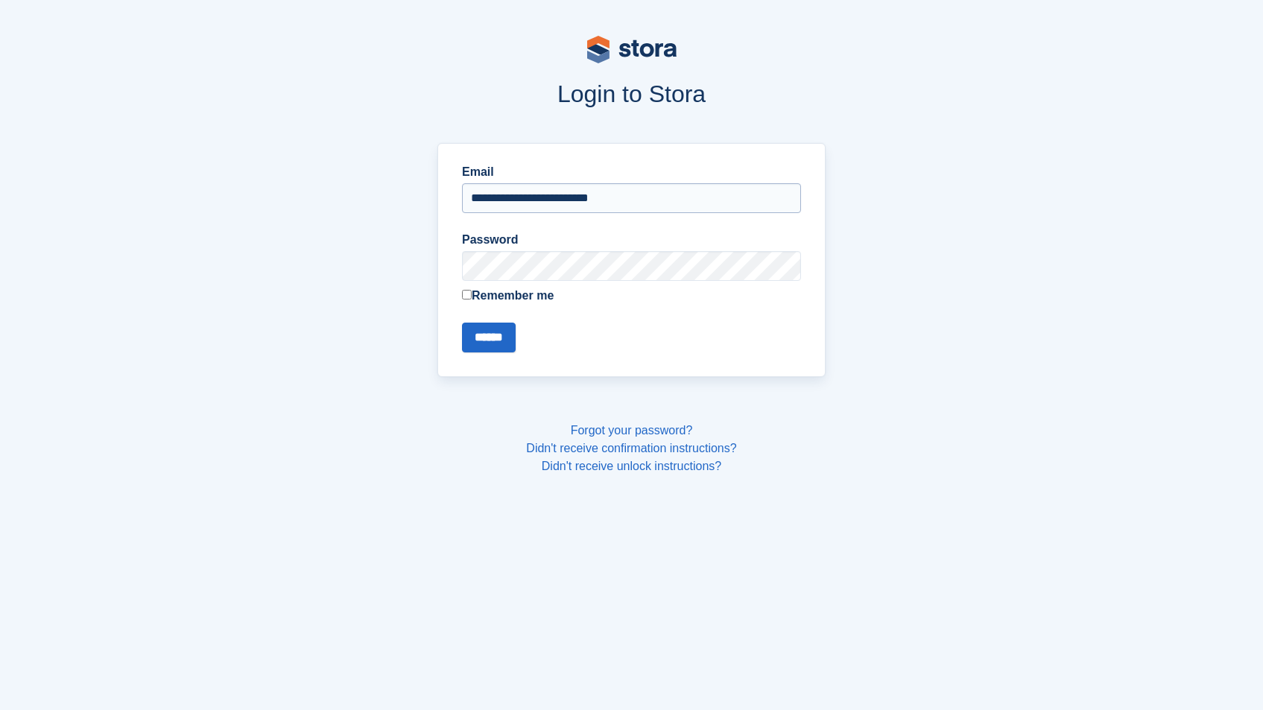
click at [642, 193] on input "**********" at bounding box center [631, 198] width 339 height 30
type input "**********"
click at [504, 344] on input "******" at bounding box center [489, 338] width 54 height 30
